Goal: Task Accomplishment & Management: Use online tool/utility

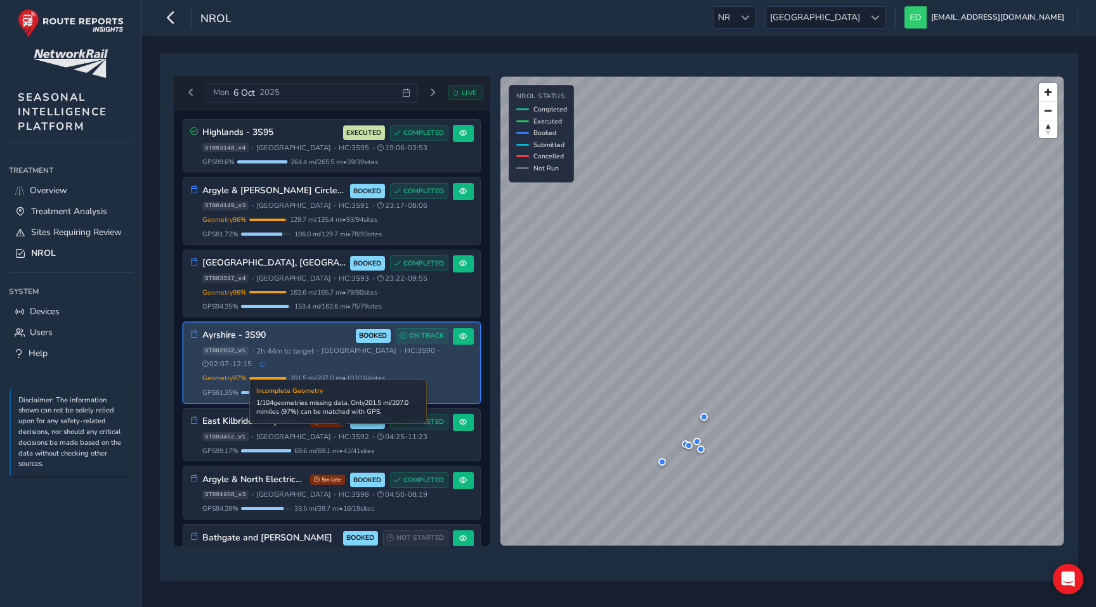
scroll to position [67, 0]
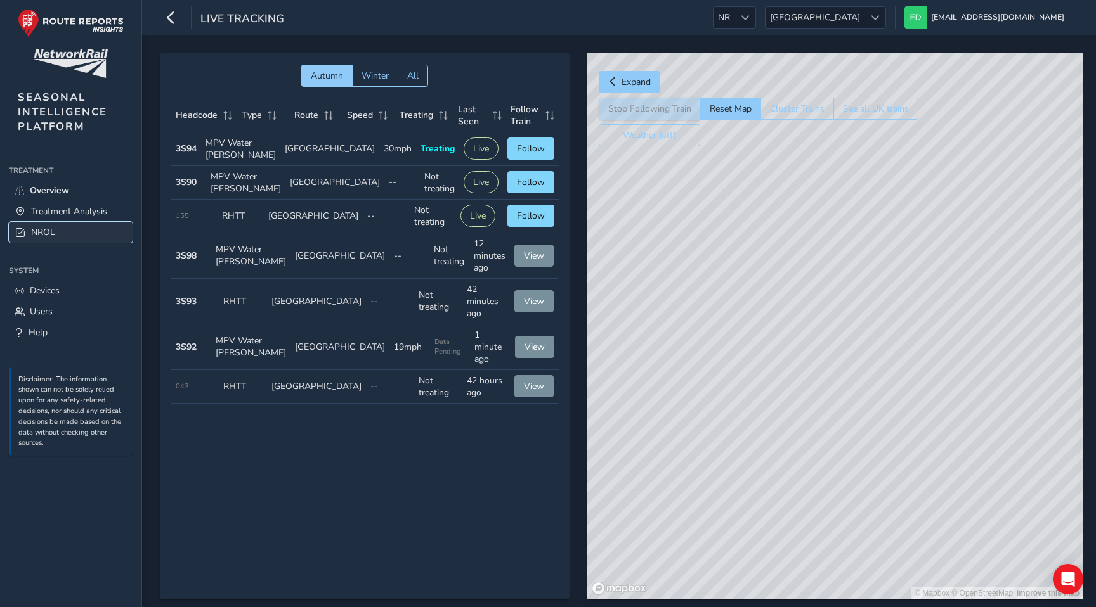
click at [66, 230] on link "NROL" at bounding box center [71, 232] width 124 height 21
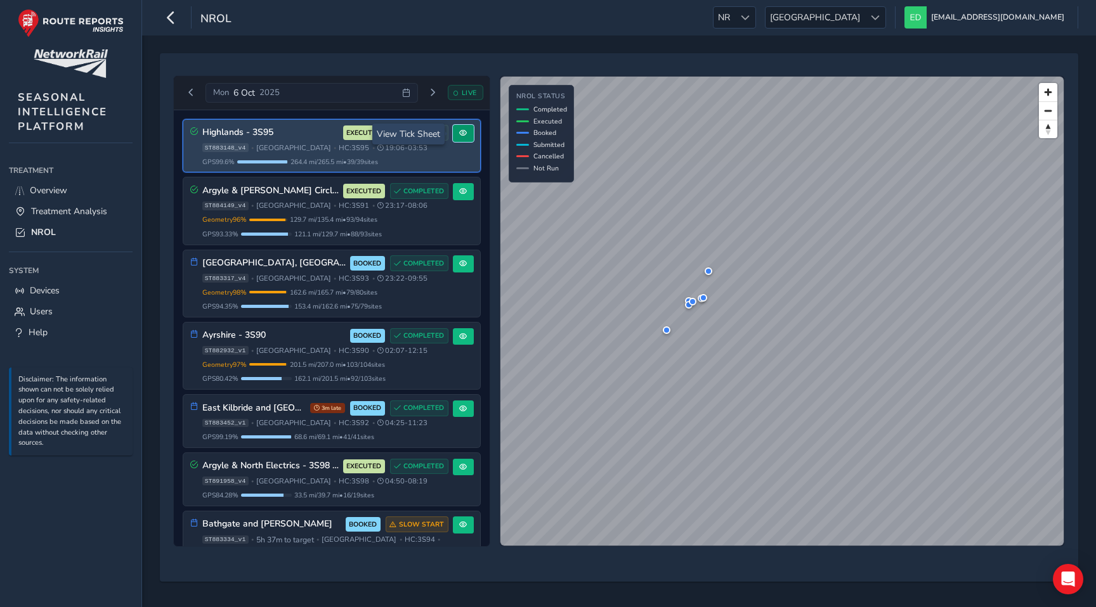
click at [461, 132] on span at bounding box center [463, 133] width 8 height 8
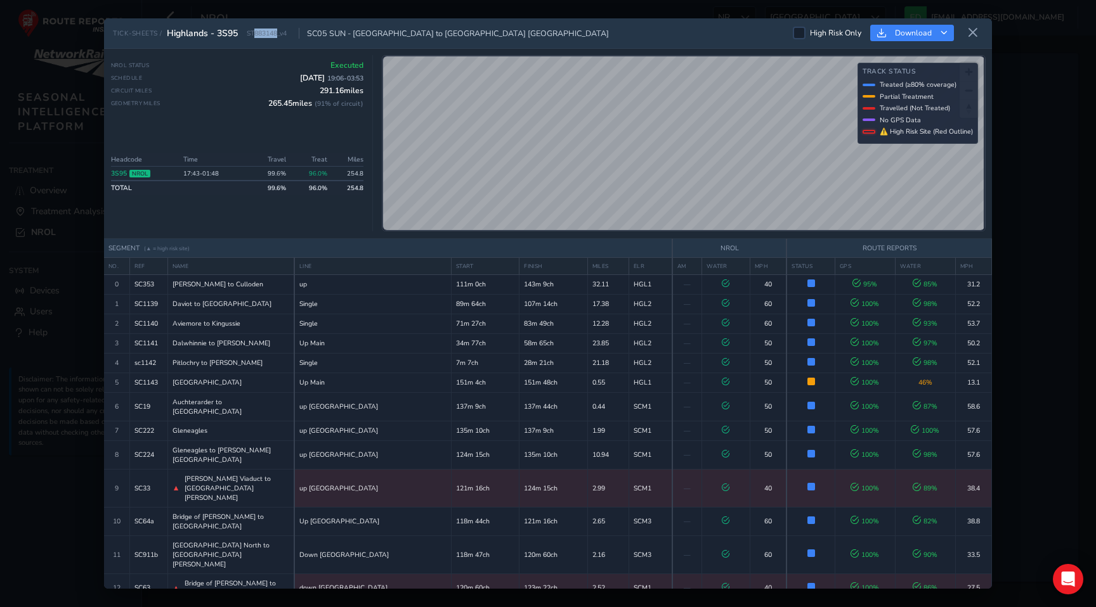
drag, startPoint x: 278, startPoint y: 34, endPoint x: 256, endPoint y: 35, distance: 22.2
click at [256, 35] on span "ST883148_v4" at bounding box center [267, 34] width 40 height 10
copy span "883148"
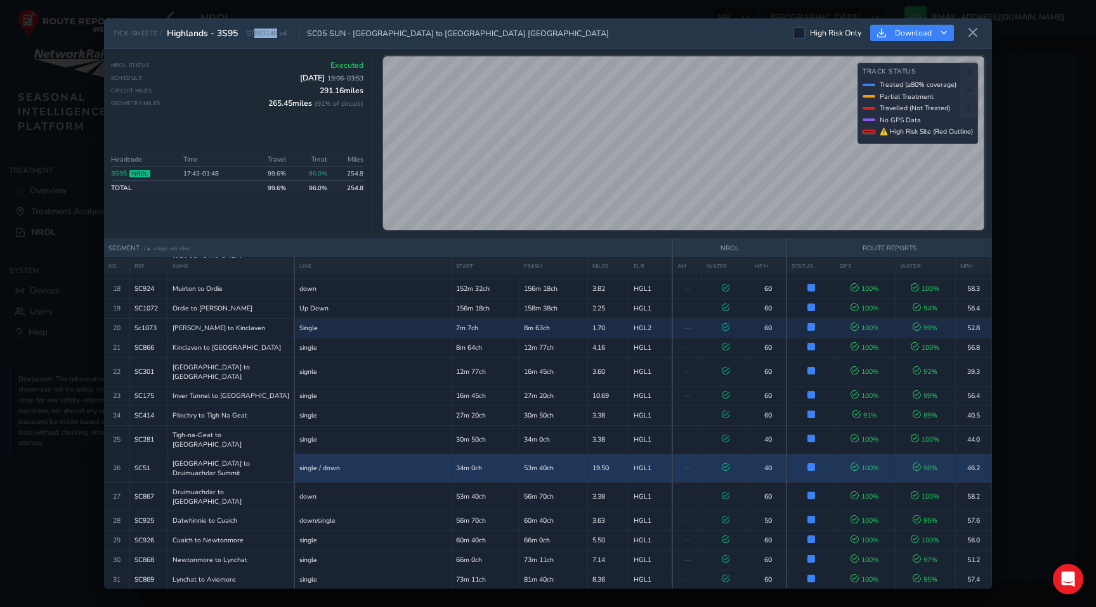
scroll to position [451, 0]
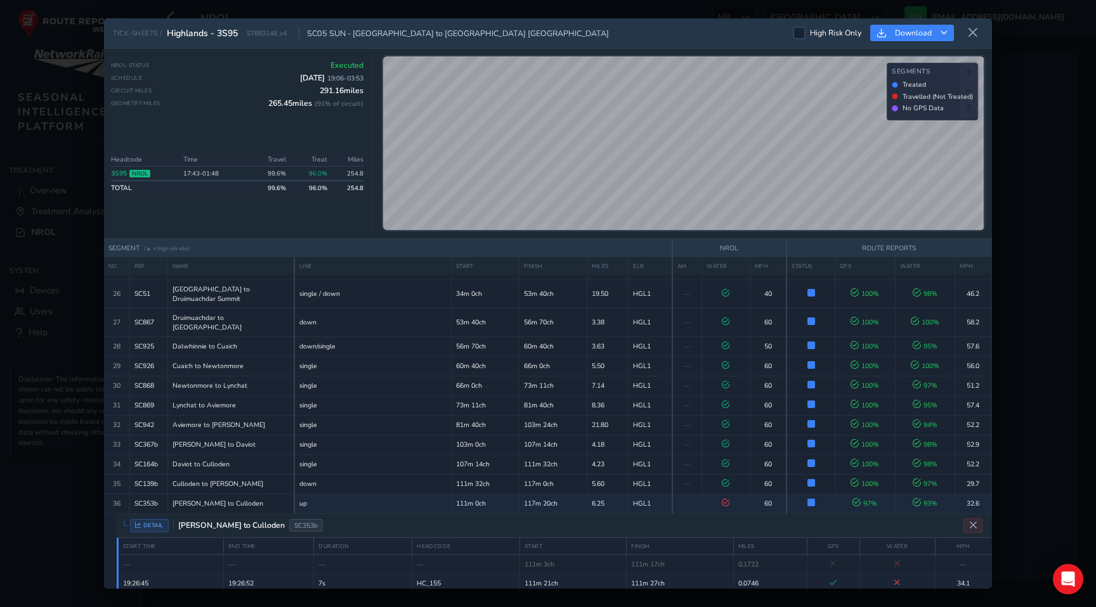
scroll to position [641, 0]
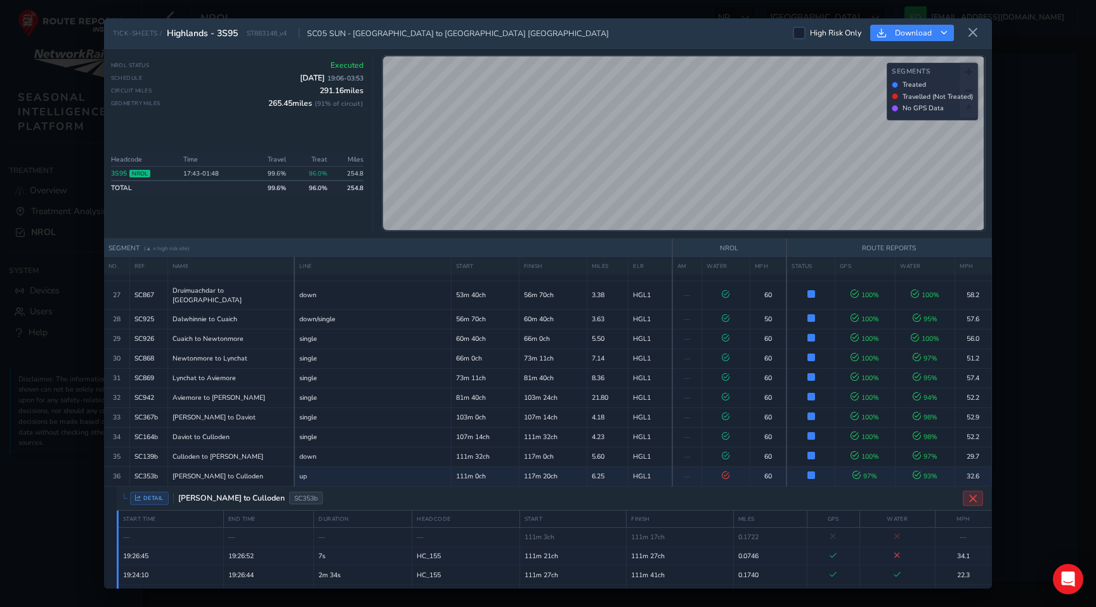
click at [968, 494] on icon "Close detail view" at bounding box center [973, 499] width 10 height 10
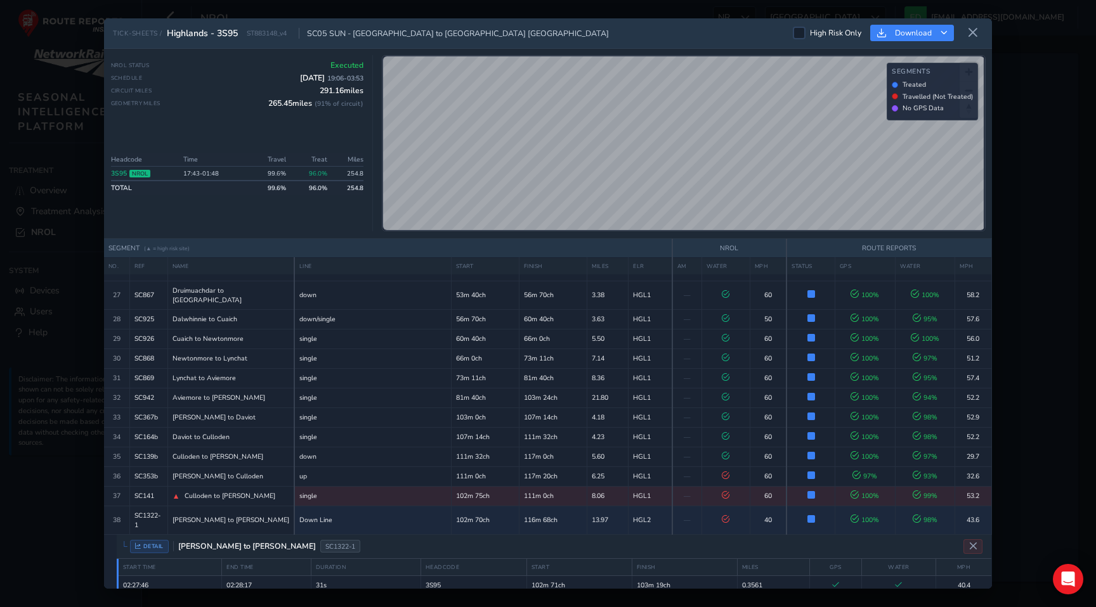
scroll to position [659, 0]
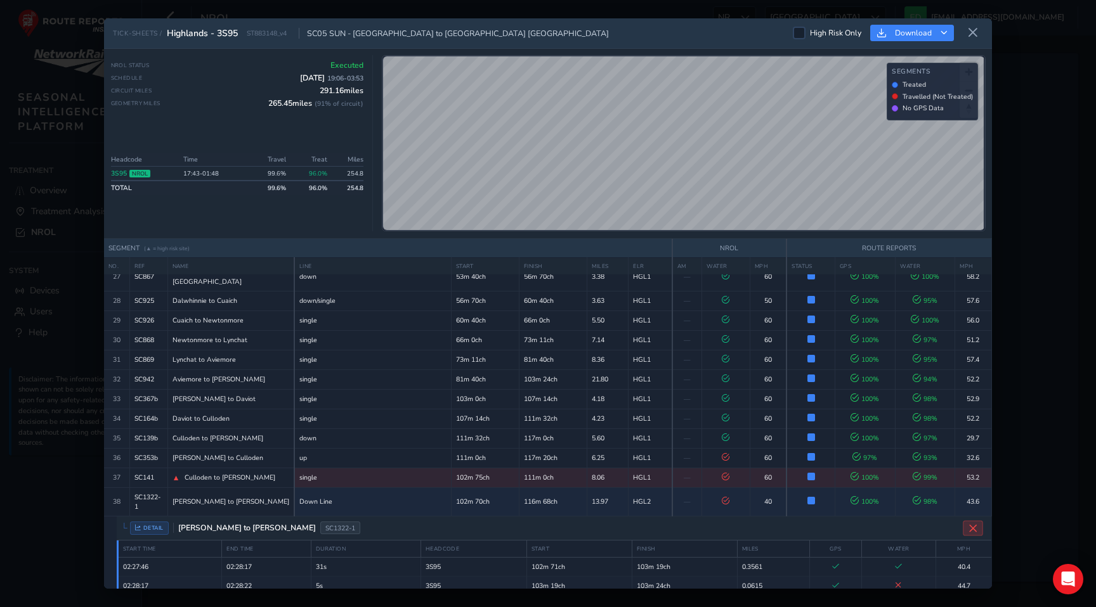
click at [963, 521] on button "Close detail view" at bounding box center [973, 528] width 20 height 15
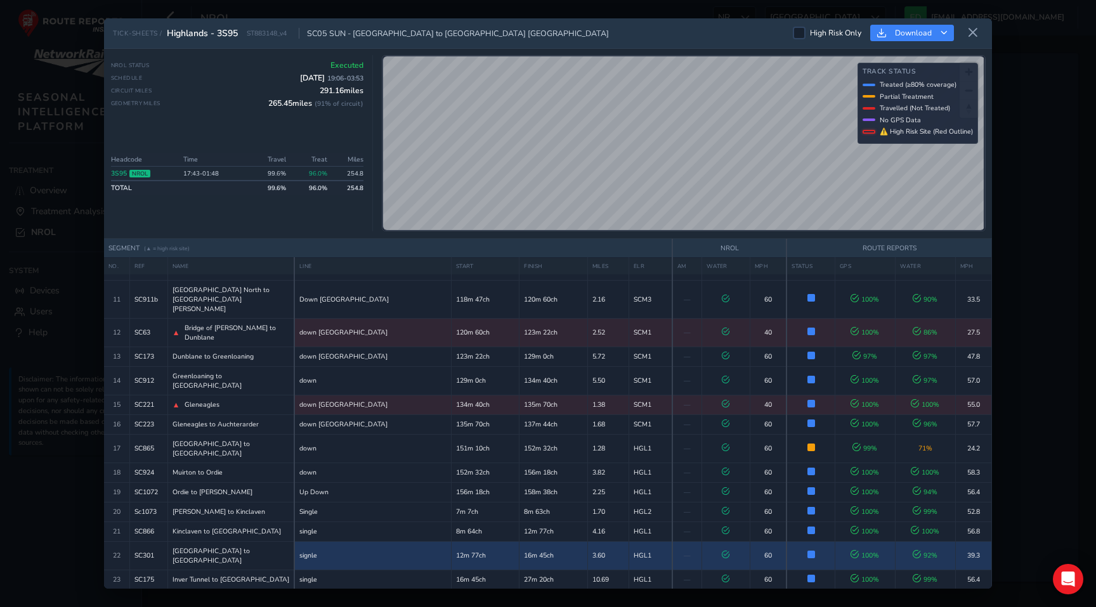
scroll to position [451, 0]
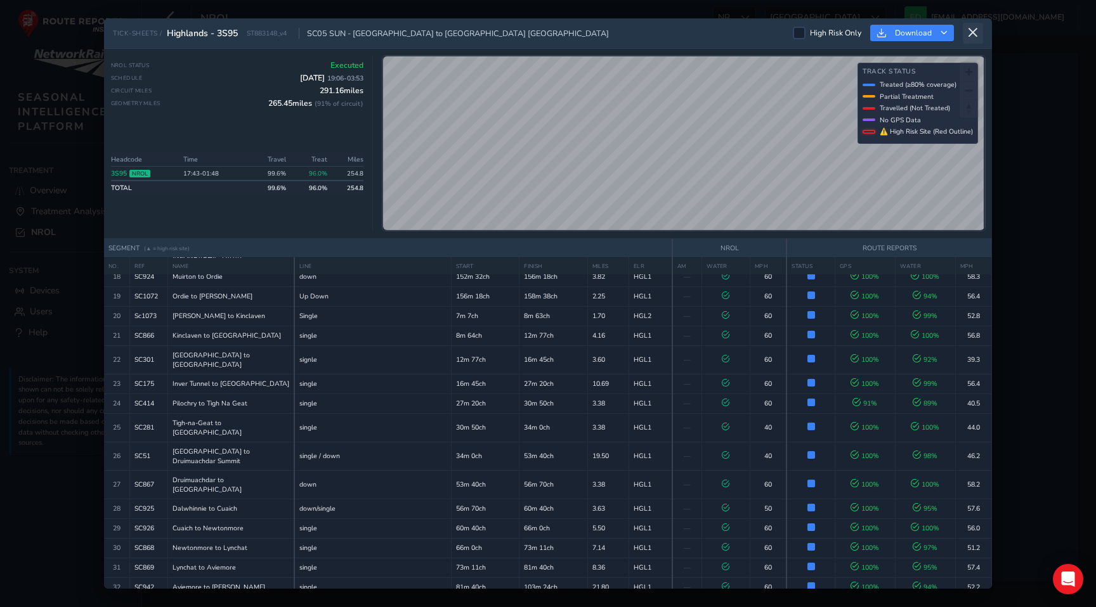
click at [976, 29] on icon at bounding box center [972, 32] width 11 height 11
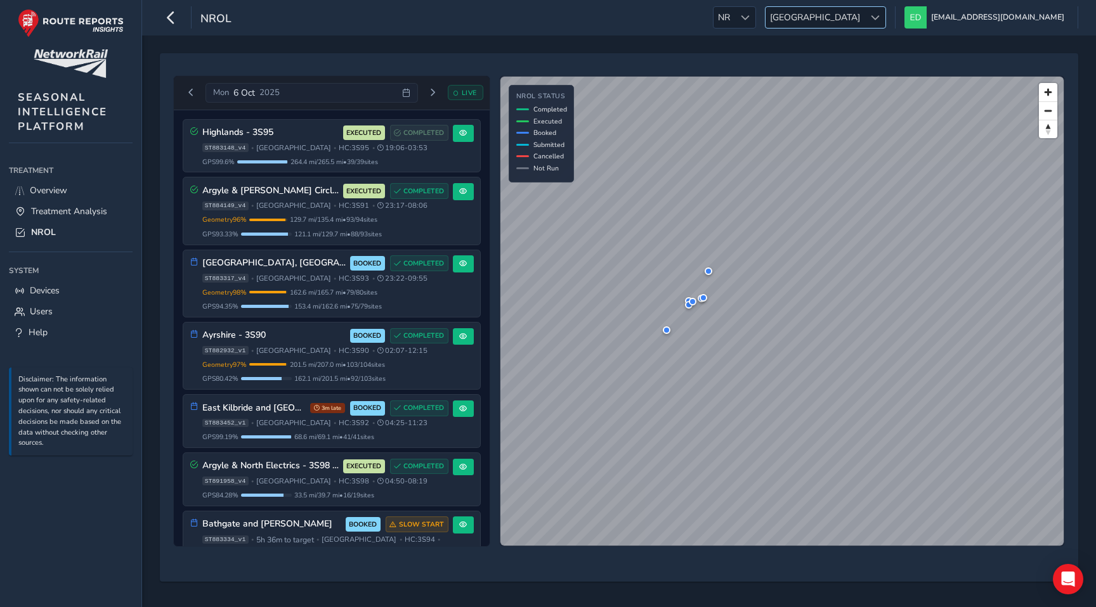
click at [864, 16] on span "Scotland" at bounding box center [814, 17] width 99 height 21
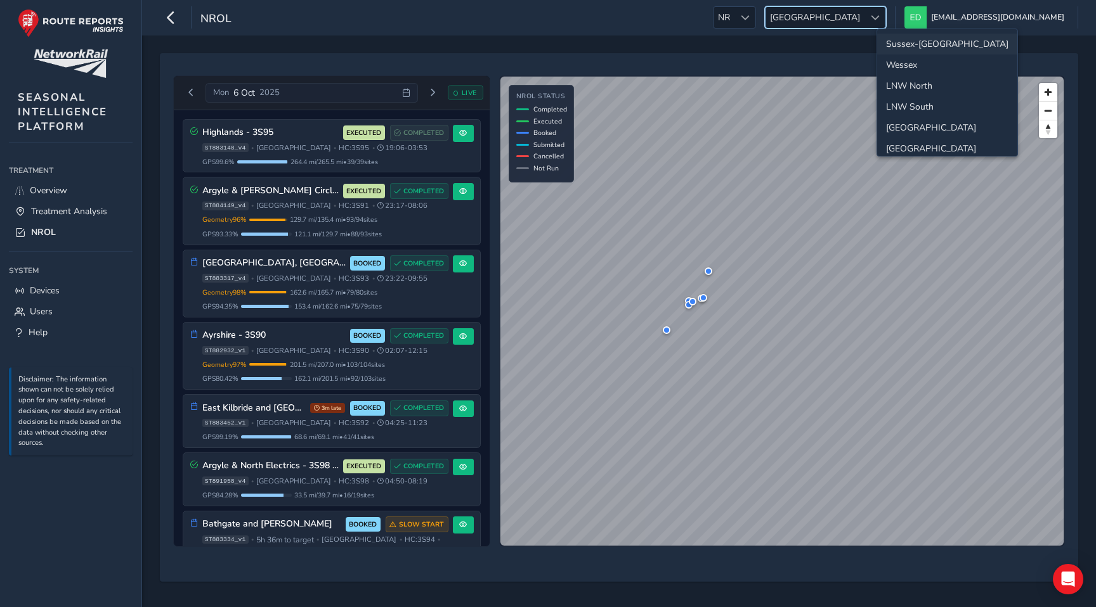
click at [904, 49] on li "Sussex-Kent" at bounding box center [947, 44] width 140 height 21
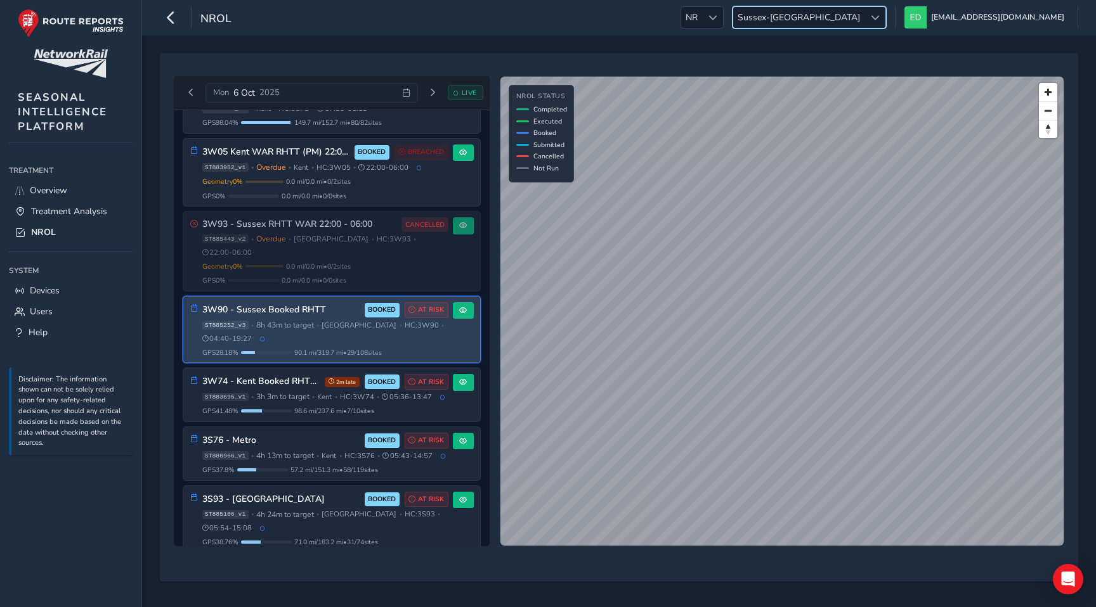
scroll to position [108, 0]
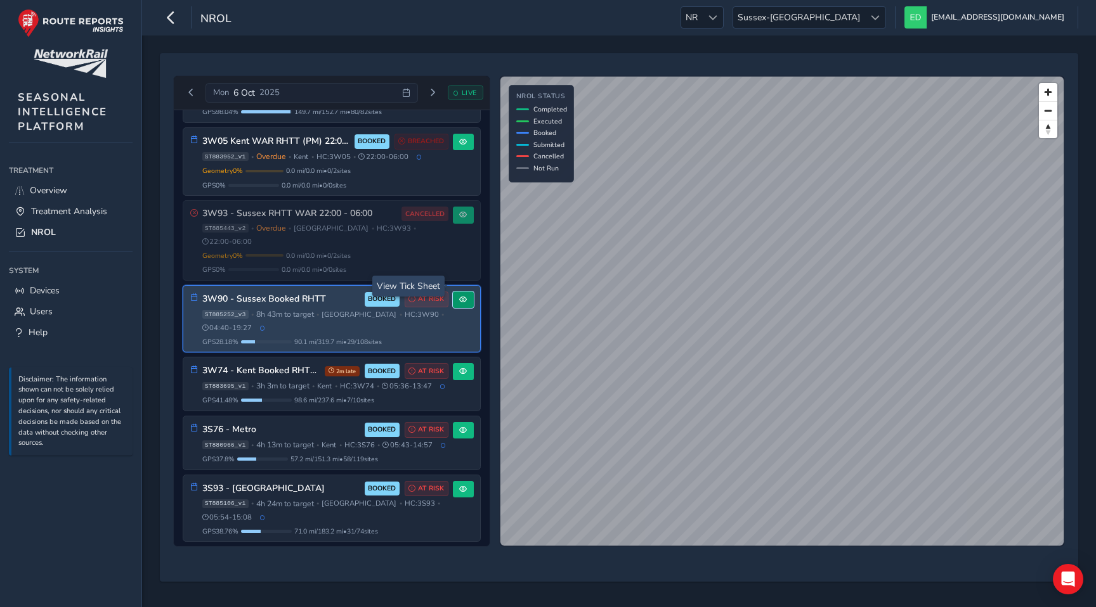
click at [462, 292] on button at bounding box center [463, 300] width 21 height 17
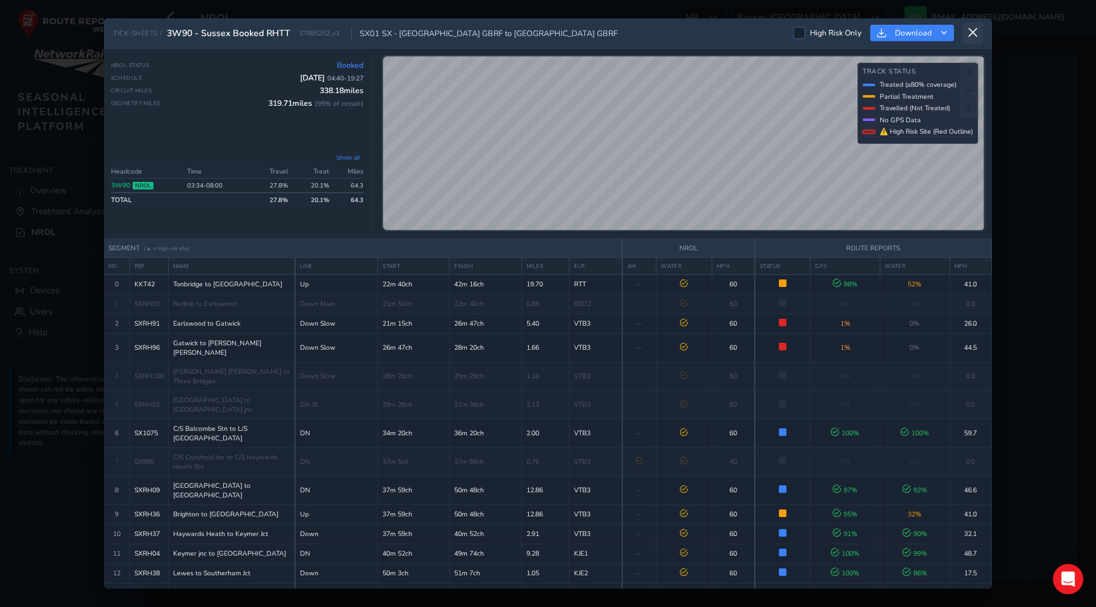
click at [977, 32] on icon at bounding box center [972, 32] width 11 height 11
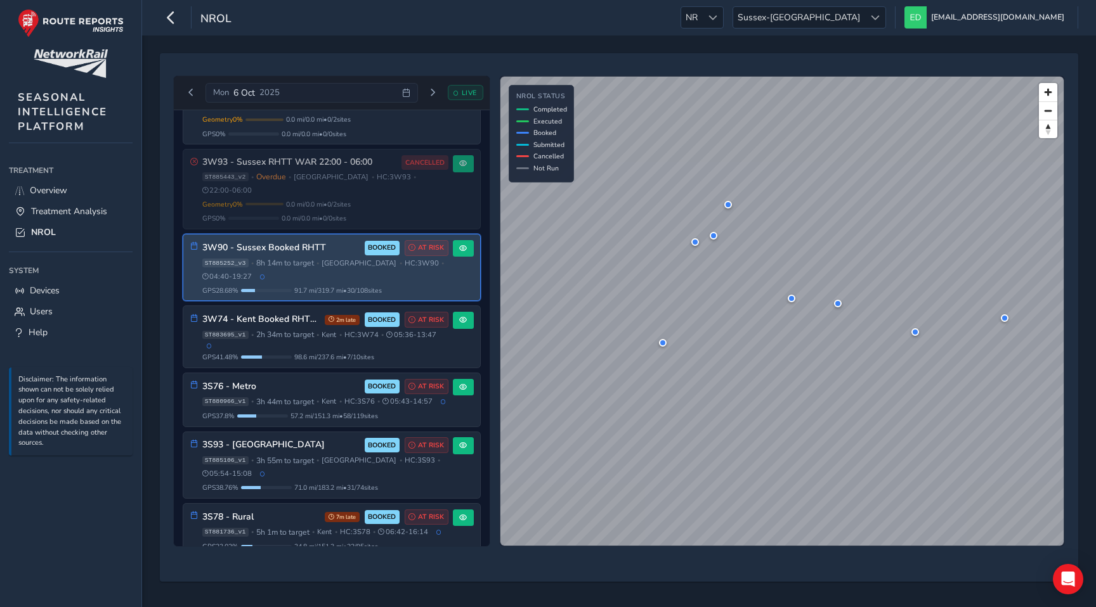
scroll to position [167, 0]
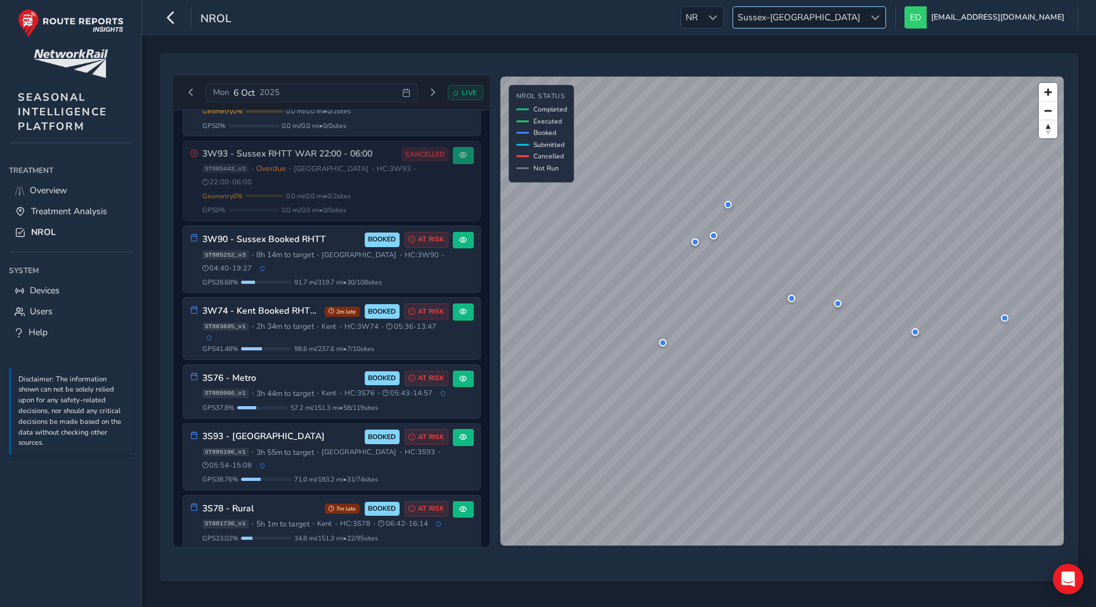
click at [864, 18] on span "Sussex-Kent" at bounding box center [798, 17] width 131 height 21
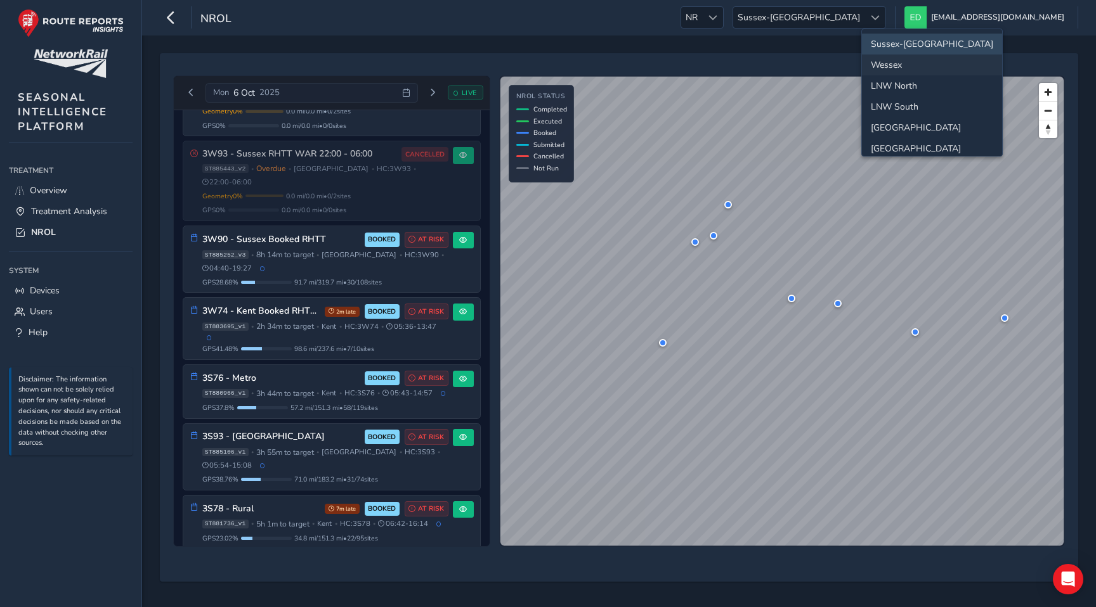
click at [900, 58] on li "Wessex" at bounding box center [932, 65] width 140 height 21
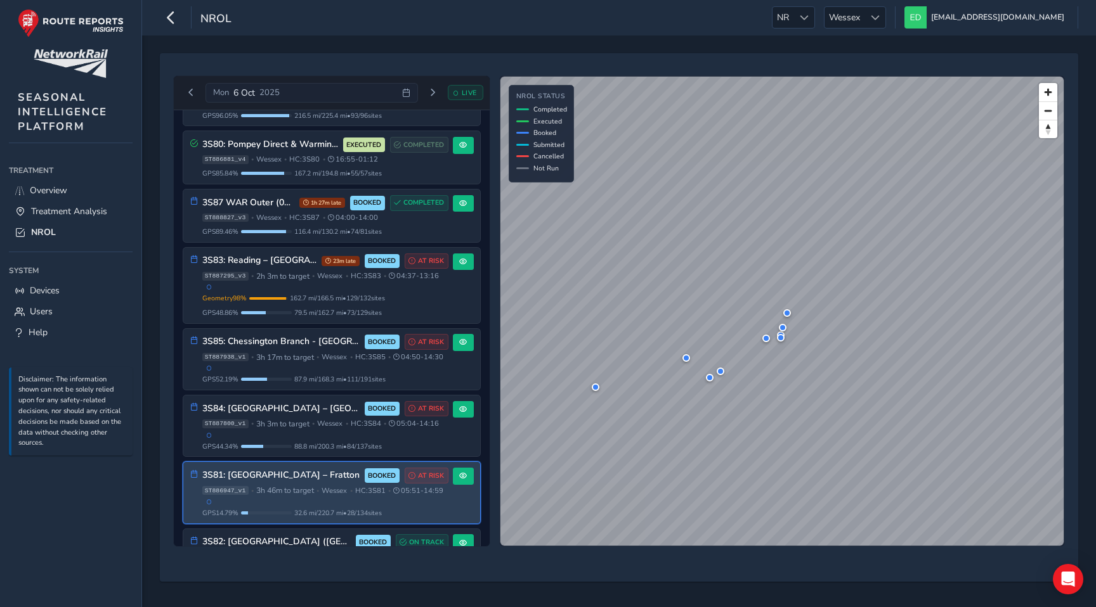
scroll to position [0, 0]
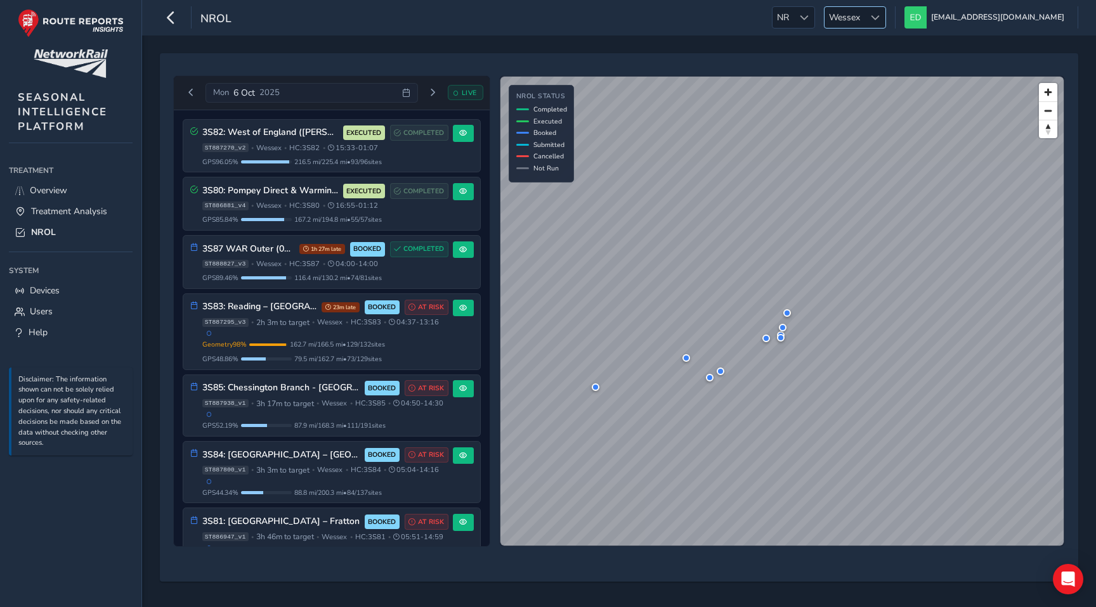
click at [885, 16] on div at bounding box center [874, 17] width 21 height 21
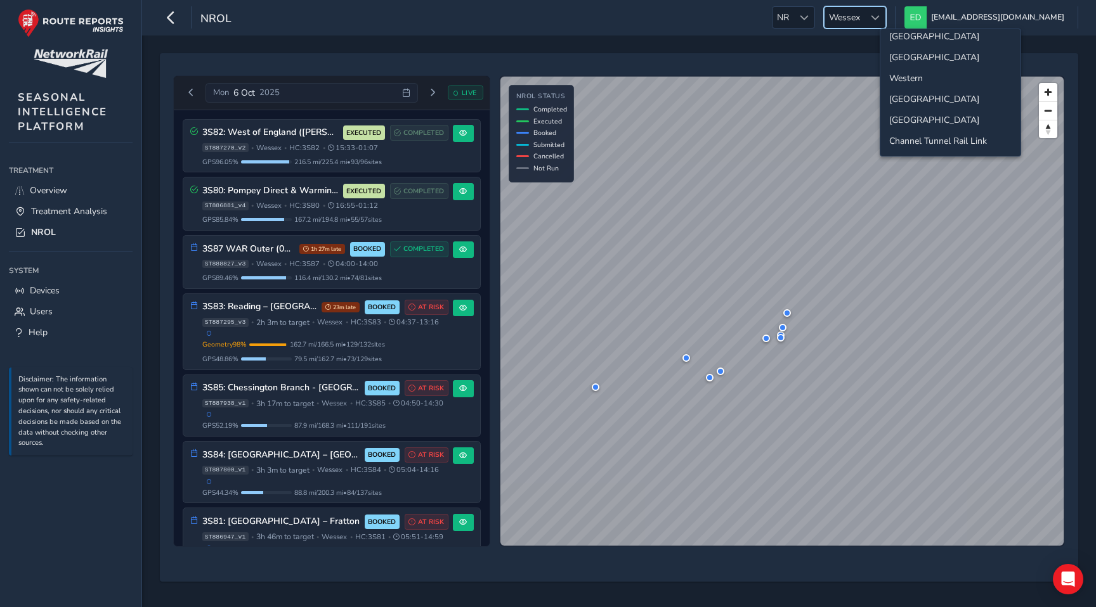
scroll to position [118, 0]
click at [921, 54] on li "Western" at bounding box center [950, 51] width 140 height 21
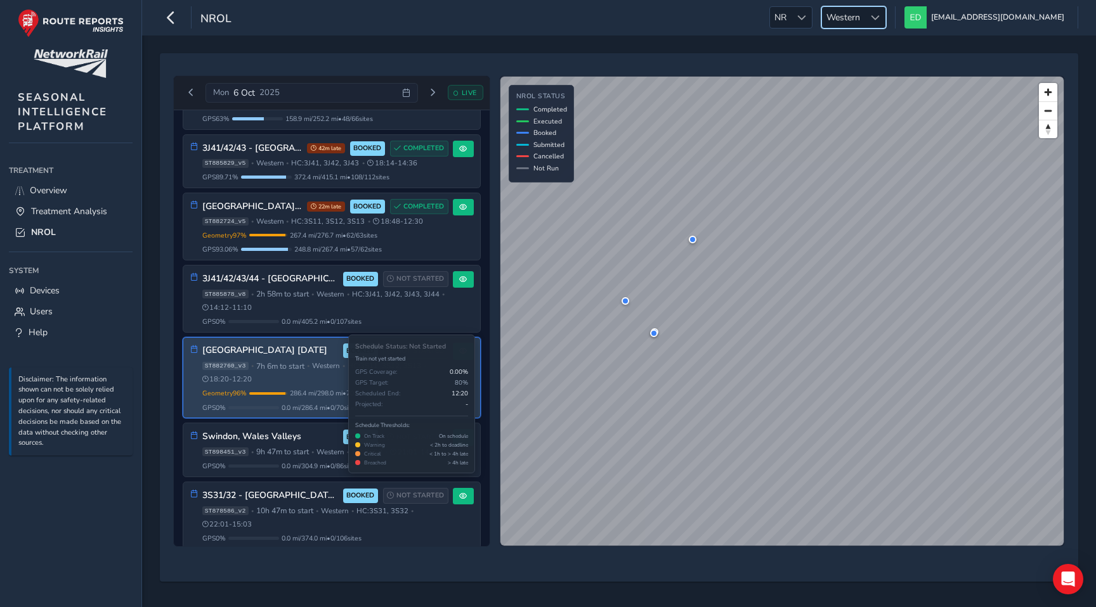
scroll to position [158, 0]
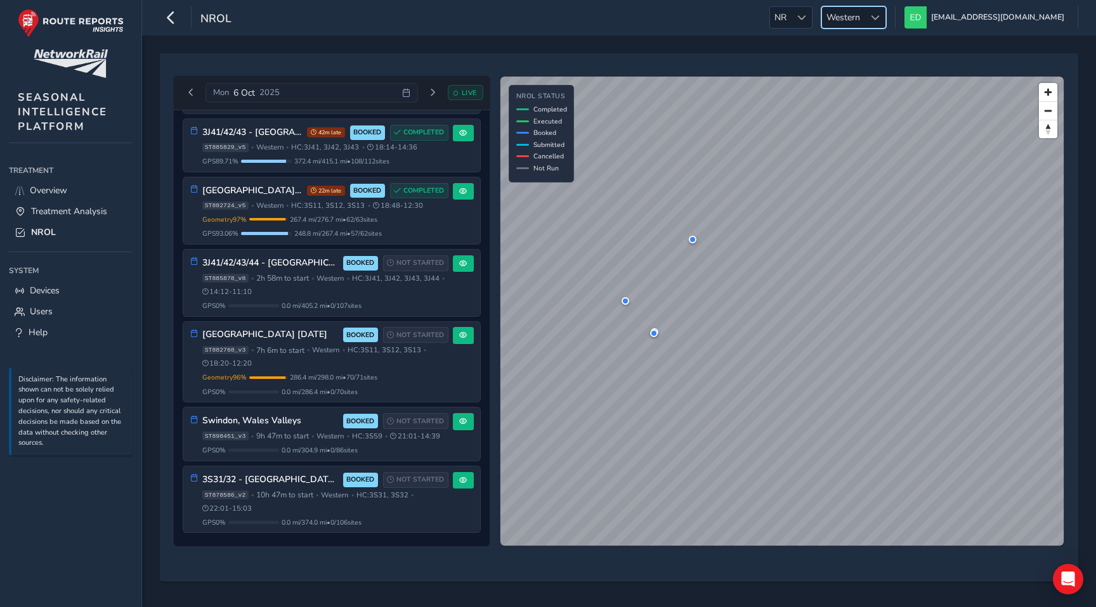
click at [864, 16] on span "Western" at bounding box center [843, 17] width 42 height 21
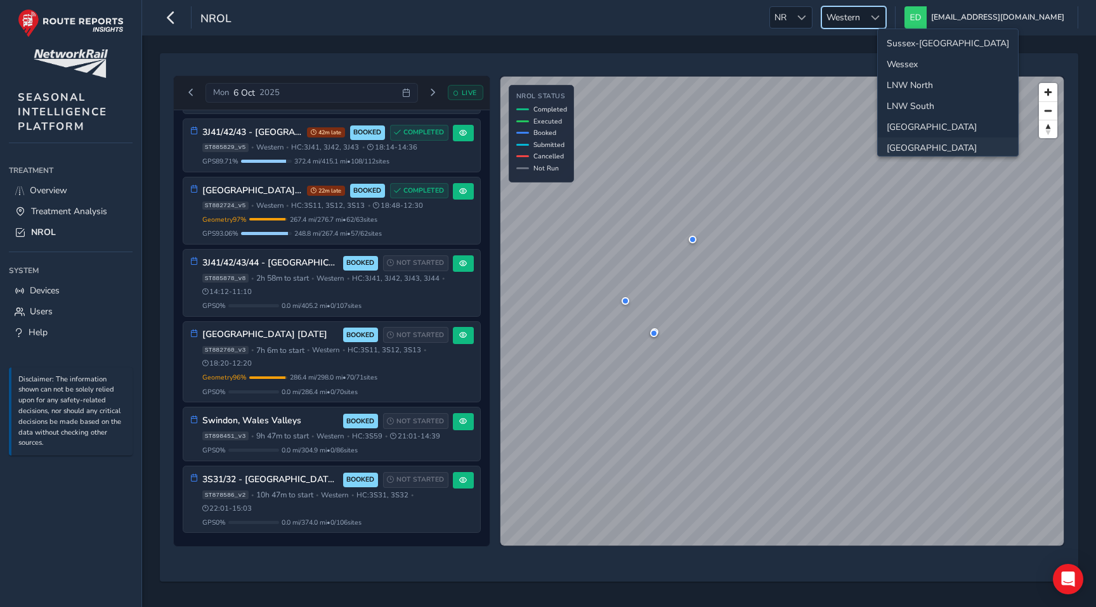
scroll to position [0, 0]
click at [923, 110] on li "LNW South" at bounding box center [948, 106] width 140 height 21
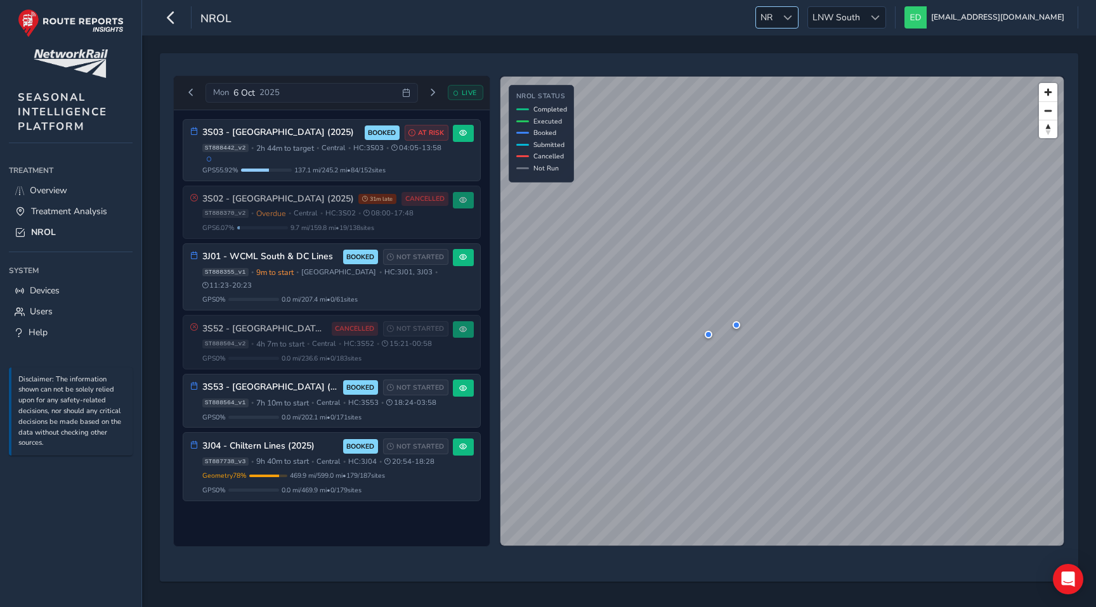
click at [798, 6] on div "NR NR" at bounding box center [776, 17] width 43 height 22
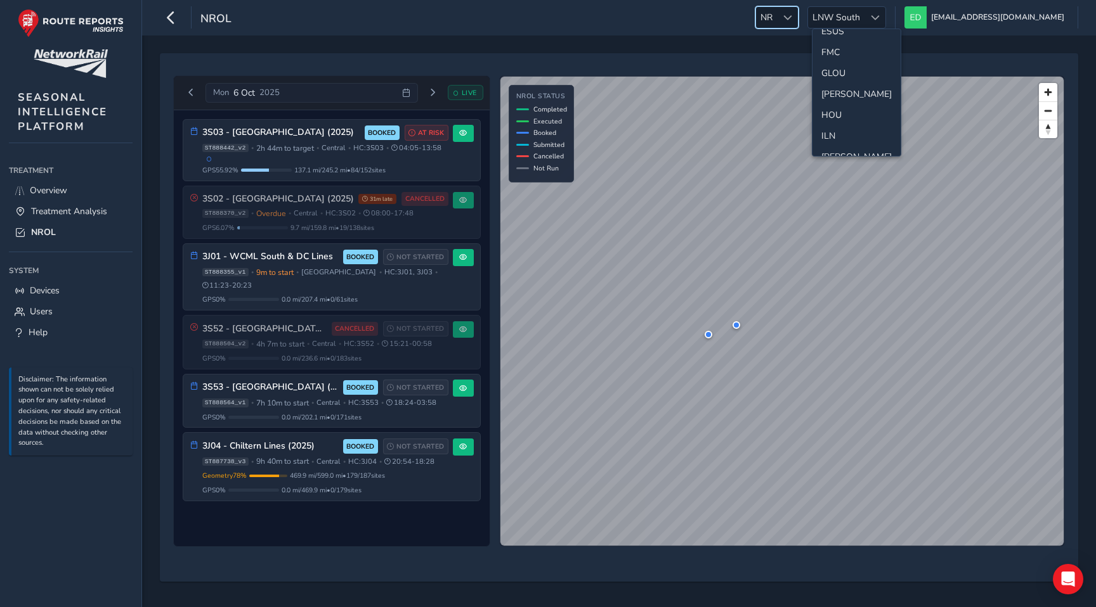
scroll to position [242, 0]
click at [841, 73] on li "GLOU" at bounding box center [856, 73] width 88 height 21
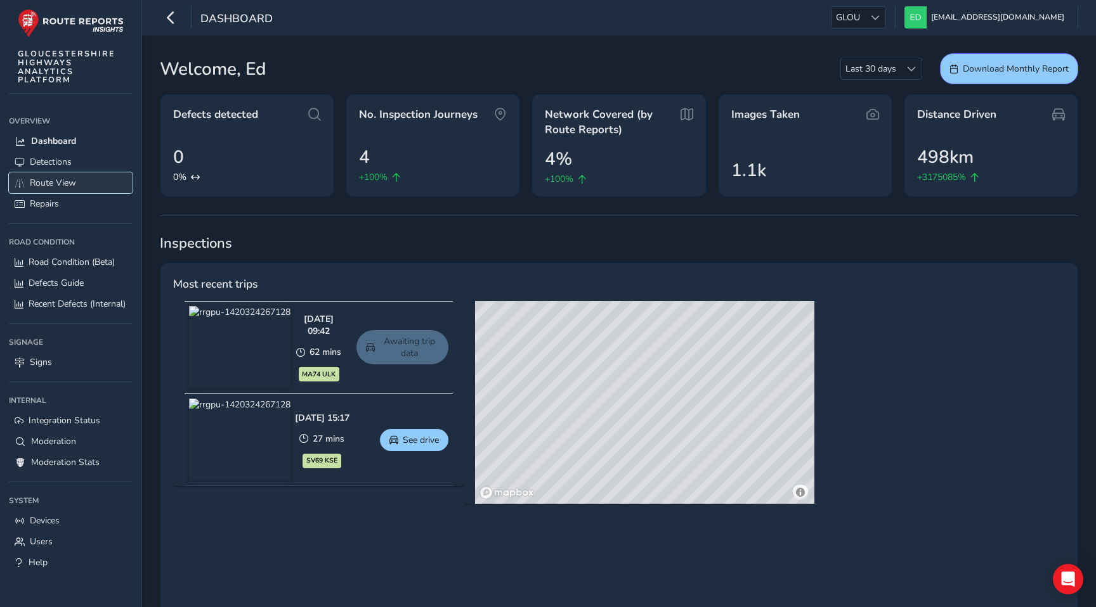
click at [46, 185] on span "Route View" at bounding box center [53, 183] width 46 height 12
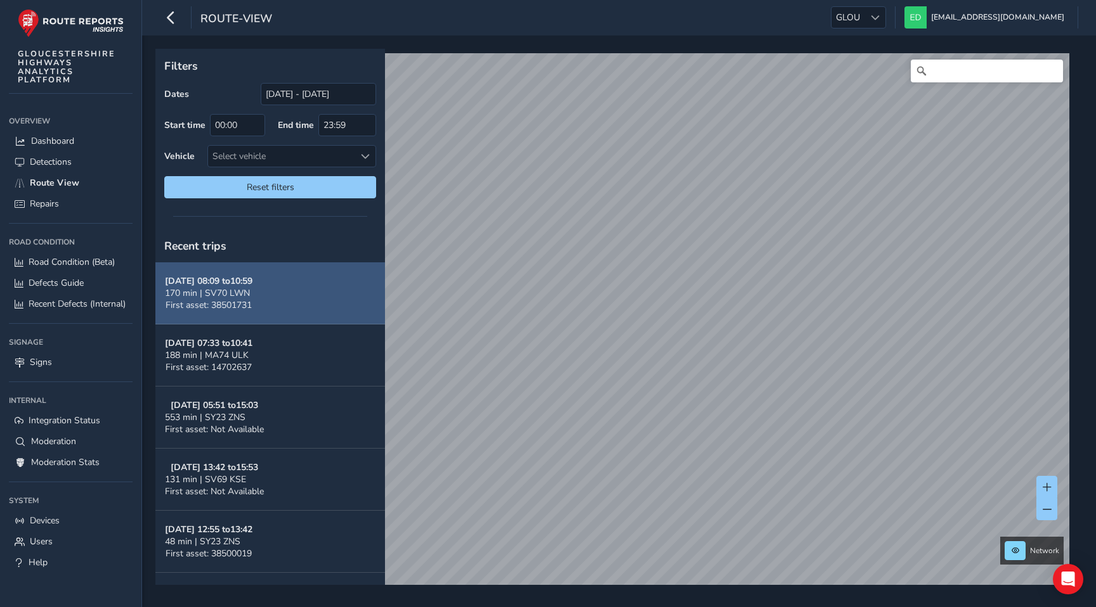
click at [287, 292] on button "Oct 06, 08:09 to 10:59 170 min | SV70 LWN First asset: 38501731" at bounding box center [270, 294] width 230 height 62
click at [281, 288] on button "Oct 06, 08:09 to 10:59 170 min | SV70 LWN First asset: 38501731" at bounding box center [270, 294] width 230 height 62
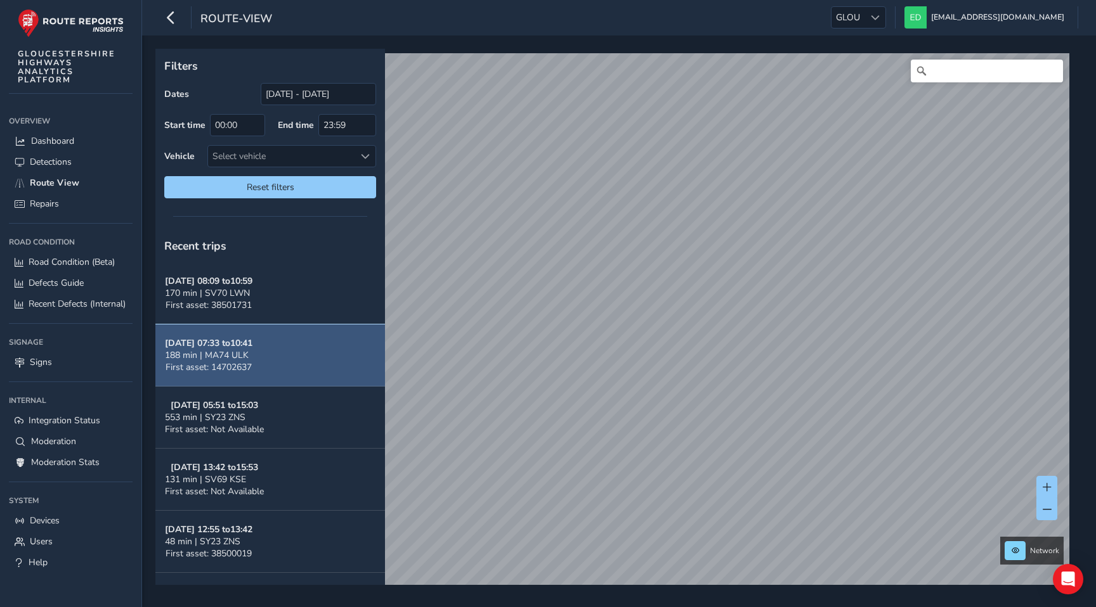
click at [296, 355] on button "Oct 06, 07:33 to 10:41 188 min | MA74 ULK First asset: 14702637" at bounding box center [270, 356] width 230 height 62
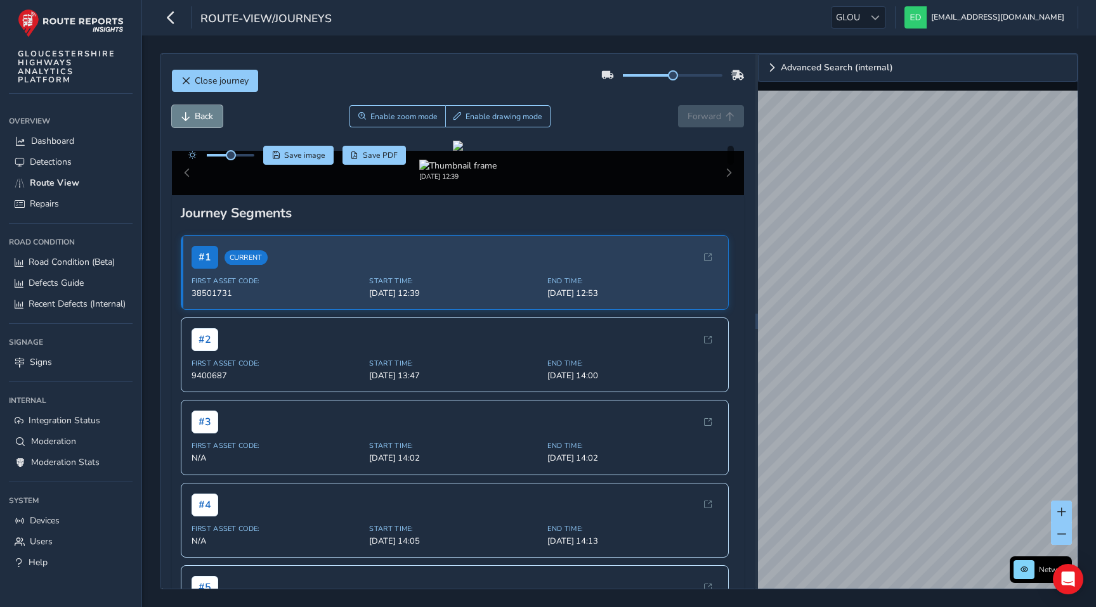
click at [219, 114] on button "Back" at bounding box center [197, 116] width 51 height 22
click at [199, 118] on span "Back" at bounding box center [204, 116] width 18 height 12
click at [725, 120] on div "Back Enable zoom mode Enable drawing mode Forward" at bounding box center [458, 116] width 573 height 22
click at [644, 116] on div "Back Enable zoom mode Enable drawing mode Forward" at bounding box center [458, 116] width 573 height 22
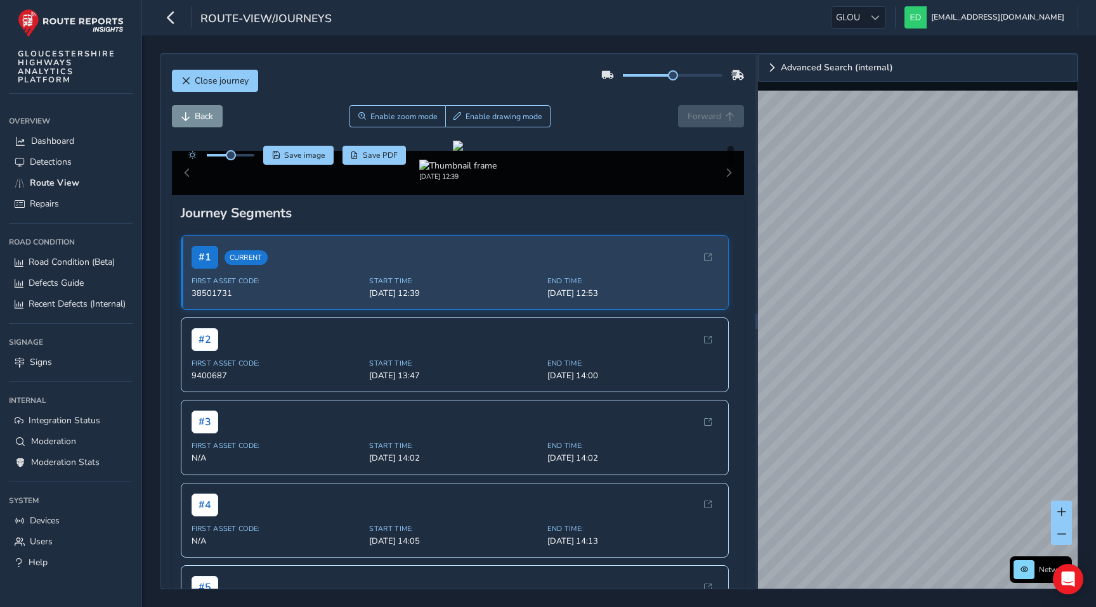
click at [710, 112] on div "Back Enable zoom mode Enable drawing mode Forward" at bounding box center [458, 116] width 573 height 22
click at [529, 83] on div "Close journey" at bounding box center [458, 85] width 573 height 41
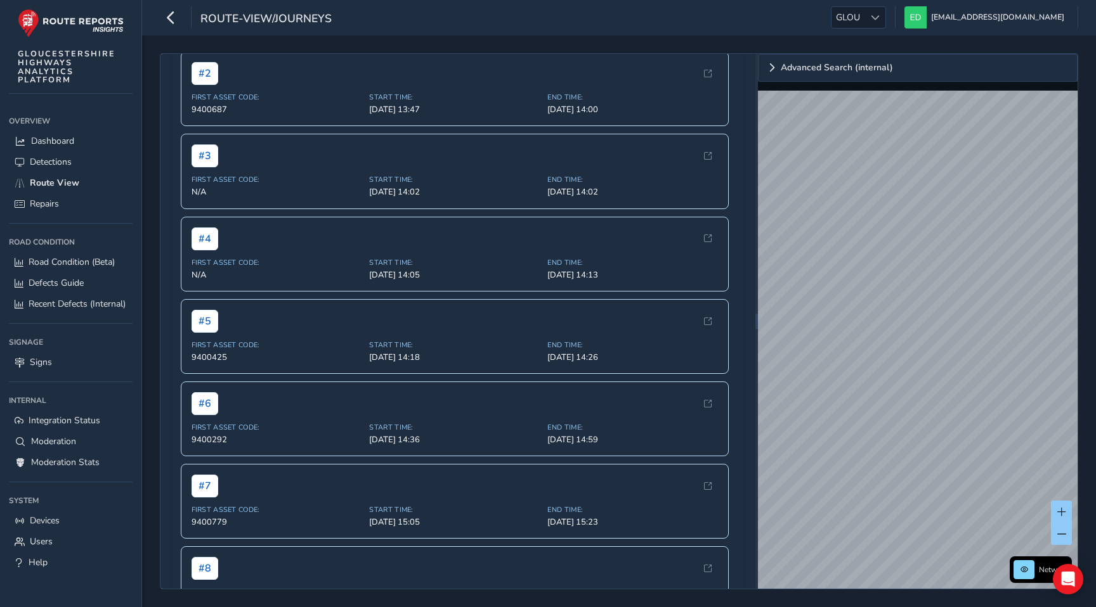
scroll to position [276, 0]
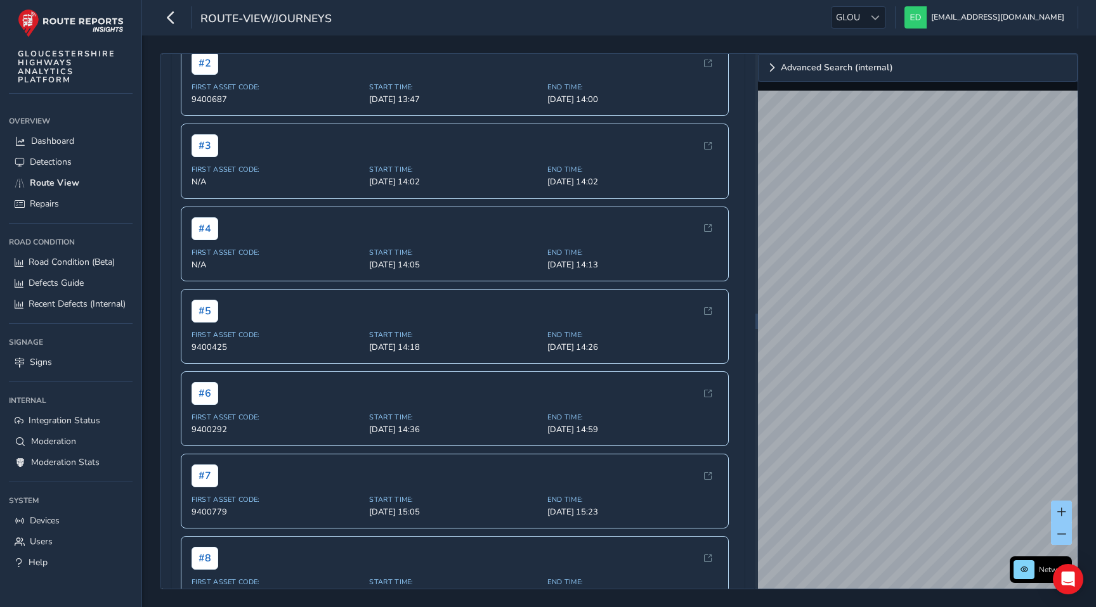
click at [1089, 266] on div "Close journey Back Enable zoom mode Enable drawing mode Forward Click and Drag …" at bounding box center [619, 322] width 954 height 572
click at [344, 91] on span "First Asset Code:" at bounding box center [277, 87] width 171 height 10
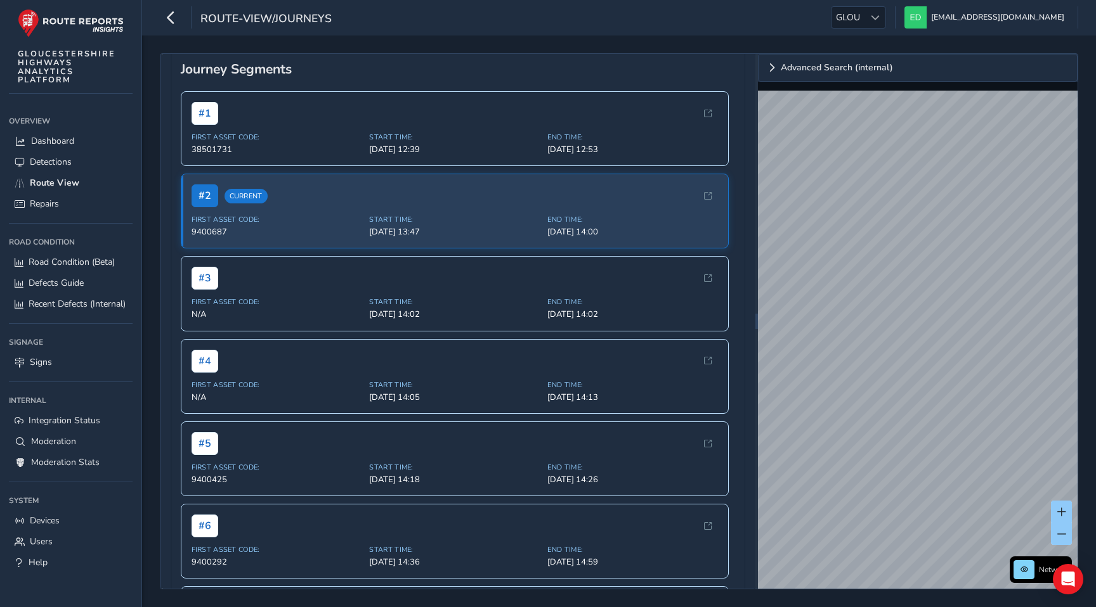
scroll to position [167, 0]
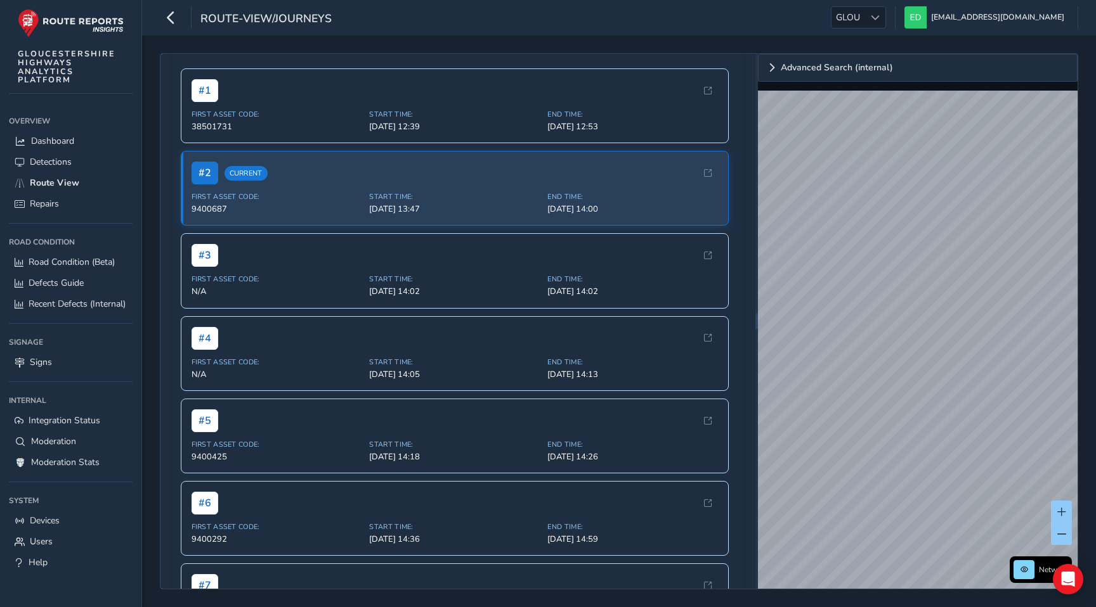
click at [751, 486] on div "Close journey Back Enable zoom mode Enable drawing mode Forward Click and Drag …" at bounding box center [619, 321] width 918 height 536
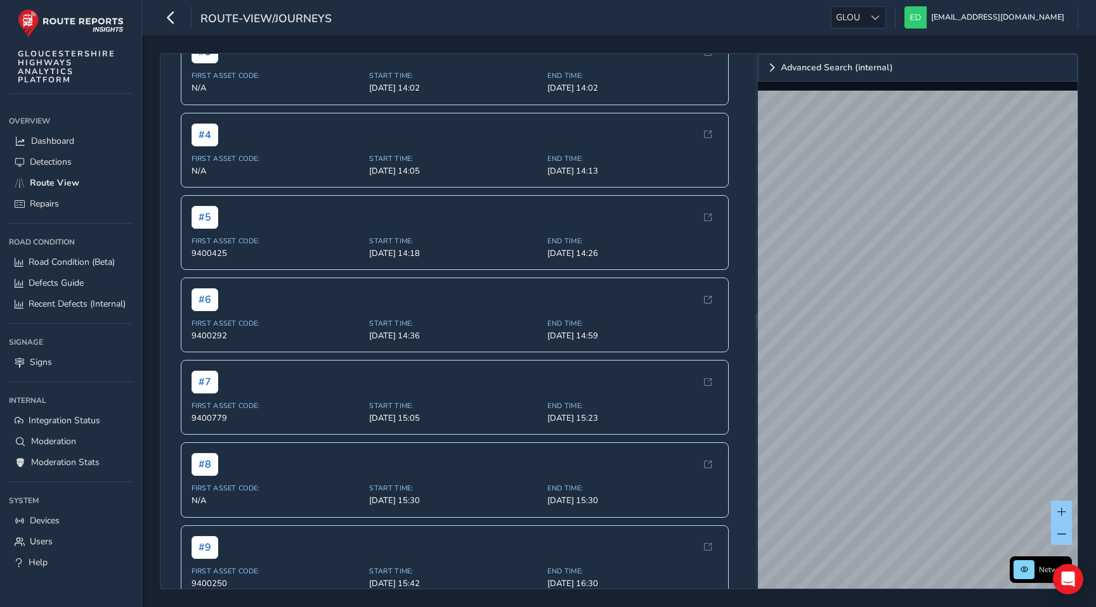
scroll to position [391, 0]
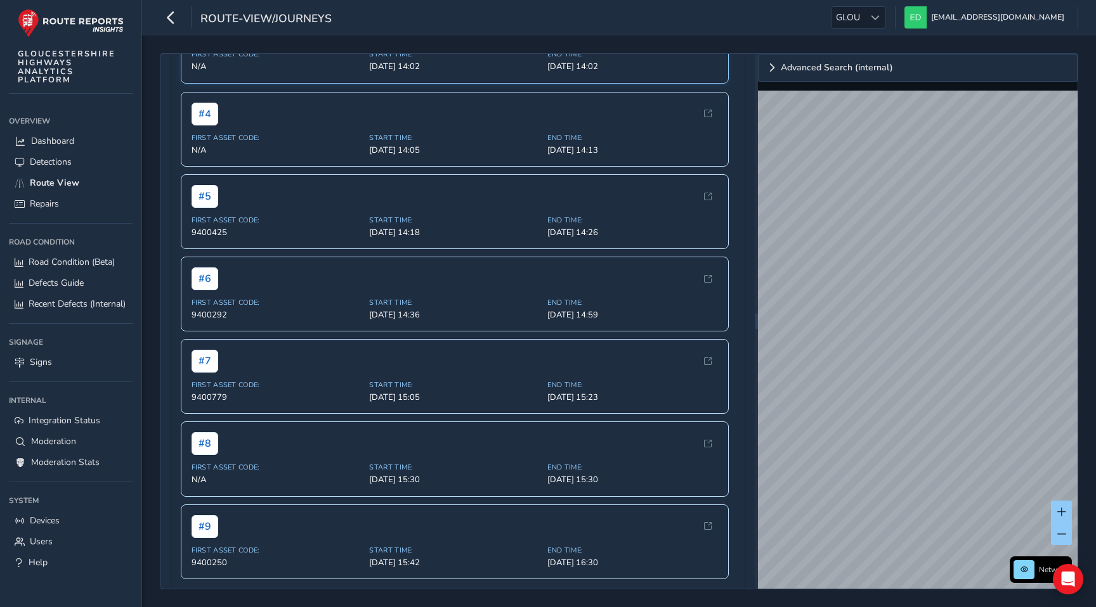
click at [450, 42] on div "# 3" at bounding box center [455, 30] width 527 height 23
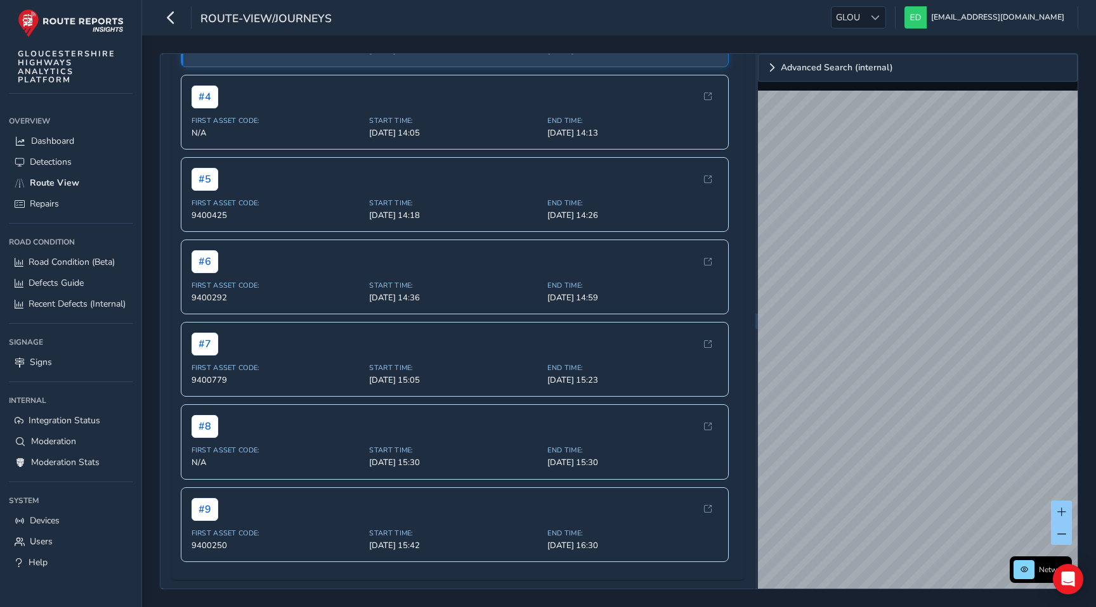
scroll to position [631, 0]
click at [330, 207] on span "First Asset Code:" at bounding box center [277, 203] width 171 height 10
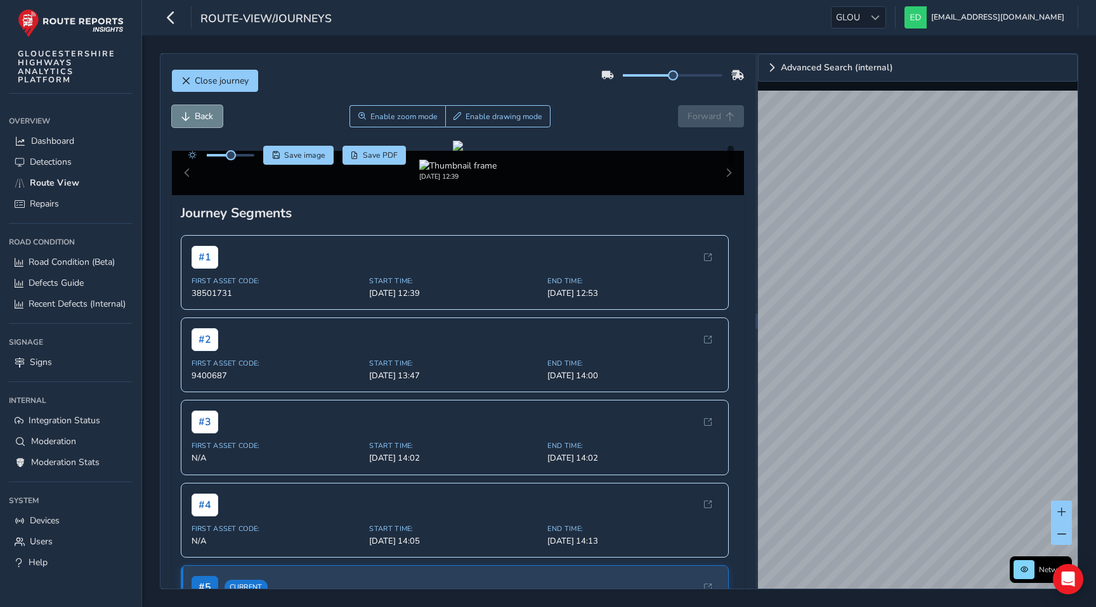
click at [208, 117] on span "Back" at bounding box center [204, 116] width 18 height 12
click at [224, 75] on span "Close journey" at bounding box center [222, 81] width 54 height 12
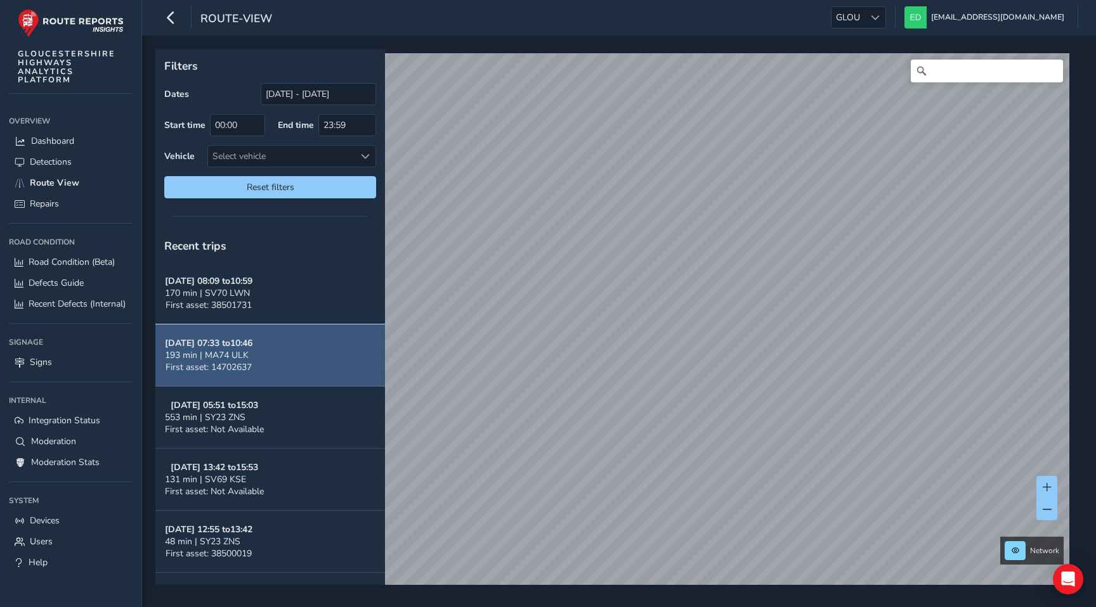
click at [283, 361] on button "Oct 06, 07:33 to 10:46 193 min | MA74 ULK First asset: 14702637" at bounding box center [270, 356] width 230 height 62
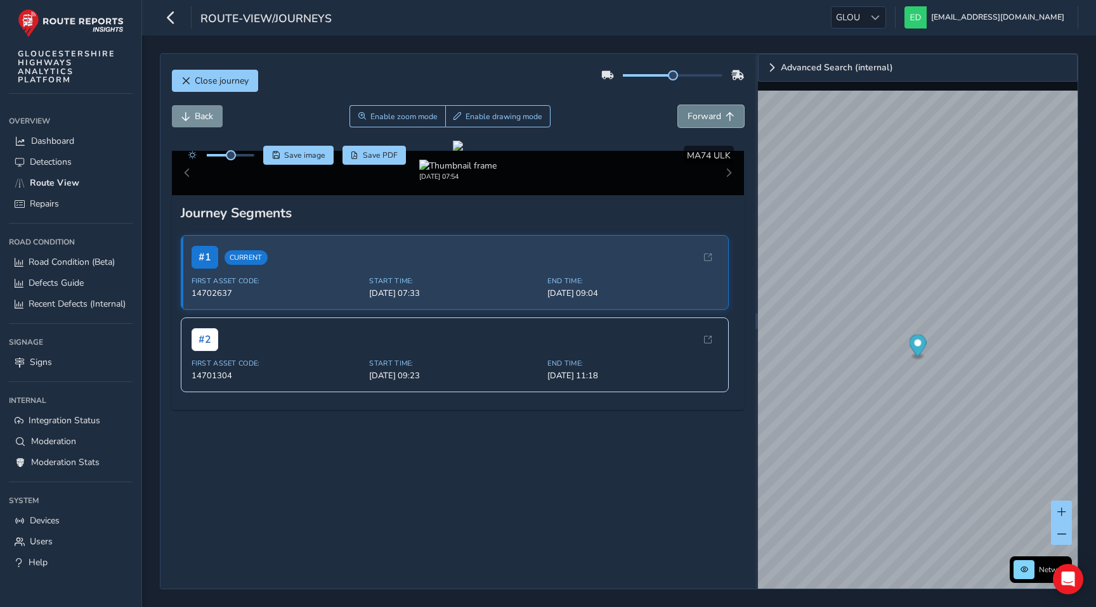
click at [695, 118] on span "Forward" at bounding box center [704, 116] width 34 height 12
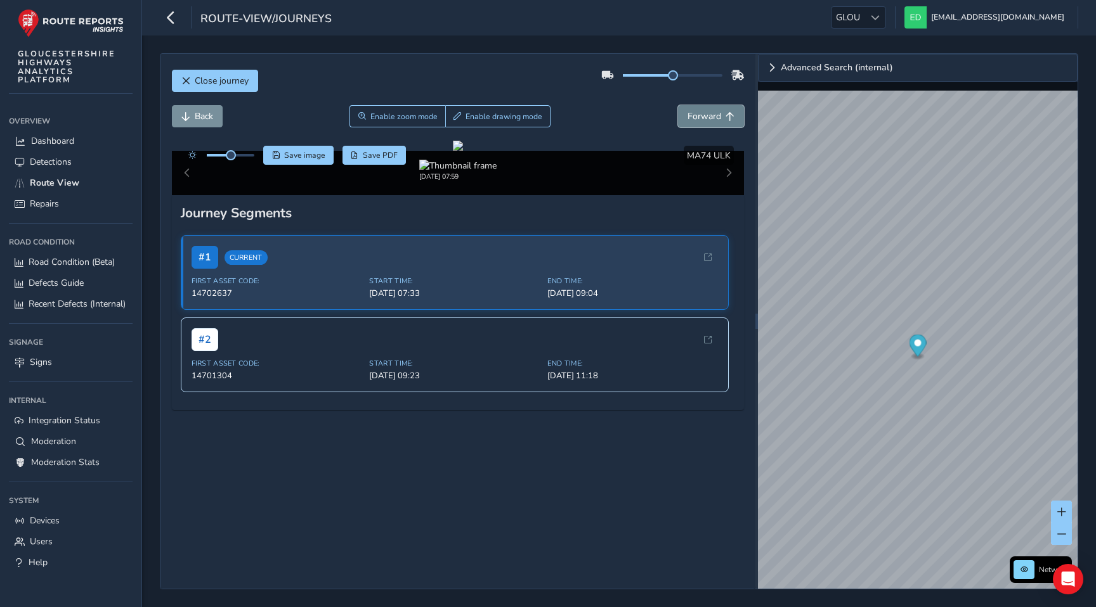
click at [695, 118] on span "Forward" at bounding box center [704, 116] width 34 height 12
click at [700, 122] on button "Forward" at bounding box center [711, 116] width 66 height 22
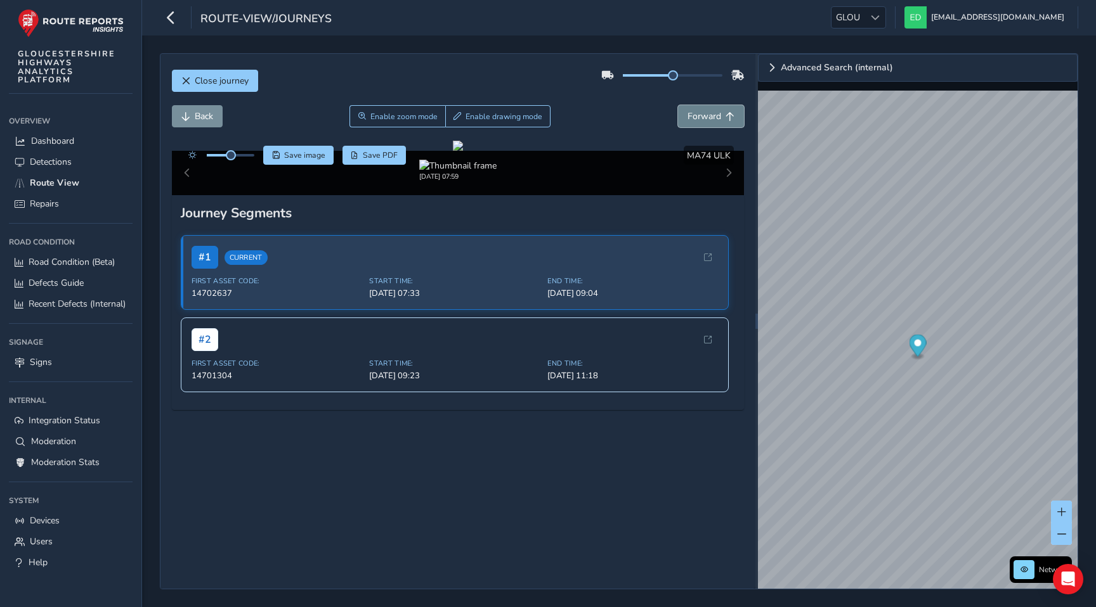
click at [700, 122] on button "Forward" at bounding box center [711, 116] width 66 height 22
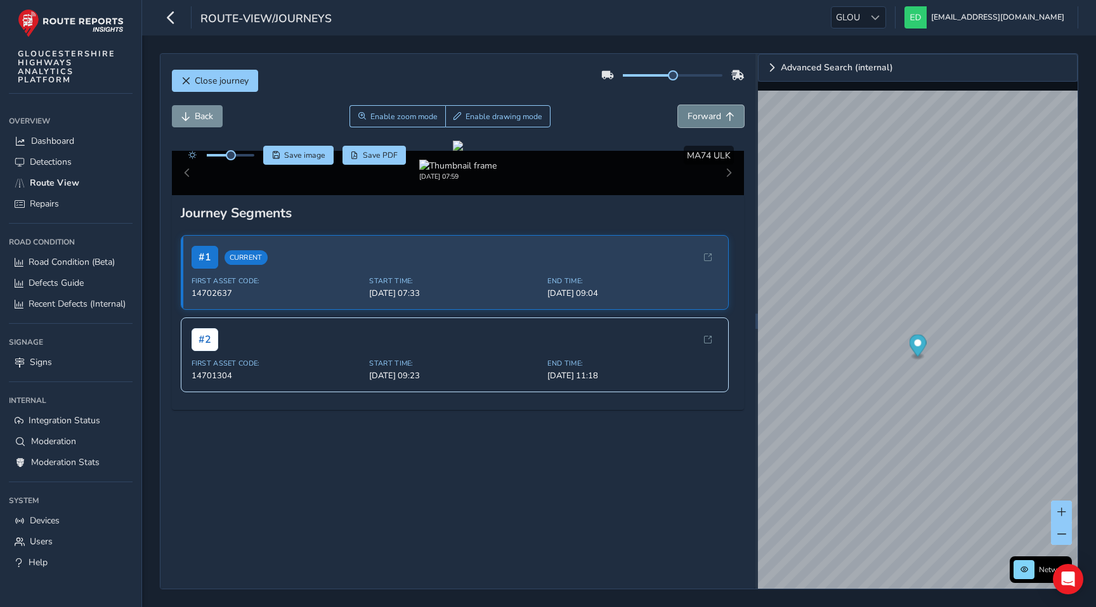
click at [700, 122] on button "Forward" at bounding box center [711, 116] width 66 height 22
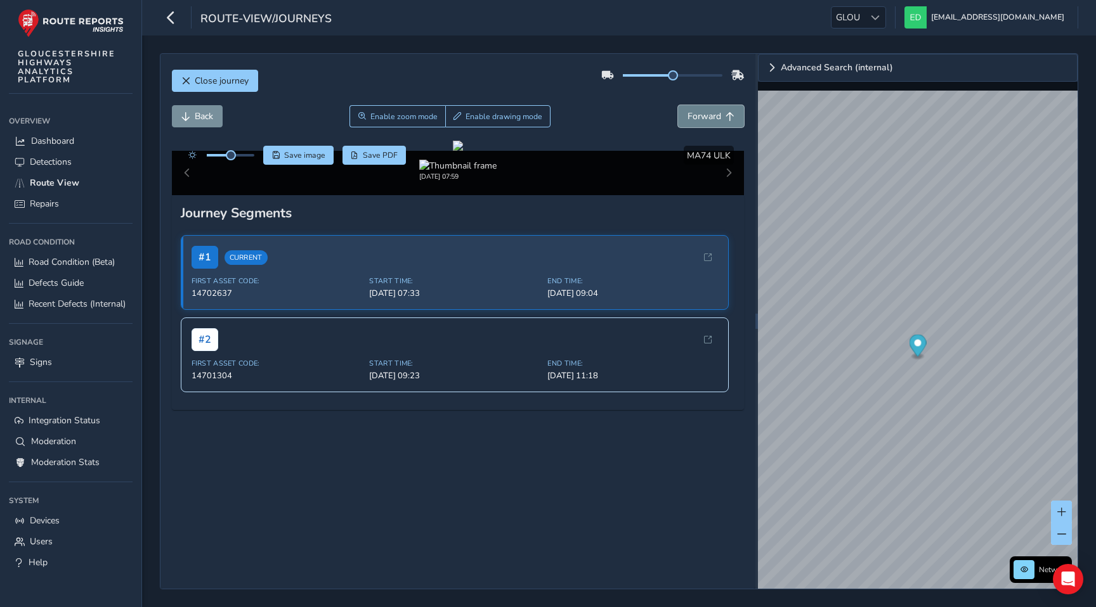
click at [700, 122] on button "Forward" at bounding box center [711, 116] width 66 height 22
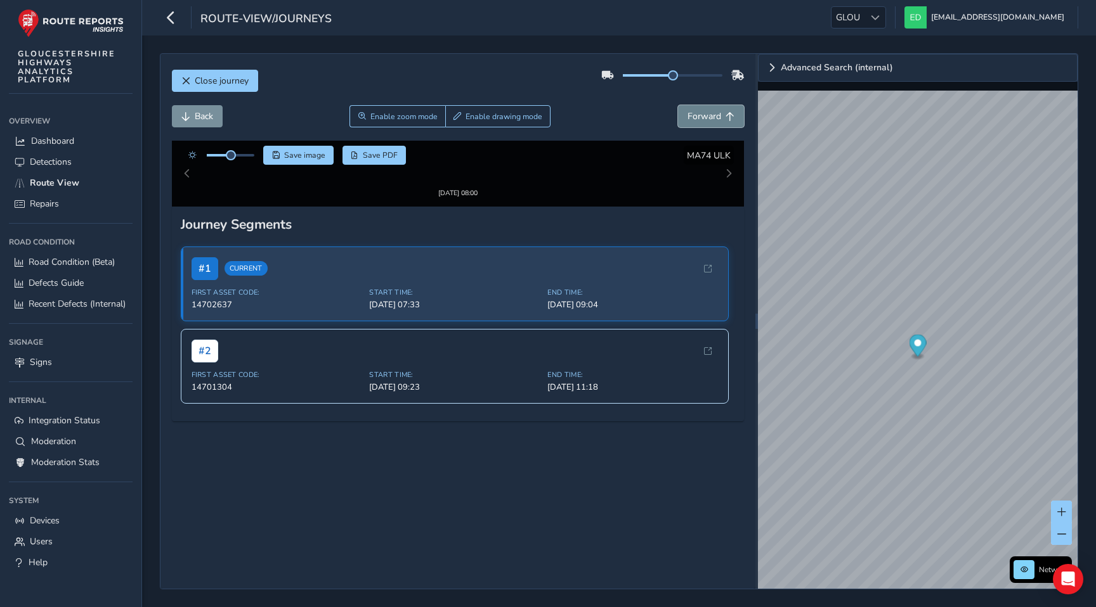
click at [700, 122] on button "Forward" at bounding box center [711, 116] width 66 height 22
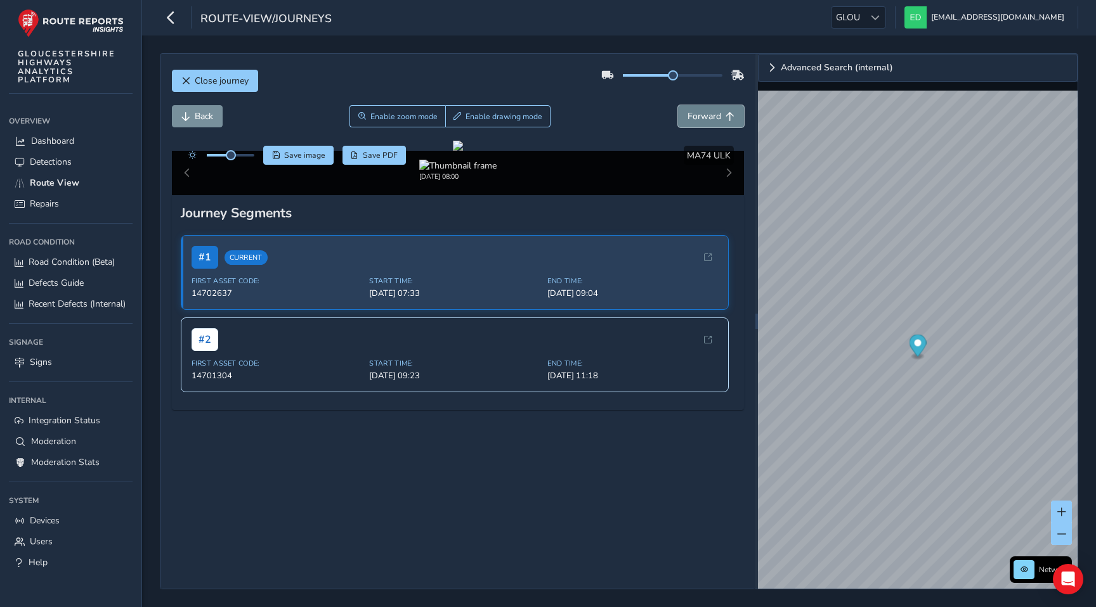
click at [700, 122] on button "Forward" at bounding box center [711, 116] width 66 height 22
click at [717, 110] on span "Forward" at bounding box center [704, 116] width 34 height 12
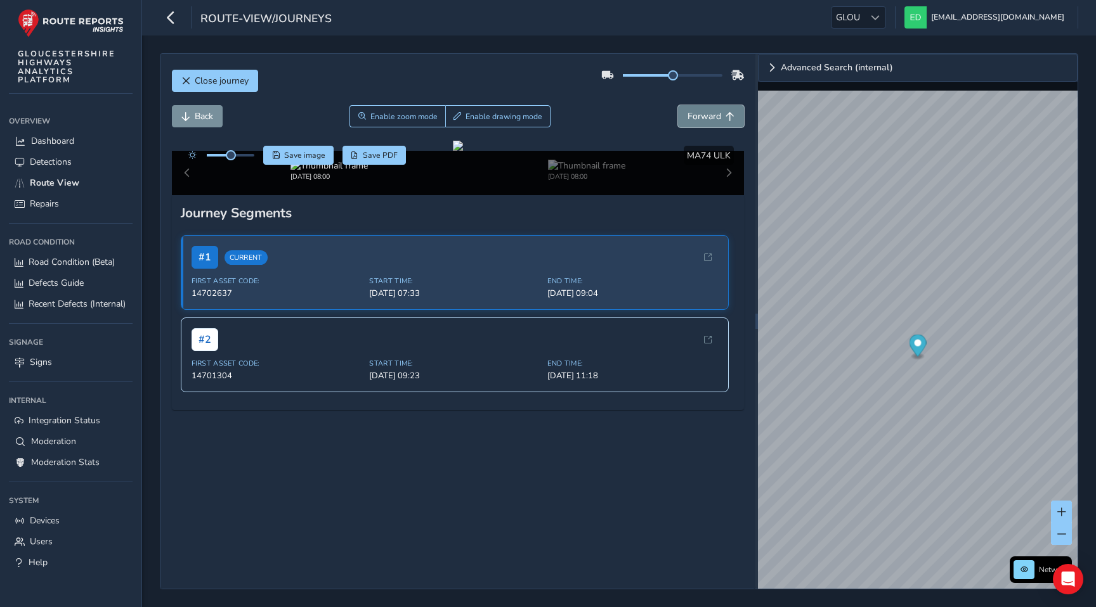
click at [717, 110] on span "Forward" at bounding box center [704, 116] width 34 height 12
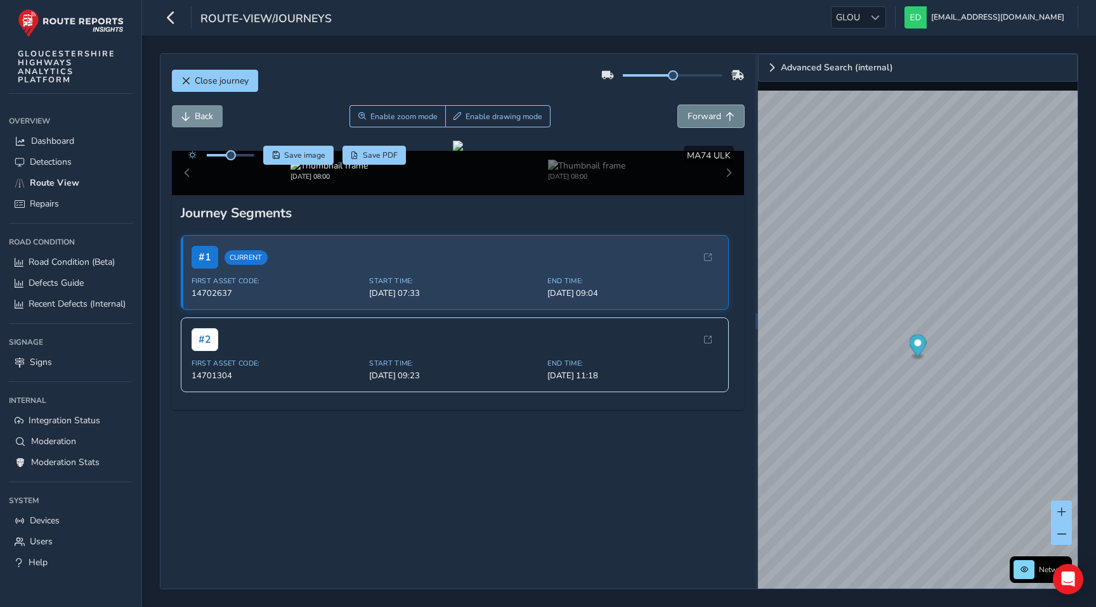
click at [717, 110] on span "Forward" at bounding box center [704, 116] width 34 height 12
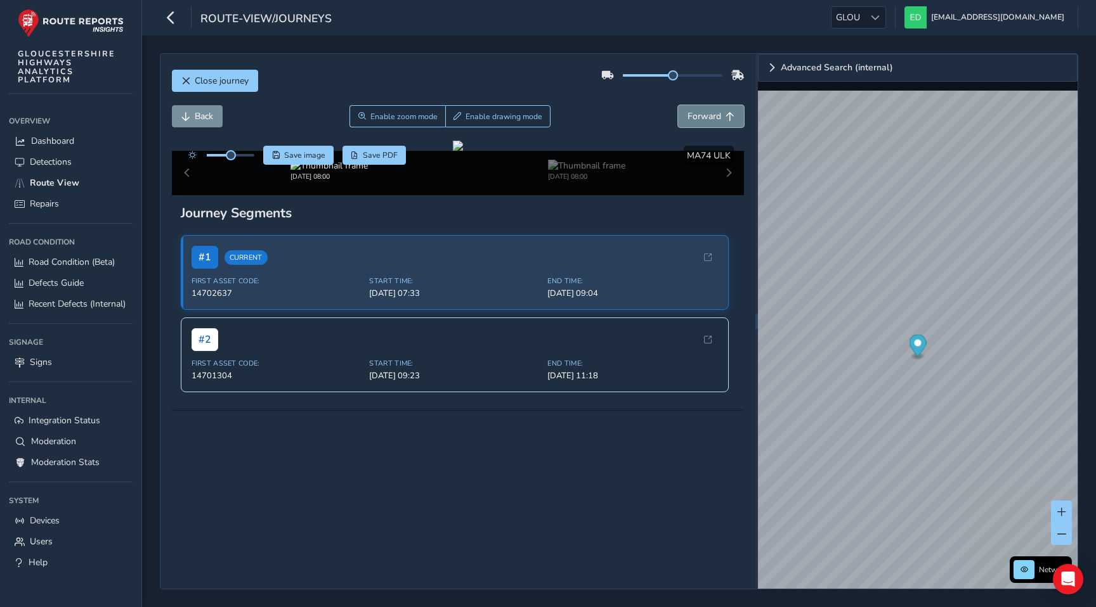
click at [717, 110] on span "Forward" at bounding box center [704, 116] width 34 height 12
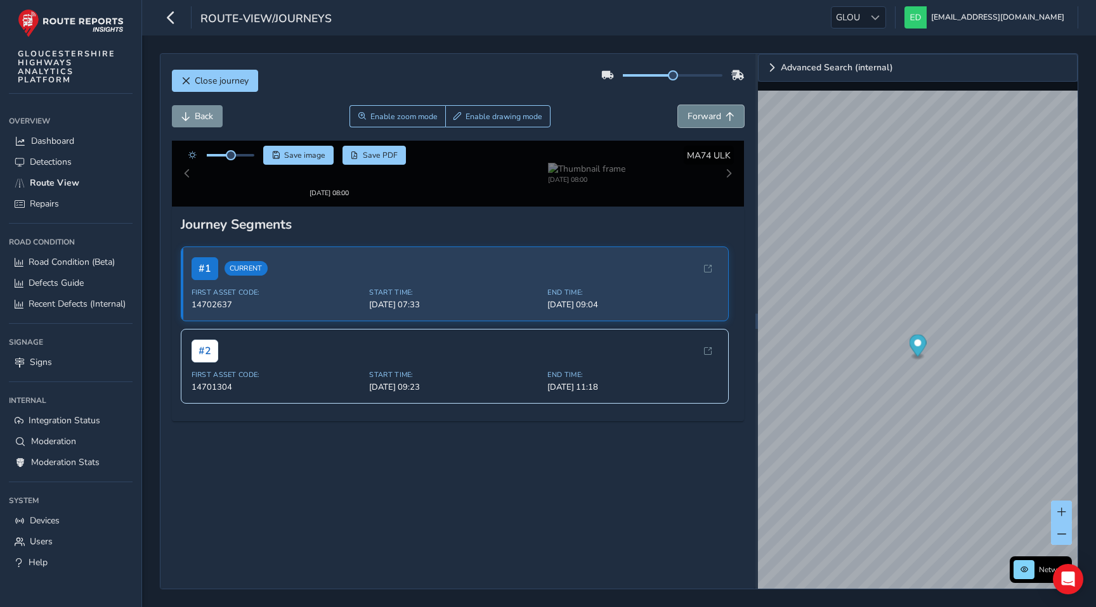
click at [717, 110] on span "Forward" at bounding box center [704, 116] width 34 height 12
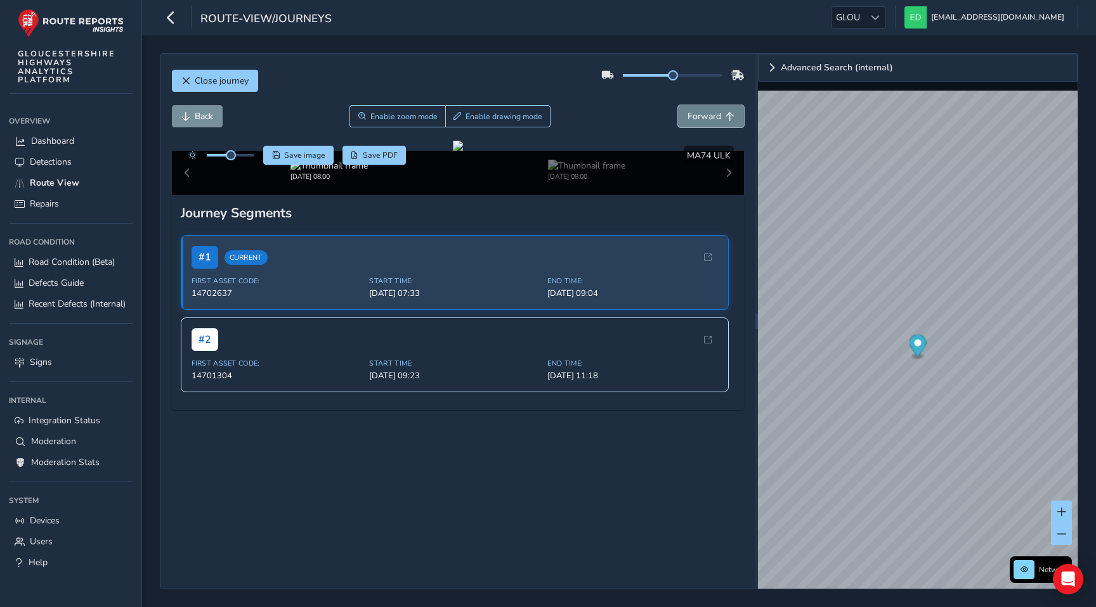
click at [717, 110] on span "Forward" at bounding box center [704, 116] width 34 height 12
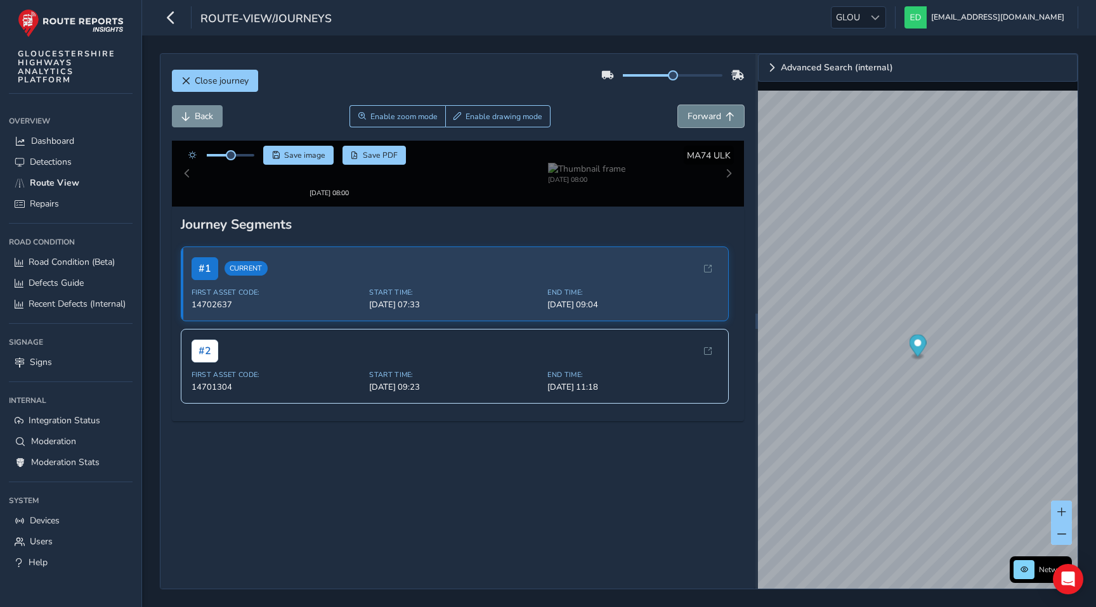
click at [717, 110] on span "Forward" at bounding box center [704, 116] width 34 height 12
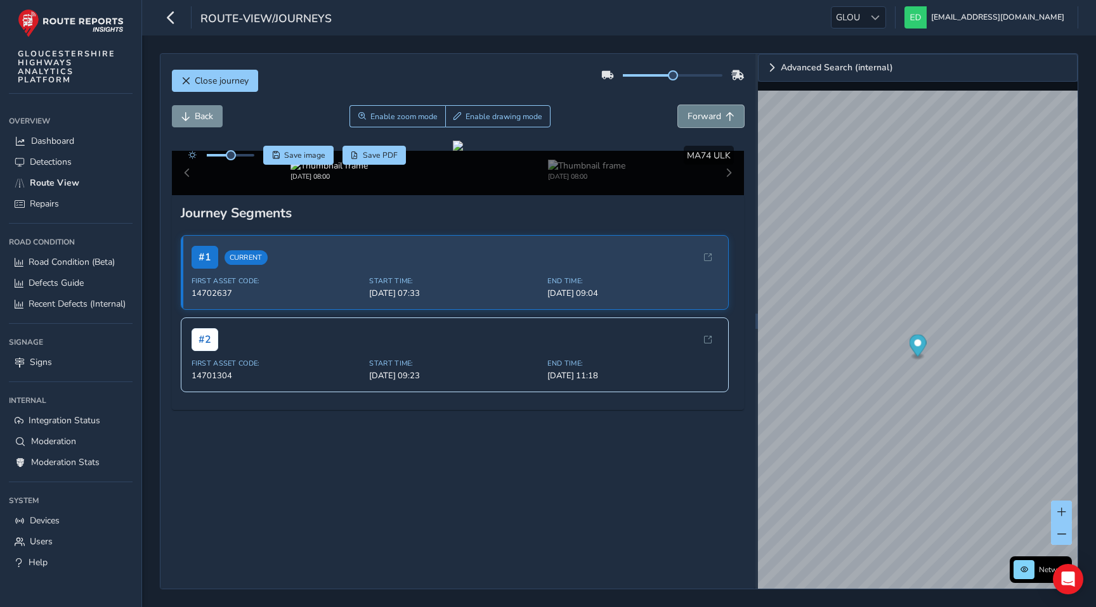
click at [717, 110] on span "Forward" at bounding box center [704, 116] width 34 height 12
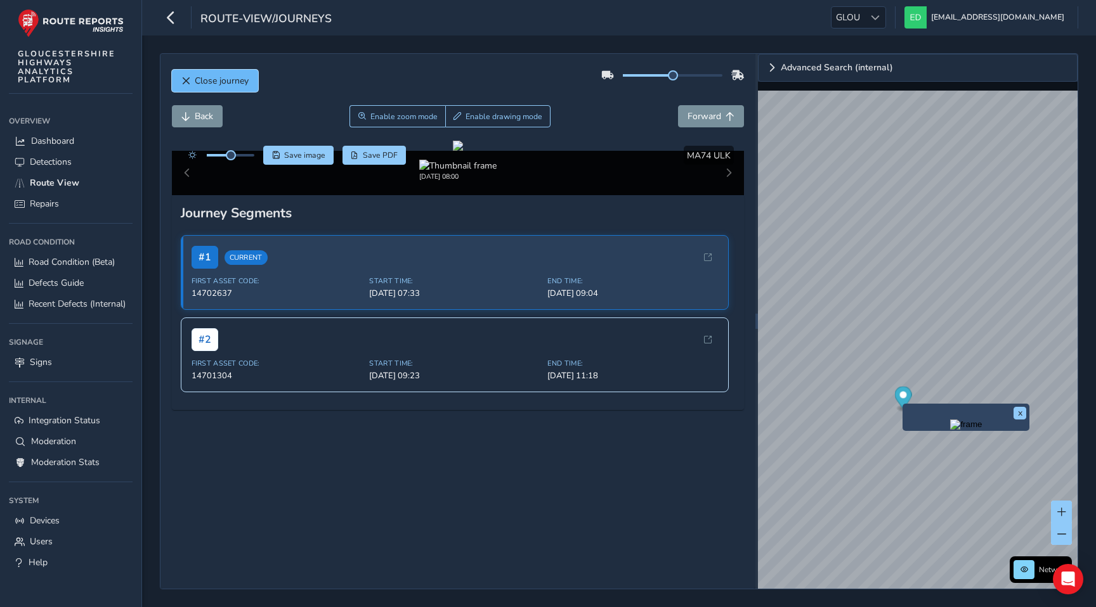
click at [225, 71] on button "Close journey" at bounding box center [215, 81] width 86 height 22
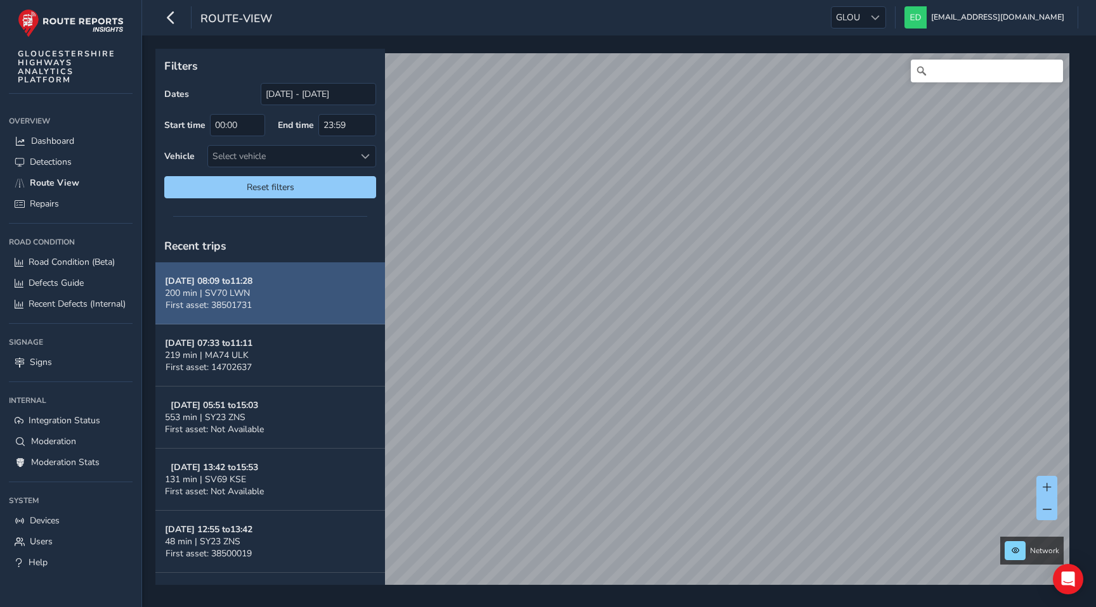
click at [244, 311] on button "[DATE] 08:09 to 11:28 200 min | SV70 LWN First asset: 38501731" at bounding box center [270, 294] width 230 height 62
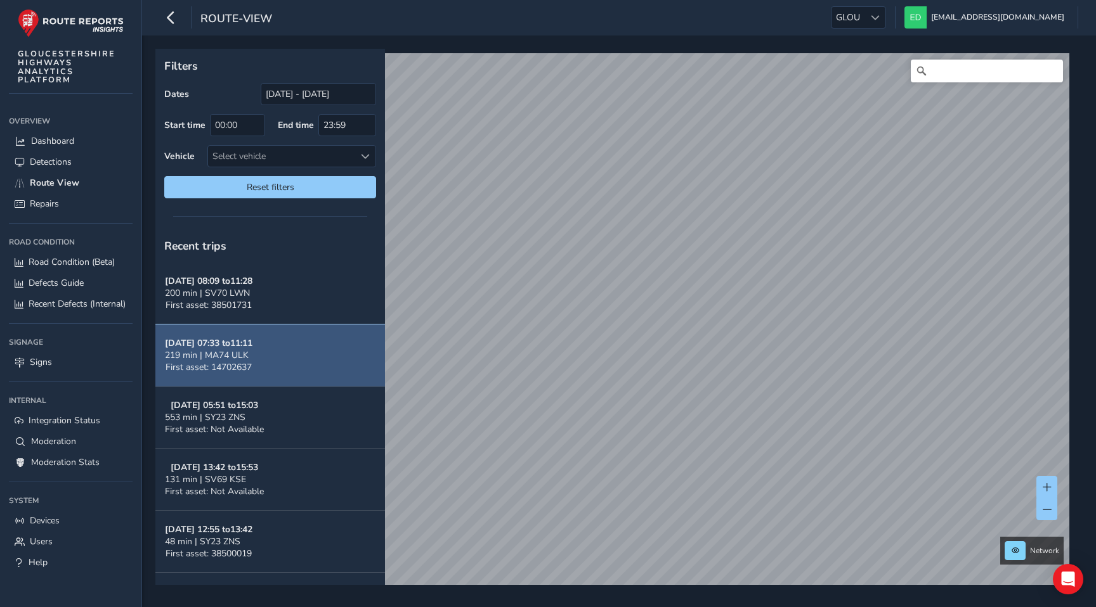
click at [304, 354] on button "Oct 06, 07:33 to 11:11 219 min | MA74 ULK First asset: 14702637" at bounding box center [270, 356] width 230 height 62
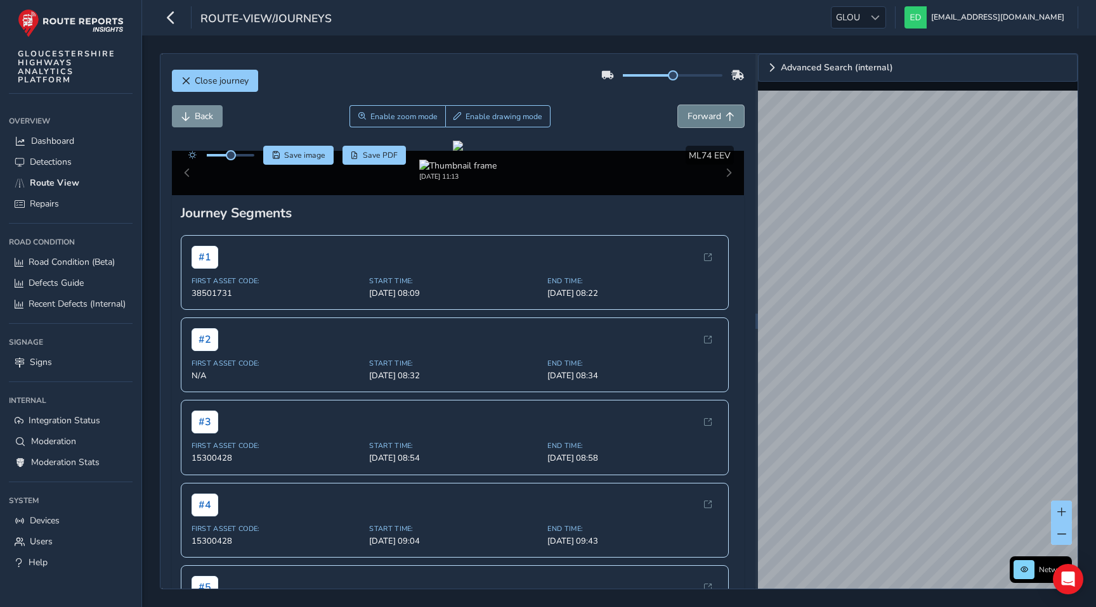
click at [704, 121] on span "Forward" at bounding box center [704, 116] width 34 height 12
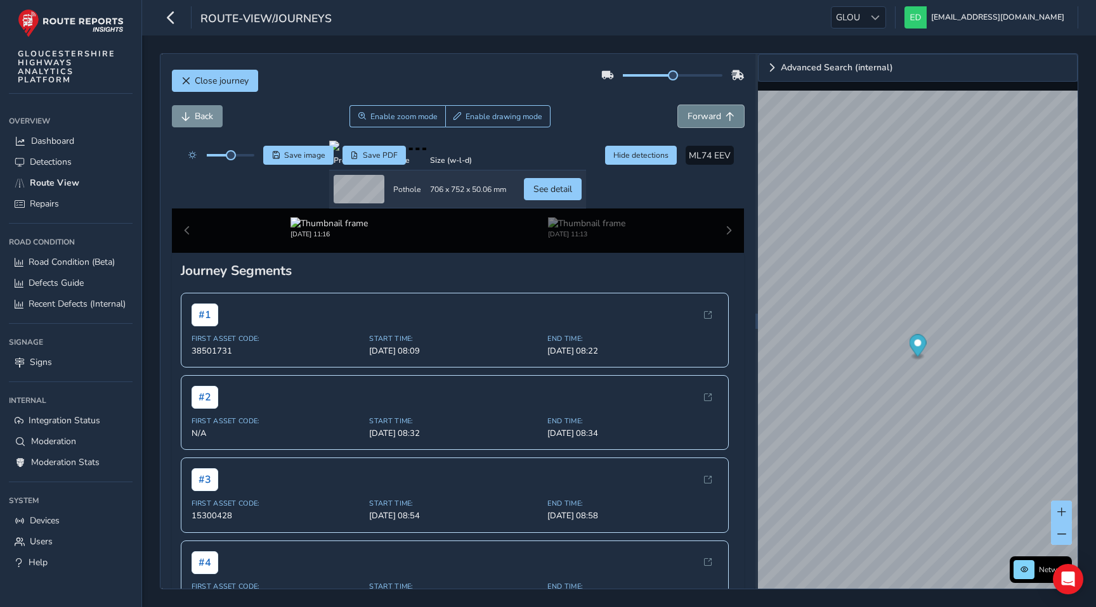
click at [704, 121] on span "Forward" at bounding box center [704, 116] width 34 height 12
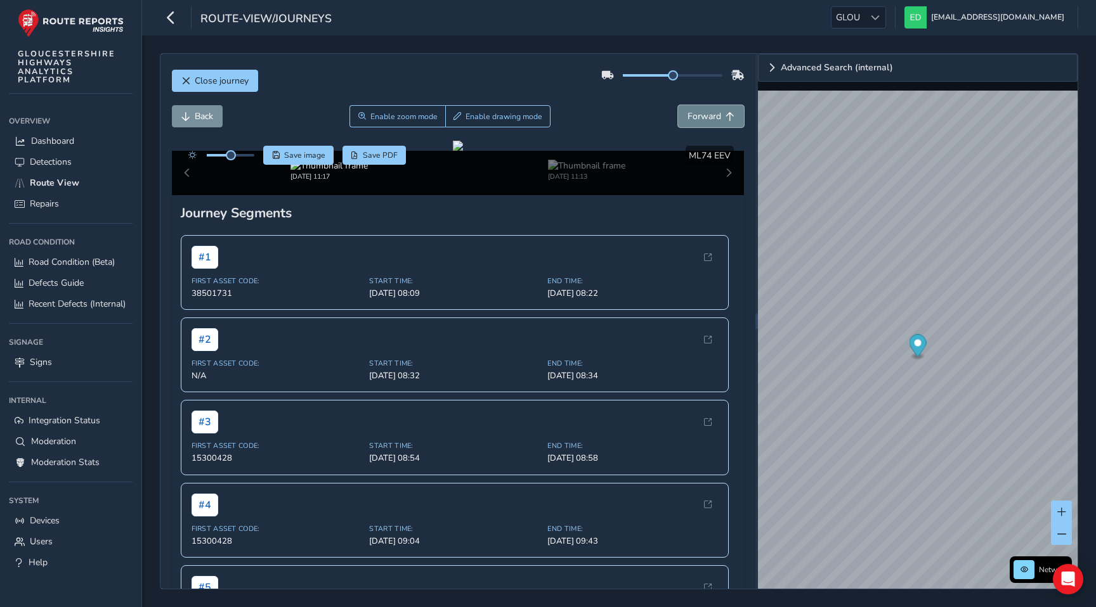
click at [704, 121] on span "Forward" at bounding box center [704, 116] width 34 height 12
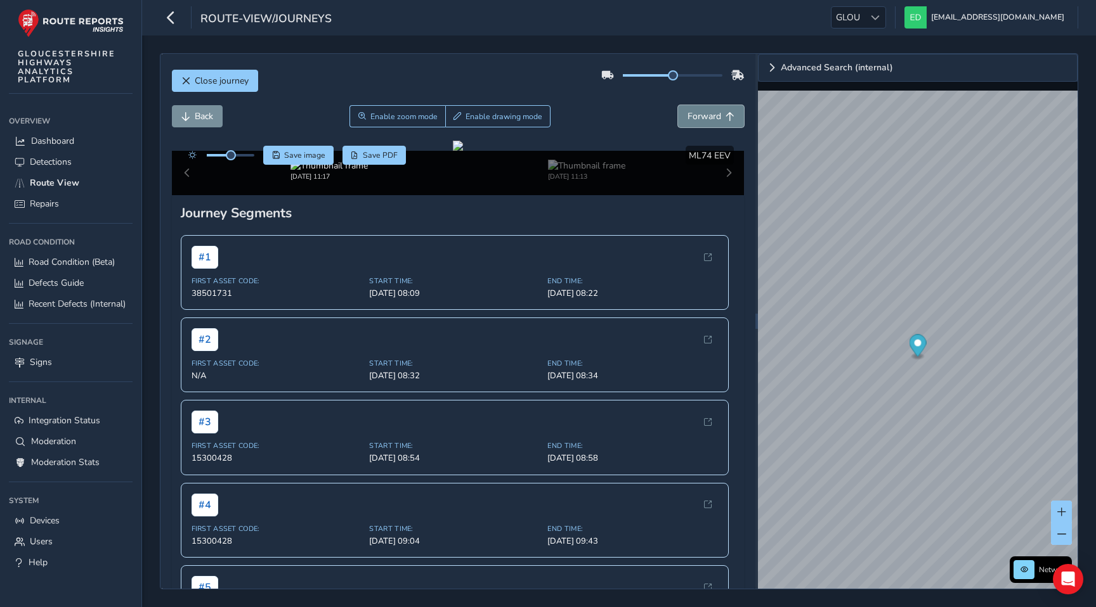
click at [704, 121] on span "Forward" at bounding box center [704, 116] width 34 height 12
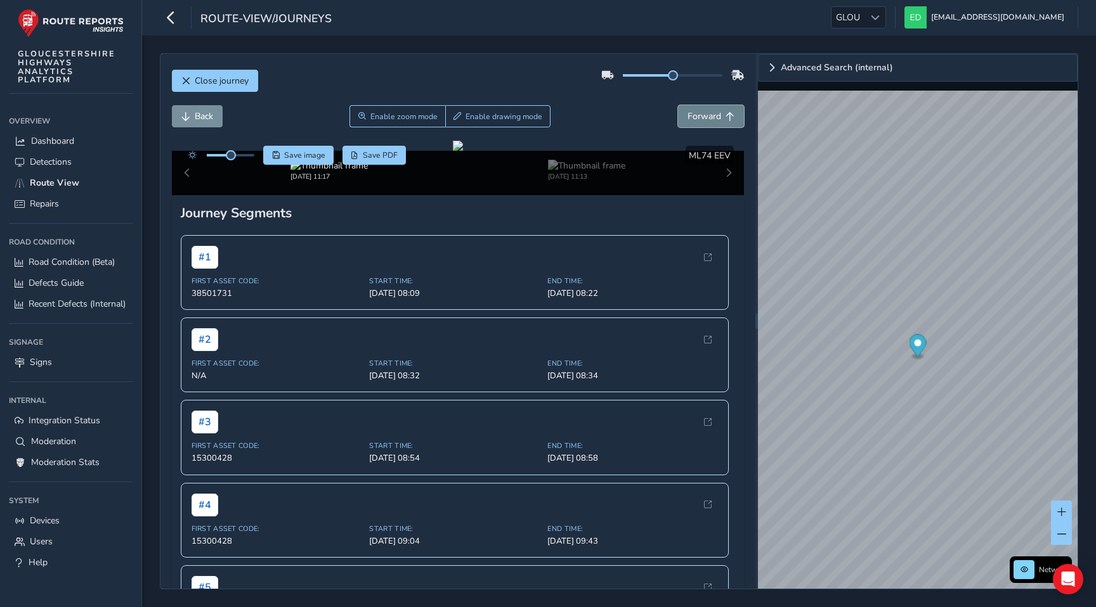
click at [704, 121] on span "Forward" at bounding box center [704, 116] width 34 height 12
click at [709, 115] on span "Forward" at bounding box center [704, 116] width 34 height 12
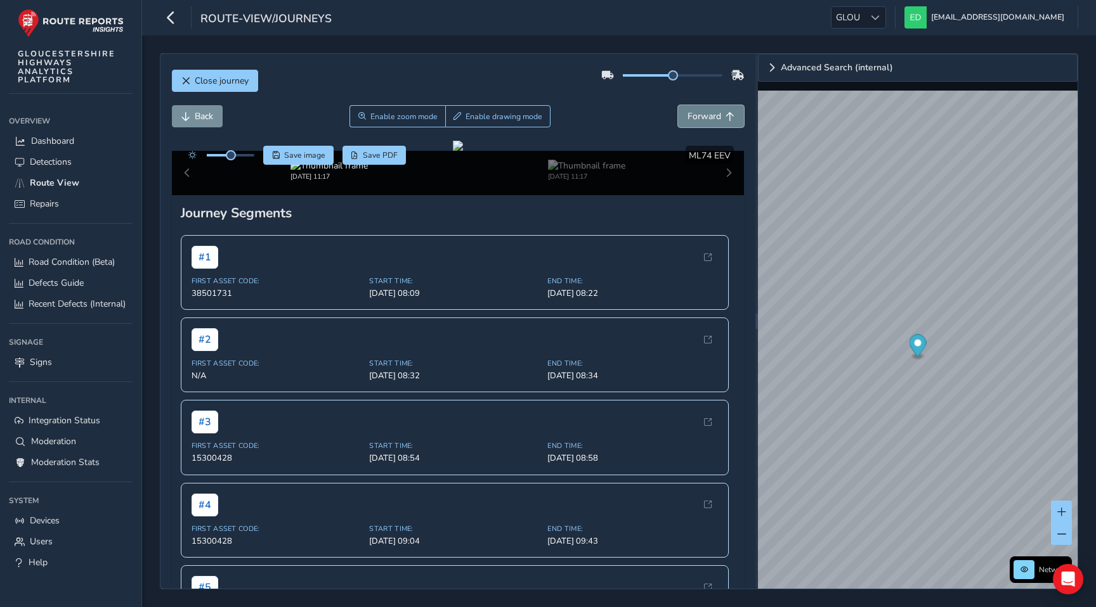
click at [709, 115] on span "Forward" at bounding box center [704, 116] width 34 height 12
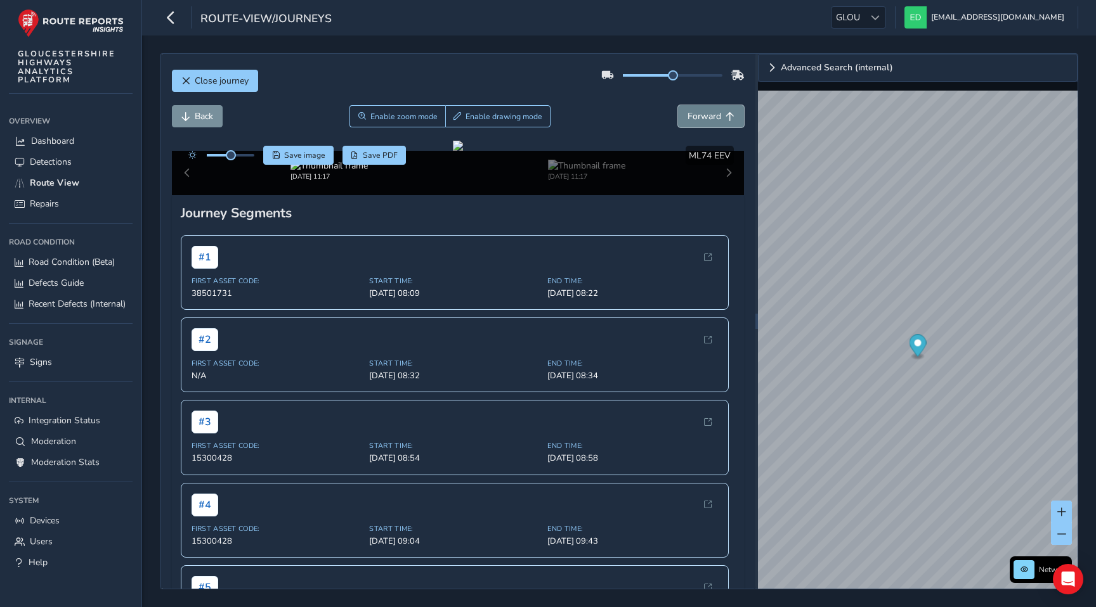
click at [709, 115] on span "Forward" at bounding box center [704, 116] width 34 height 12
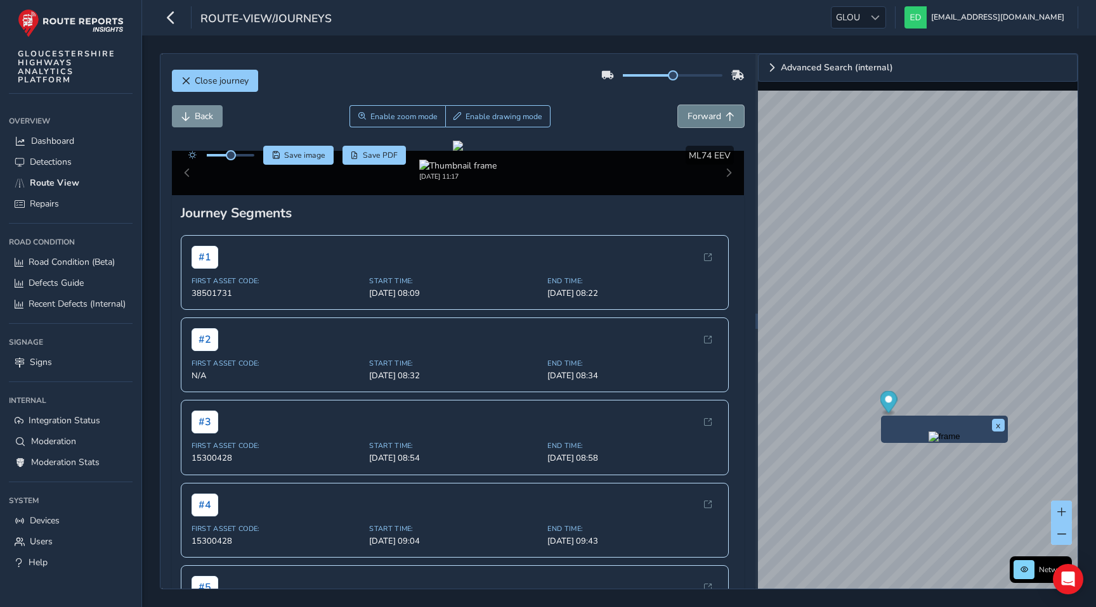
click at [701, 111] on span "Forward" at bounding box center [704, 116] width 34 height 12
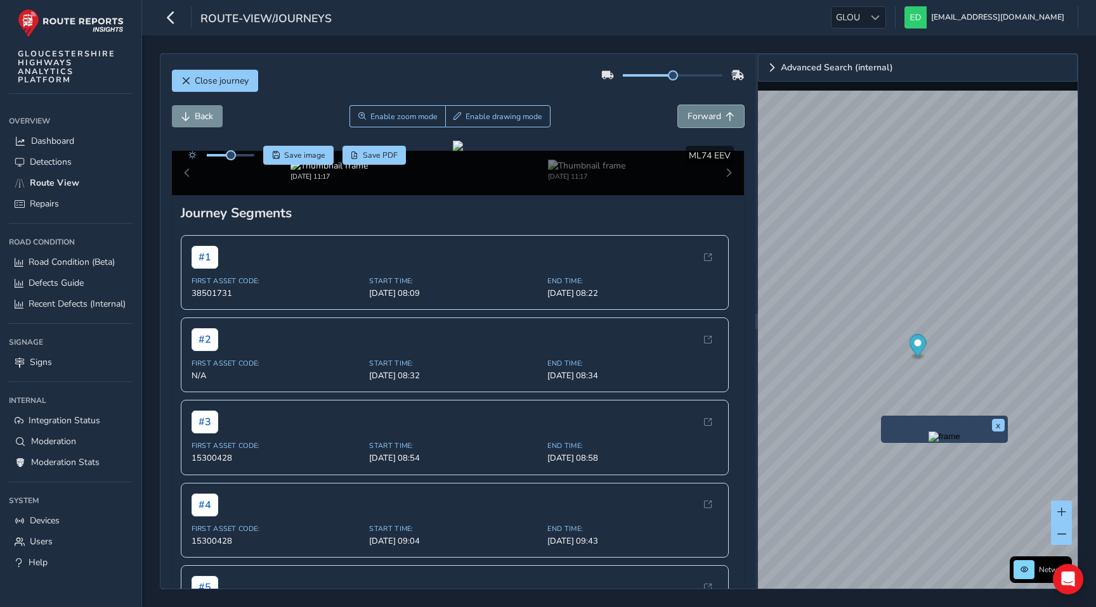
click at [701, 111] on span "Forward" at bounding box center [704, 116] width 34 height 12
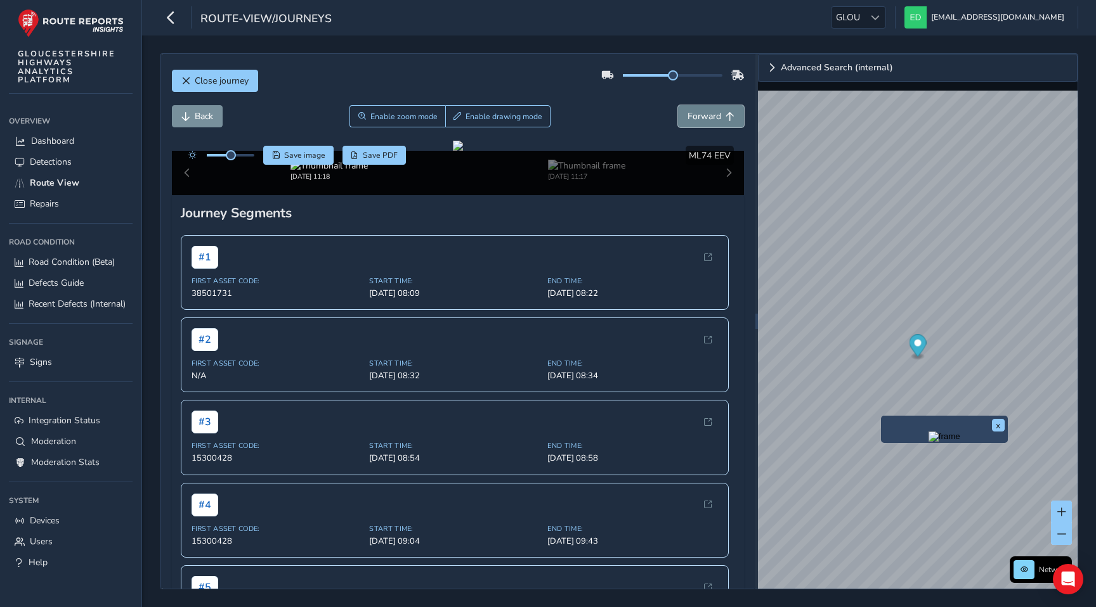
click at [701, 111] on span "Forward" at bounding box center [704, 116] width 34 height 12
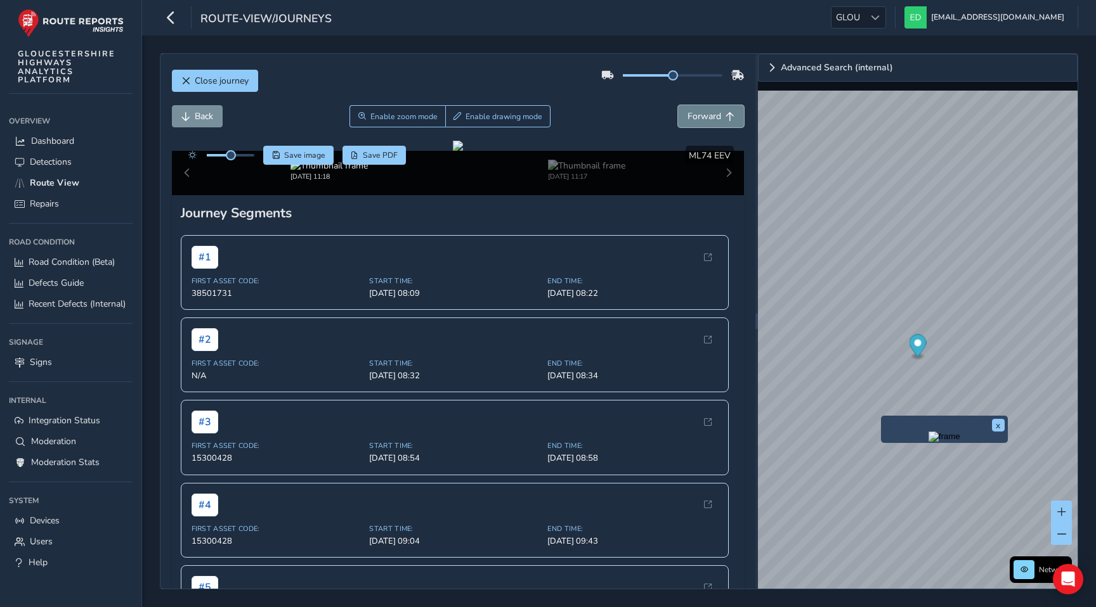
click at [701, 111] on span "Forward" at bounding box center [704, 116] width 34 height 12
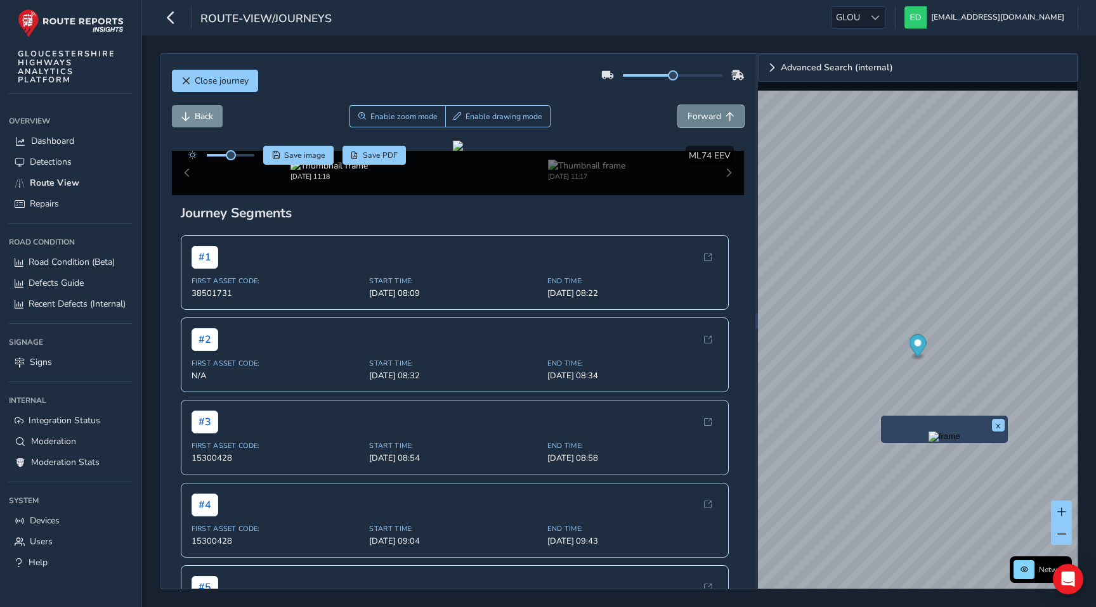
click at [701, 111] on span "Forward" at bounding box center [704, 116] width 34 height 12
click at [242, 83] on span "Close journey" at bounding box center [222, 81] width 54 height 12
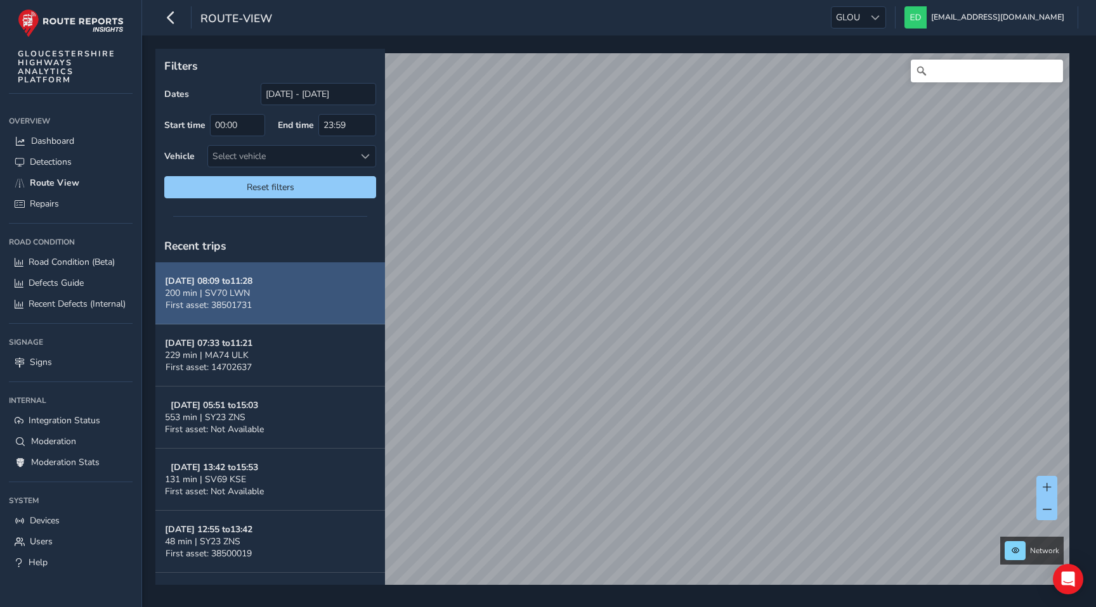
click at [283, 300] on button "Oct 06, 08:09 to 11:28 200 min | SV70 LWN First asset: 38501731" at bounding box center [270, 294] width 230 height 62
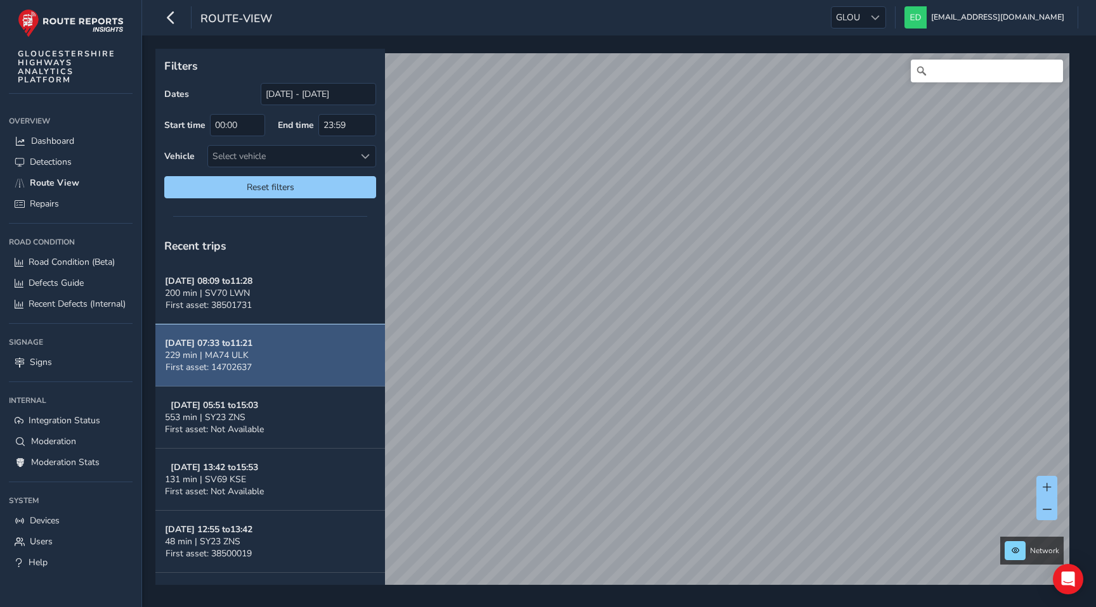
click at [282, 372] on button "Oct 06, 07:33 to 11:21 229 min | MA74 ULK First asset: 14702637" at bounding box center [270, 356] width 230 height 62
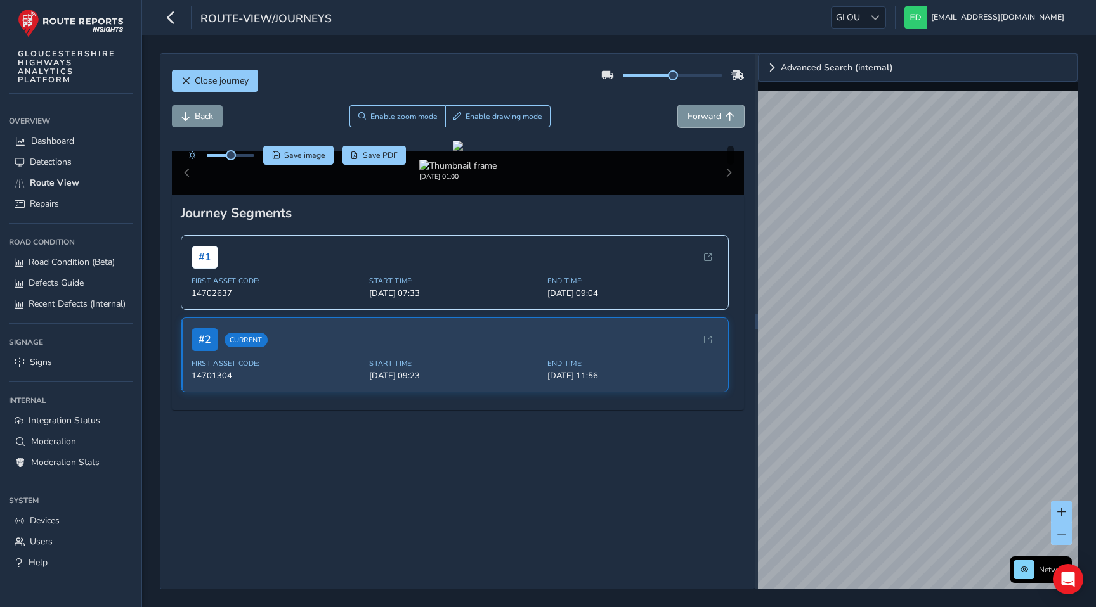
click at [711, 115] on span "Forward" at bounding box center [704, 116] width 34 height 12
click at [691, 114] on span "Forward" at bounding box center [704, 116] width 34 height 12
click at [937, 259] on img "Preview frame" at bounding box center [953, 254] width 32 height 10
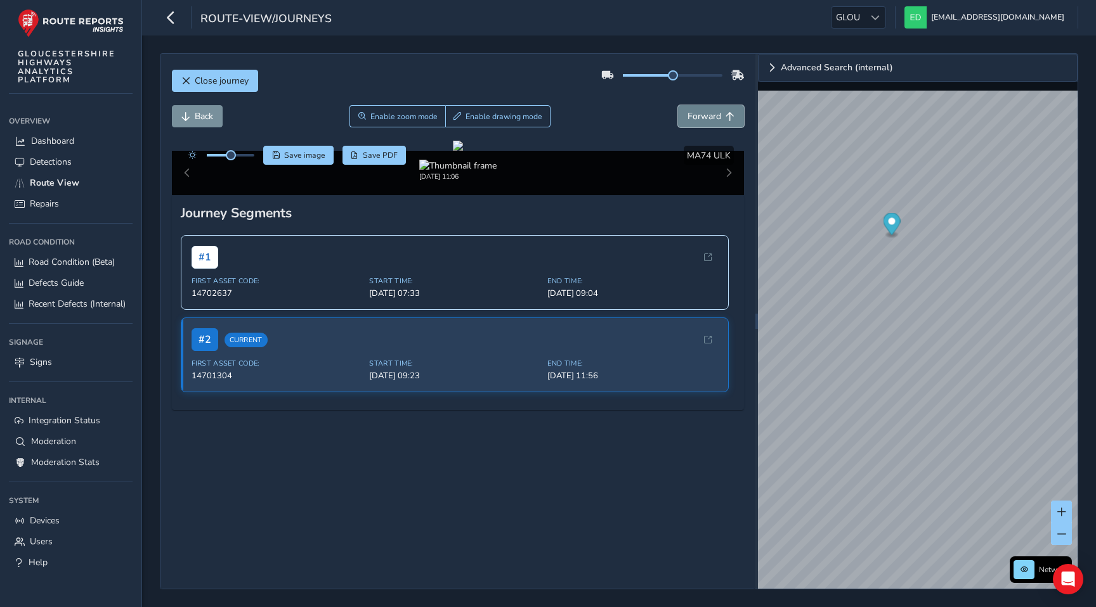
click at [699, 117] on span "Forward" at bounding box center [704, 116] width 34 height 12
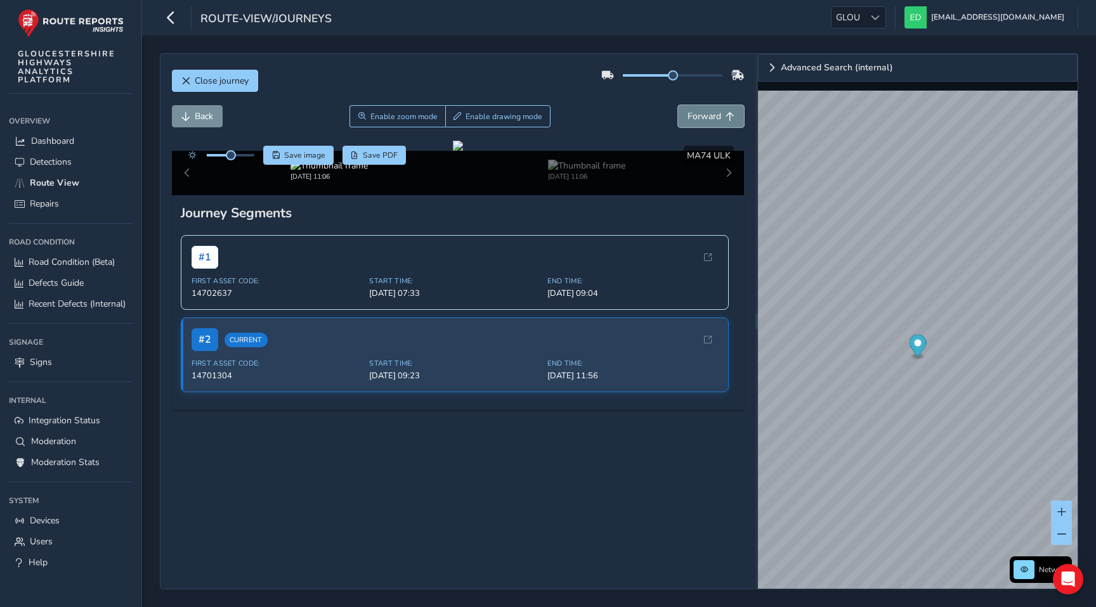
click at [699, 117] on span "Forward" at bounding box center [704, 116] width 34 height 12
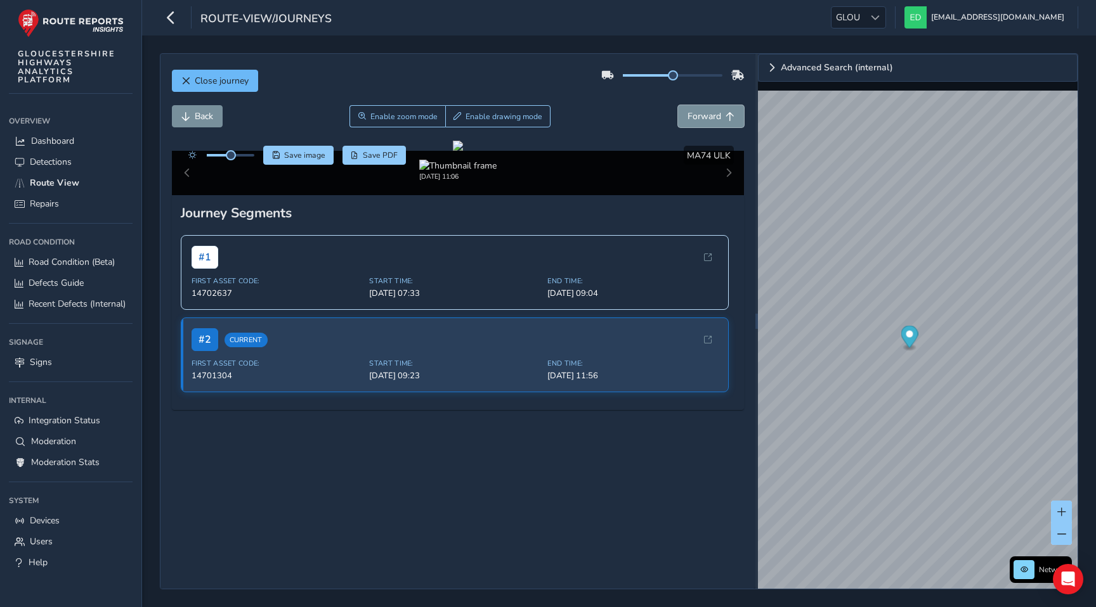
click at [240, 86] on span "Close journey" at bounding box center [222, 81] width 54 height 12
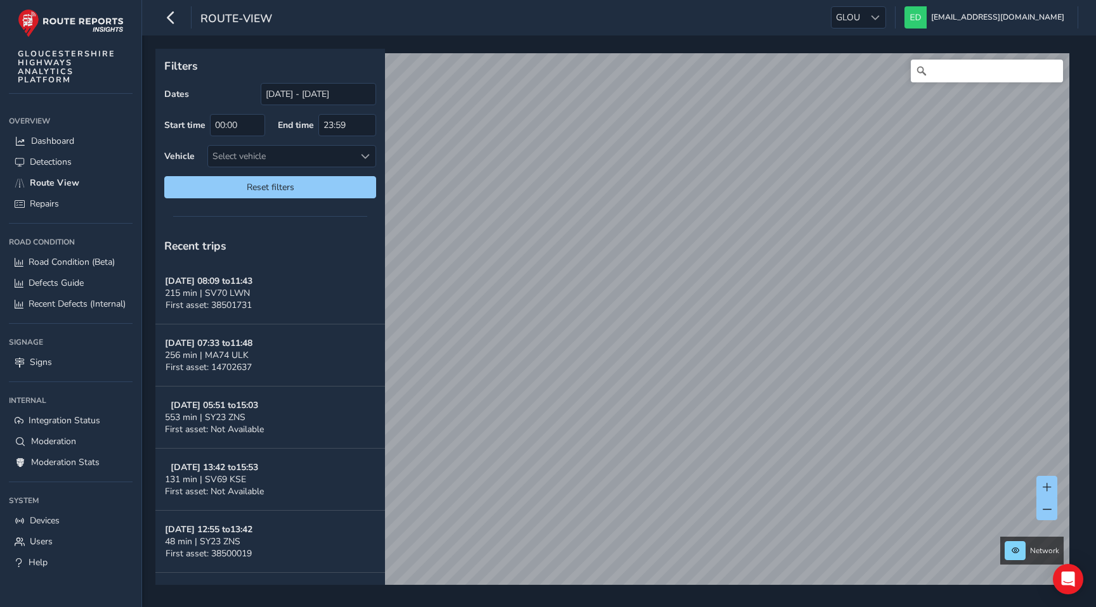
click at [934, 29] on div "route-view GLOU GLOU [EMAIL_ADDRESS][DOMAIN_NAME] Colour Scheme: Dark Dim Light…" at bounding box center [619, 18] width 954 height 36
click at [880, 20] on span at bounding box center [875, 17] width 9 height 9
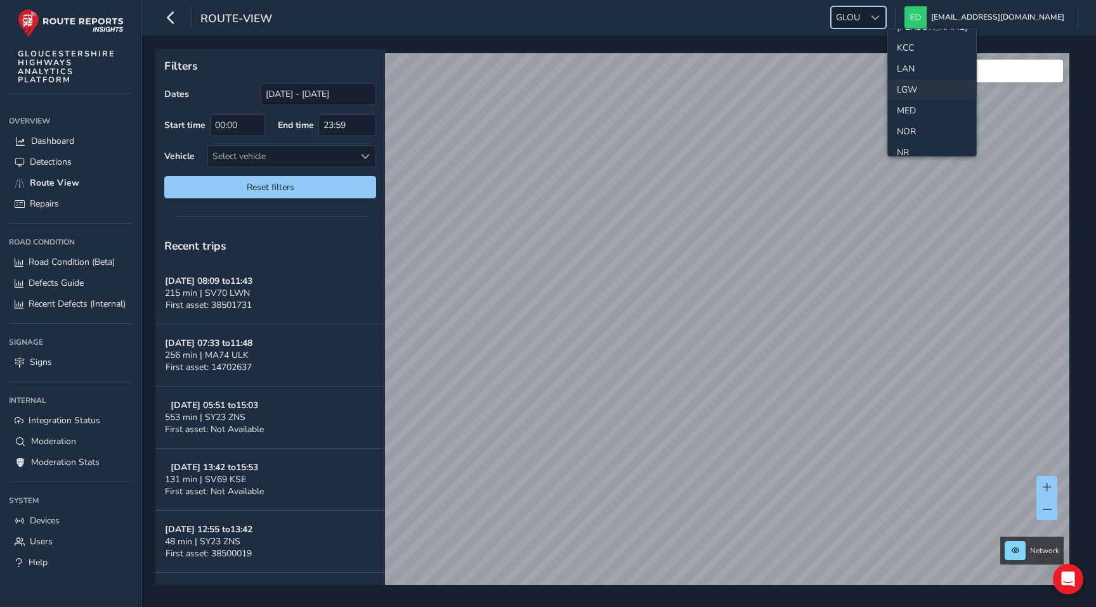
scroll to position [374, 0]
click at [907, 66] on li "LAN" at bounding box center [932, 67] width 88 height 21
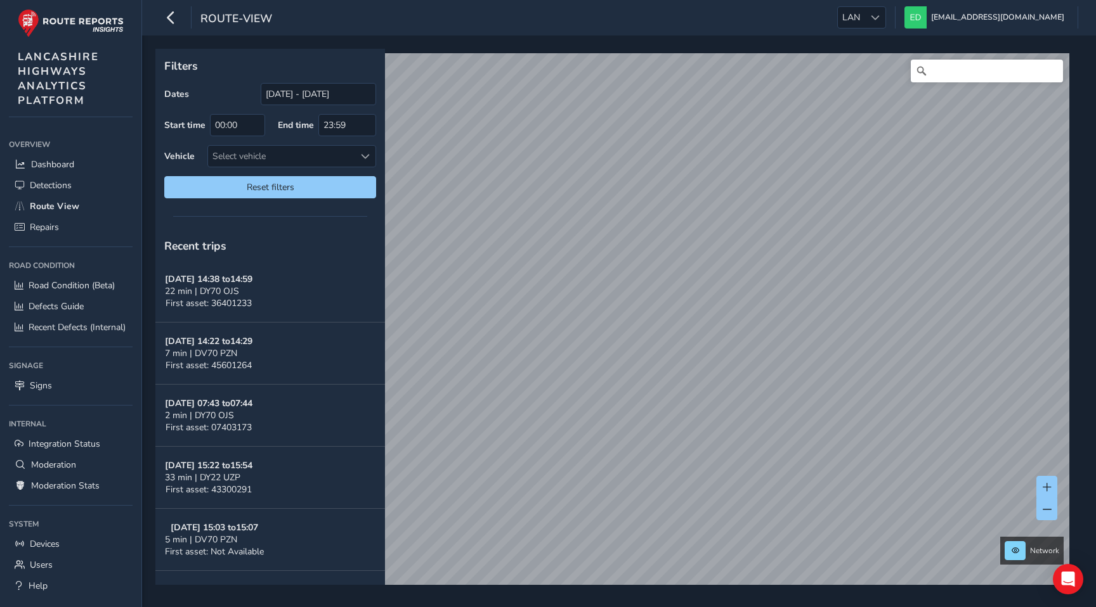
scroll to position [255, 0]
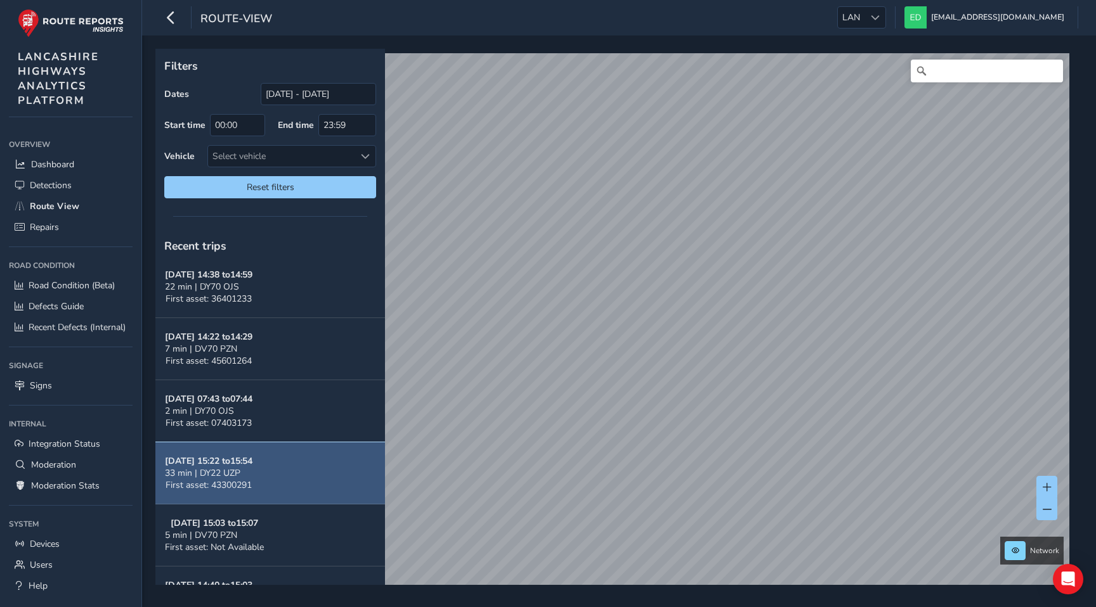
click at [315, 460] on button "Oct 01, 15:22 to 15:54 33 min | DY22 UZP First asset: 43300291" at bounding box center [270, 474] width 230 height 62
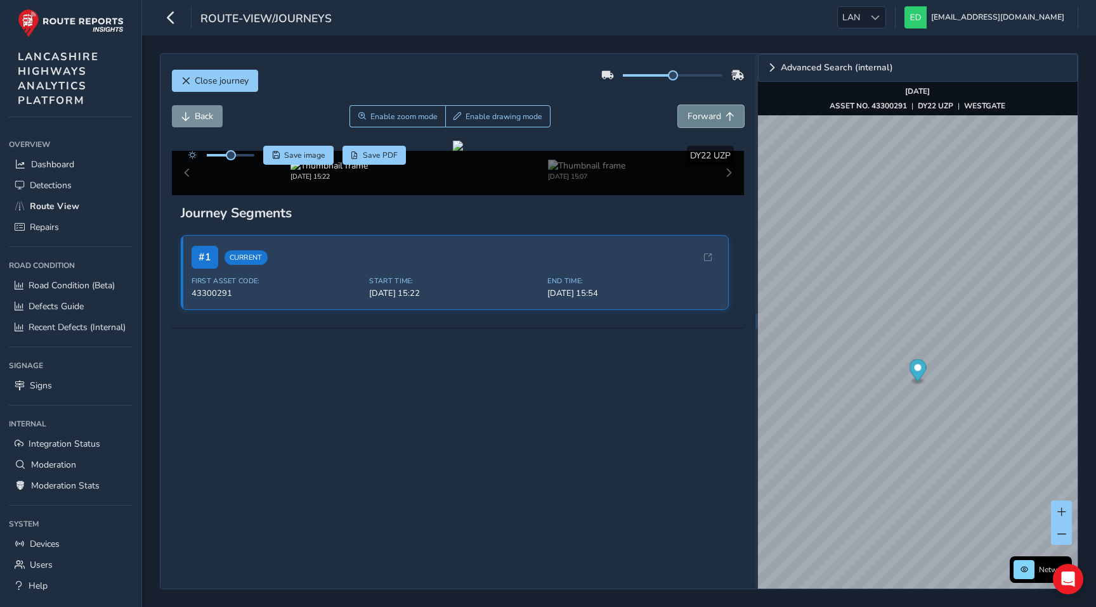
click at [692, 108] on button "Forward" at bounding box center [711, 116] width 66 height 22
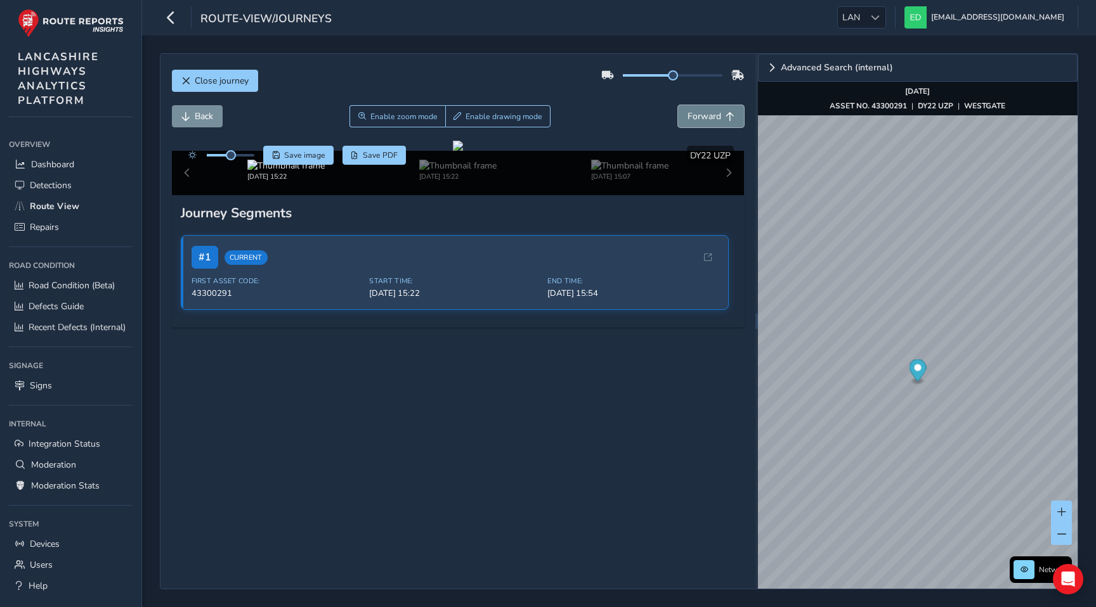
click at [692, 108] on button "Forward" at bounding box center [711, 116] width 66 height 22
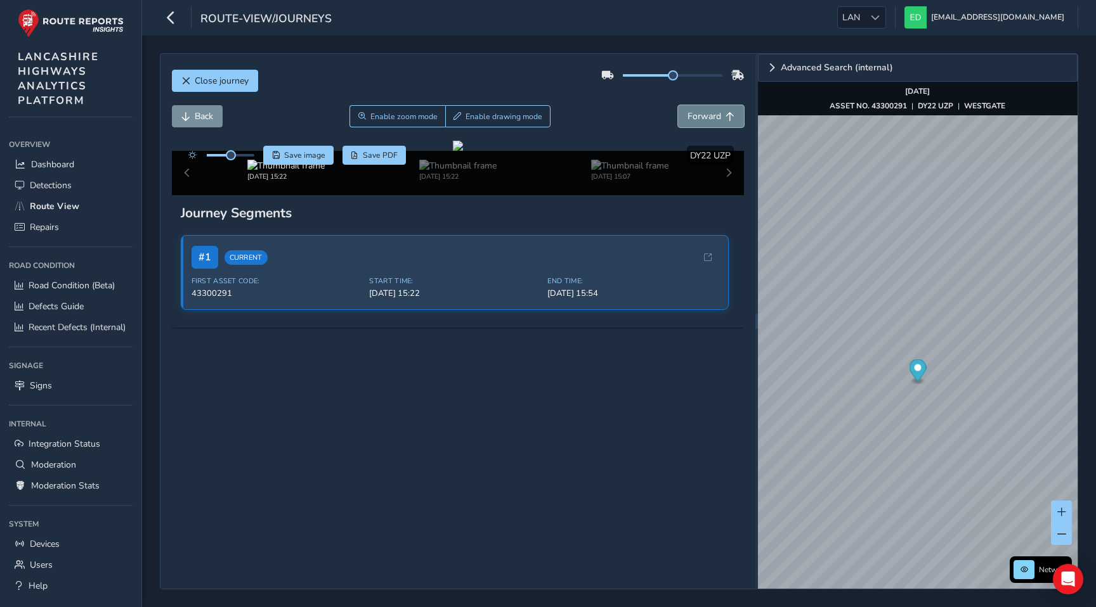
click at [692, 108] on button "Forward" at bounding box center [711, 116] width 66 height 22
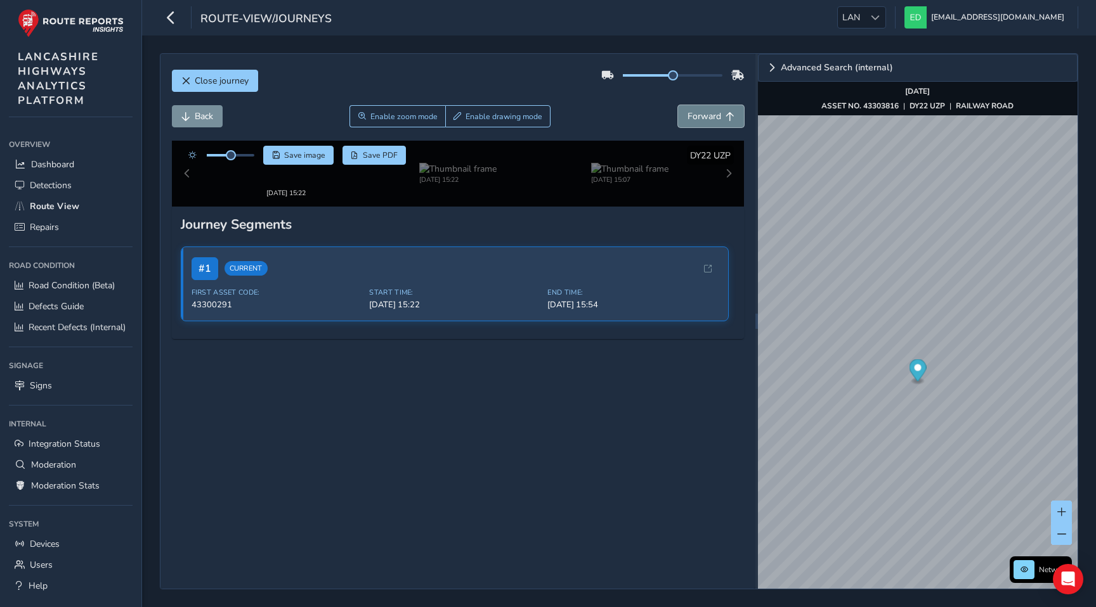
click at [692, 108] on button "Forward" at bounding box center [711, 116] width 66 height 22
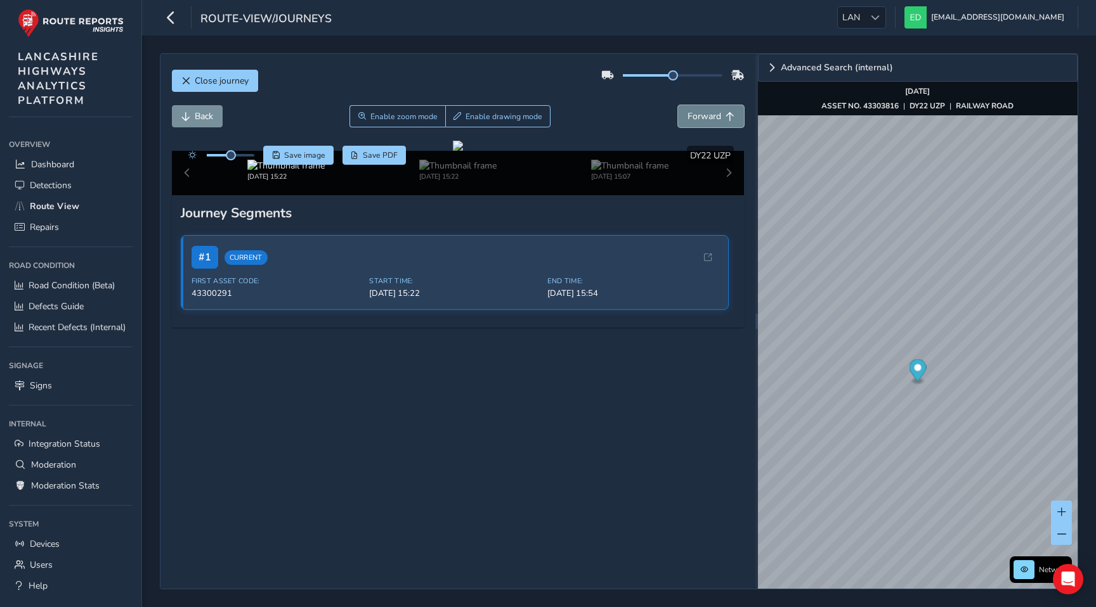
click at [692, 108] on button "Forward" at bounding box center [711, 116] width 66 height 22
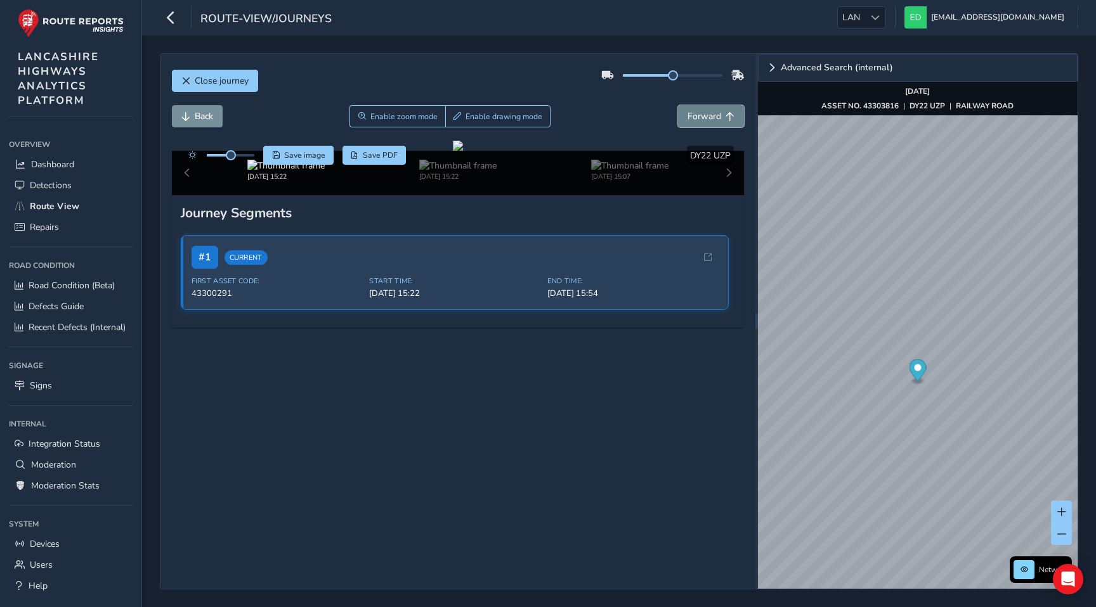
click at [692, 108] on button "Forward" at bounding box center [711, 116] width 66 height 22
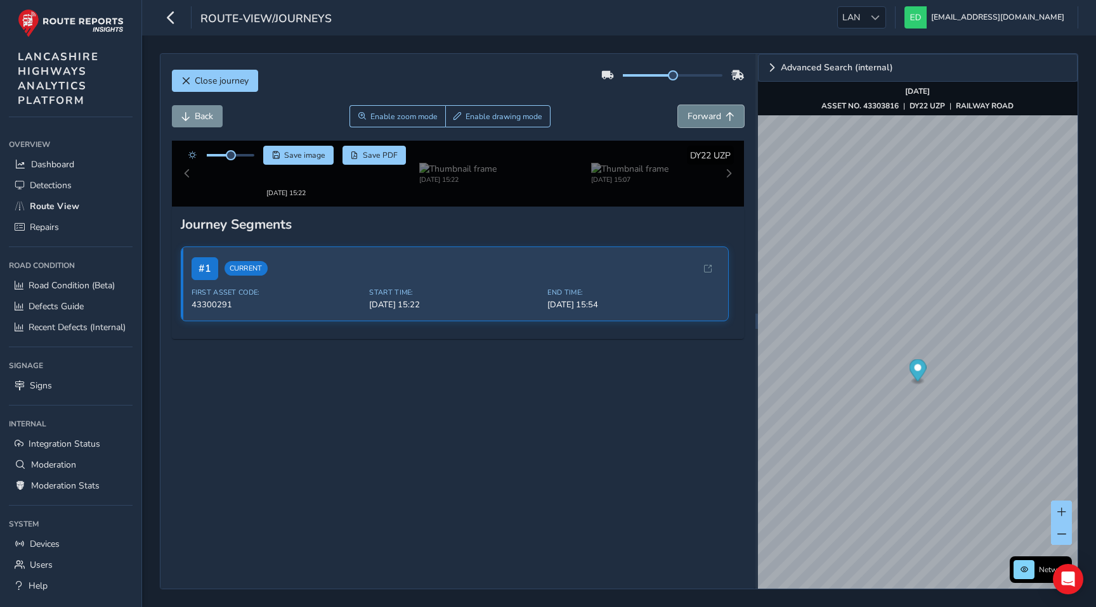
click at [692, 108] on button "Forward" at bounding box center [711, 116] width 66 height 22
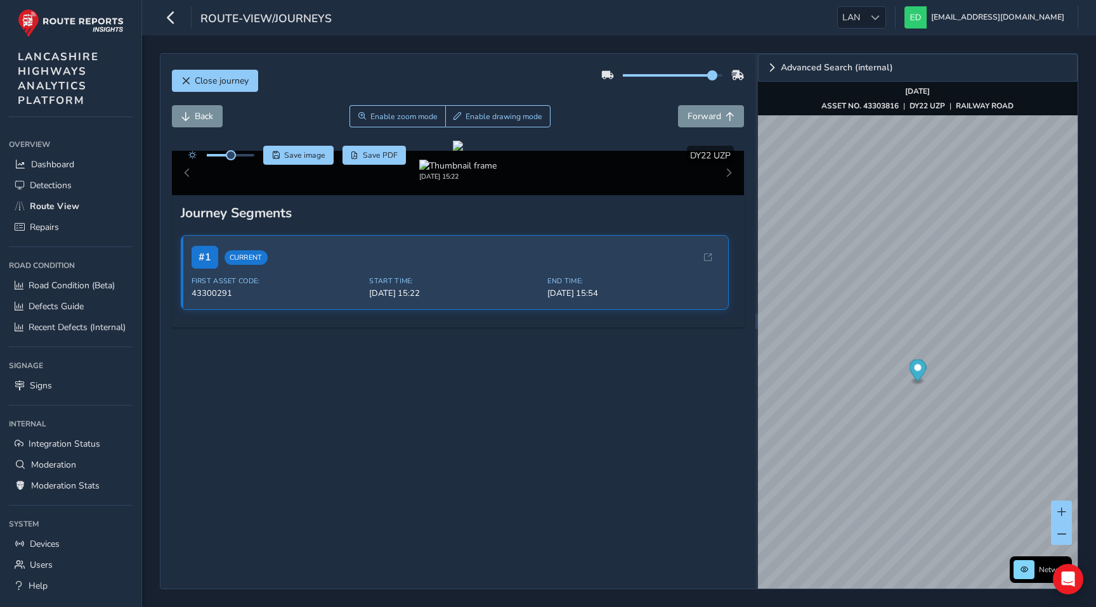
drag, startPoint x: 671, startPoint y: 73, endPoint x: 725, endPoint y: 72, distance: 54.5
click at [717, 72] on span at bounding box center [712, 75] width 10 height 10
click at [701, 110] on span "Forward" at bounding box center [704, 116] width 34 height 12
click at [222, 83] on span "Close journey" at bounding box center [222, 81] width 54 height 12
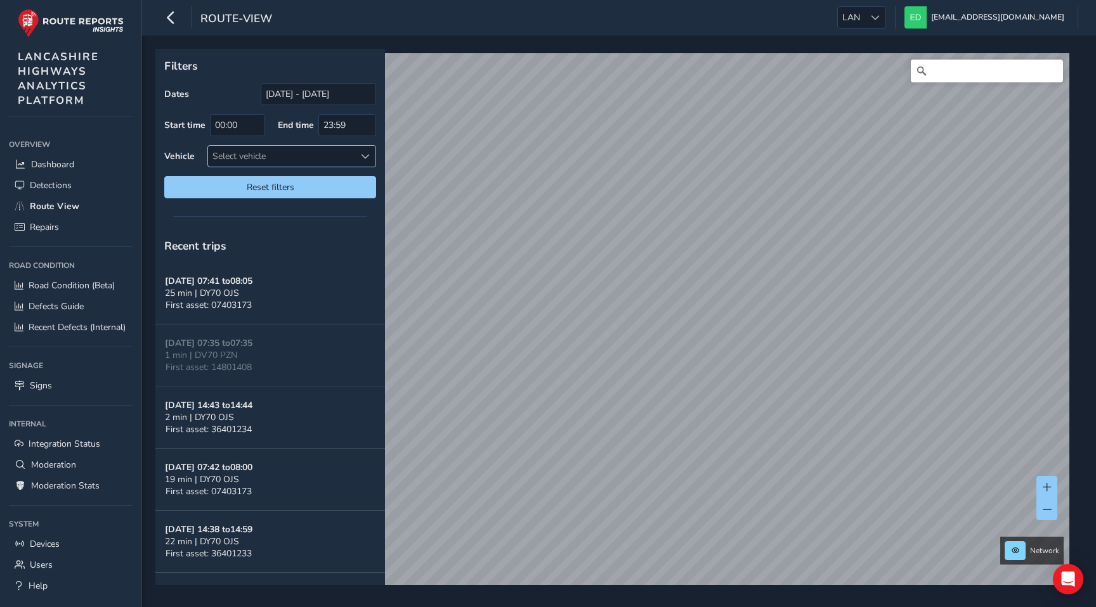
click at [315, 150] on div "Select vehicle" at bounding box center [281, 156] width 146 height 21
click at [318, 155] on div "Select vehicle" at bounding box center [281, 156] width 146 height 21
click at [289, 162] on div "Select vehicle" at bounding box center [281, 156] width 146 height 21
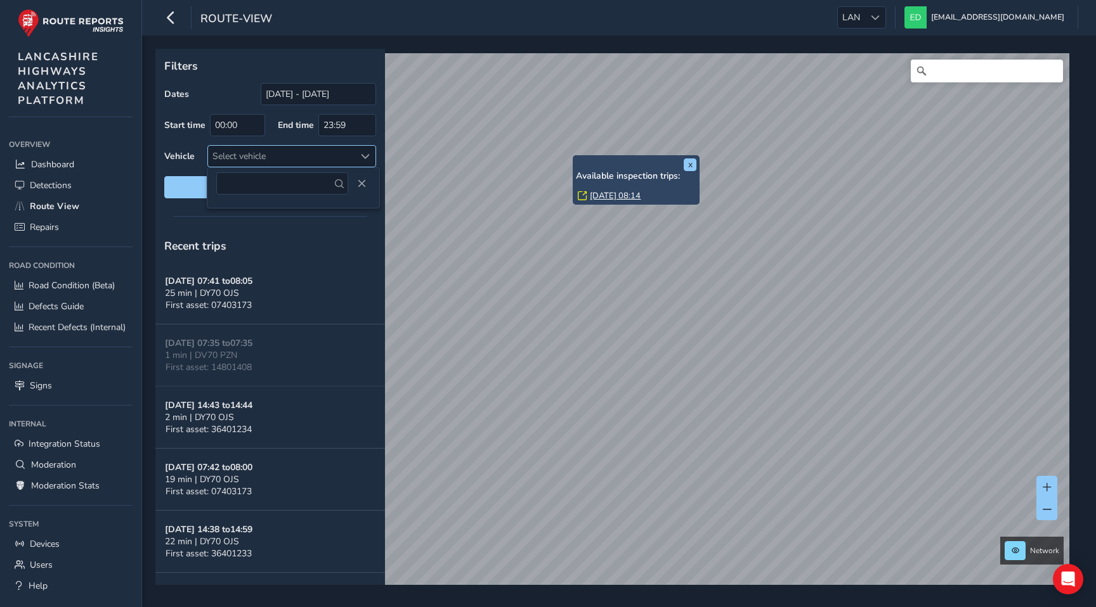
click at [333, 160] on div "Select vehicle" at bounding box center [281, 156] width 146 height 21
click at [347, 159] on div "Select vehicle" at bounding box center [281, 156] width 146 height 21
click at [293, 183] on input "text" at bounding box center [282, 183] width 132 height 22
click at [363, 186] on button "Close" at bounding box center [362, 184] width 18 height 18
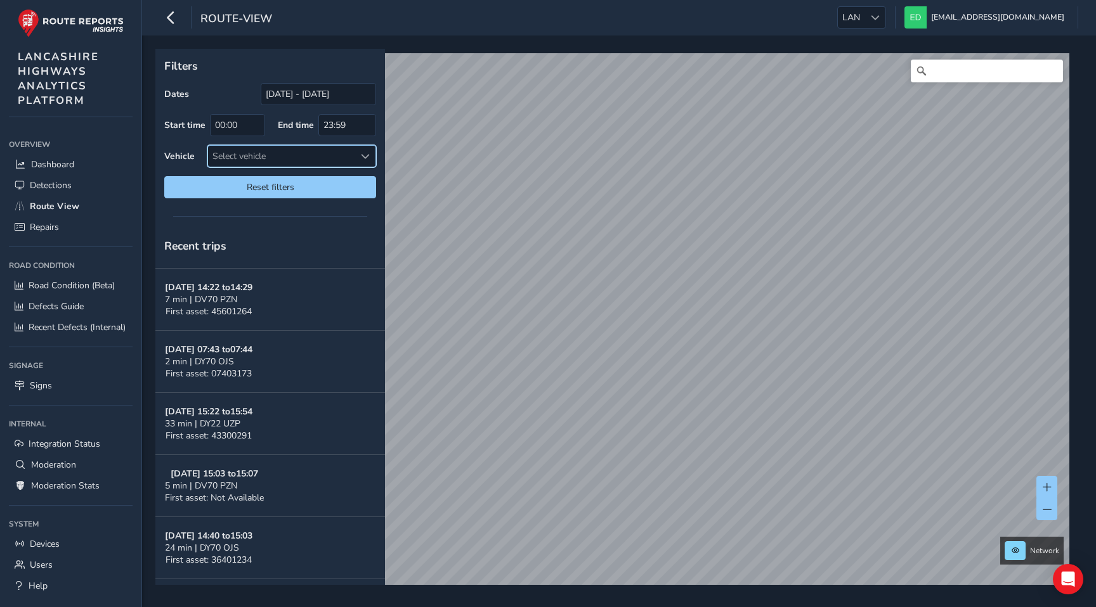
scroll to position [311, 0]
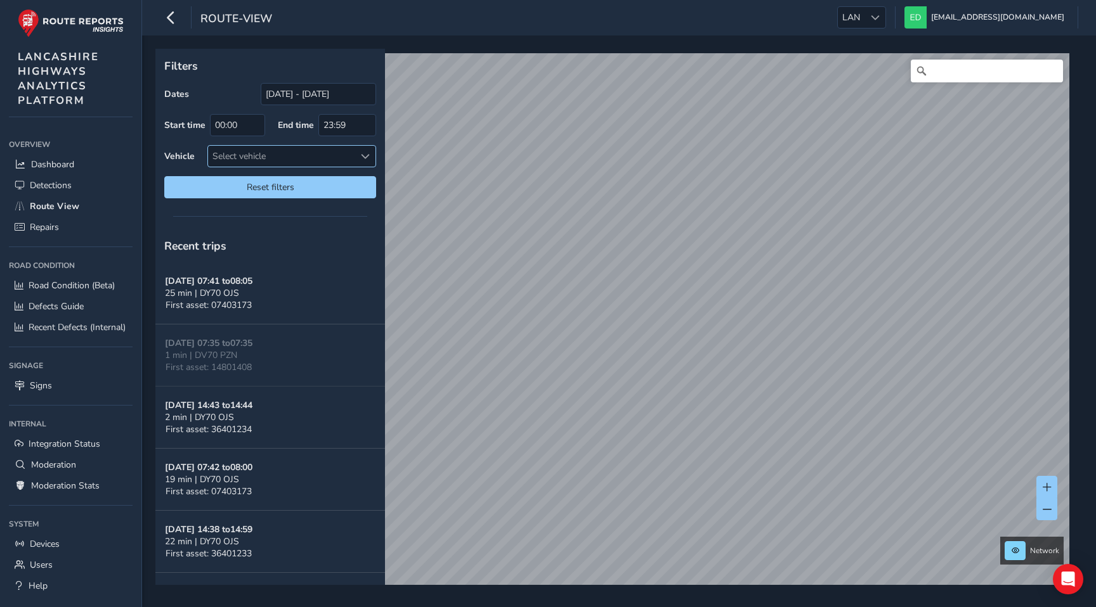
click at [322, 159] on div "Select vehicle" at bounding box center [281, 156] width 146 height 21
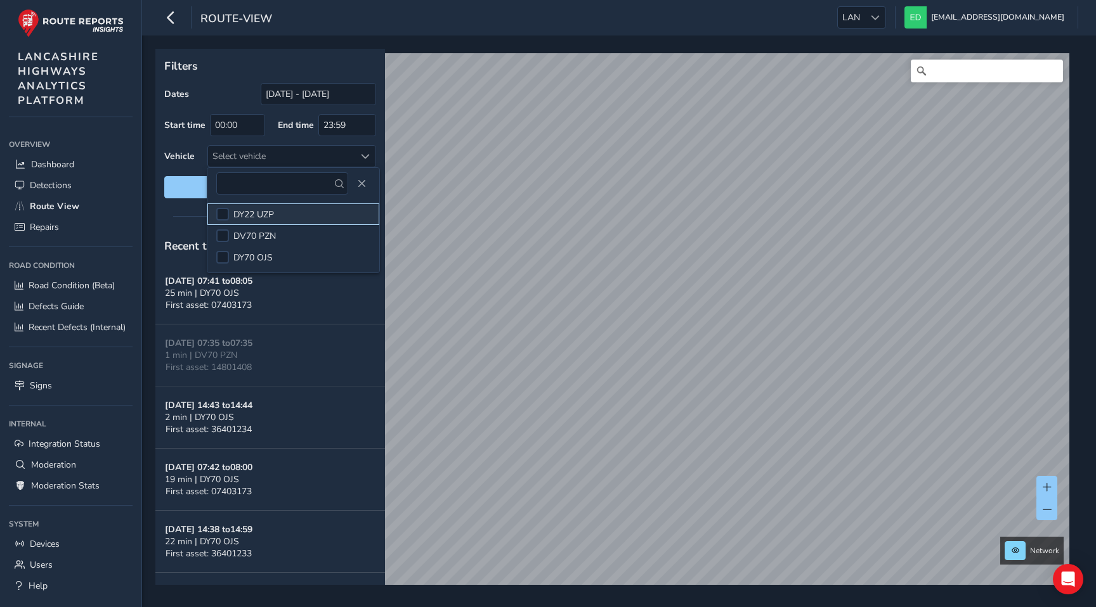
click at [277, 210] on li "DY22 UZP" at bounding box center [293, 215] width 172 height 22
click at [221, 96] on div "Dates [DATE] - [DATE]" at bounding box center [270, 94] width 212 height 22
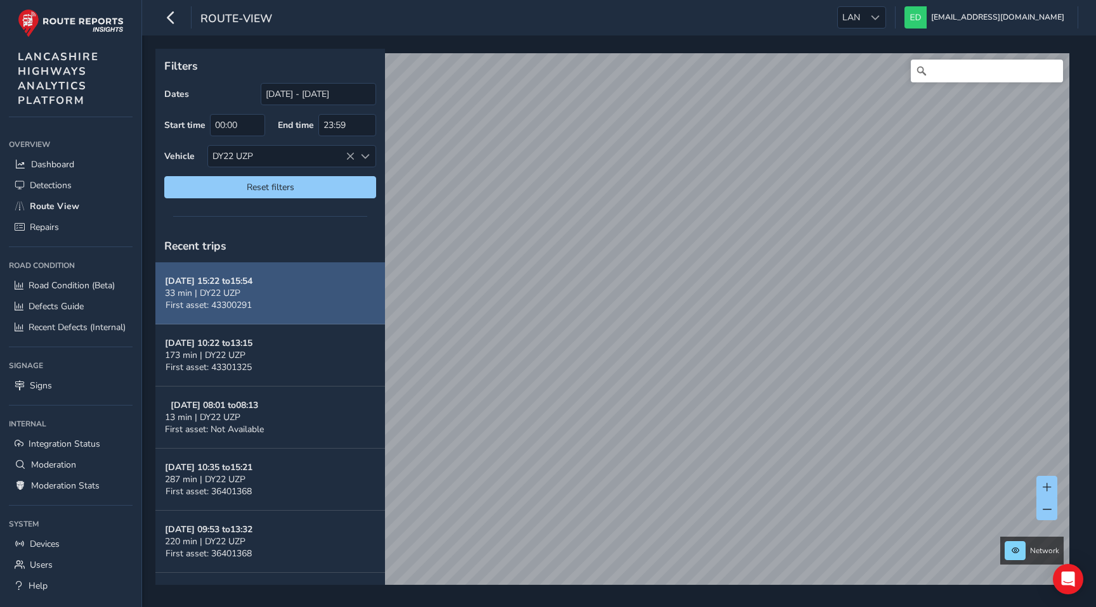
click at [229, 297] on span "33 min | DY22 UZP" at bounding box center [202, 293] width 75 height 12
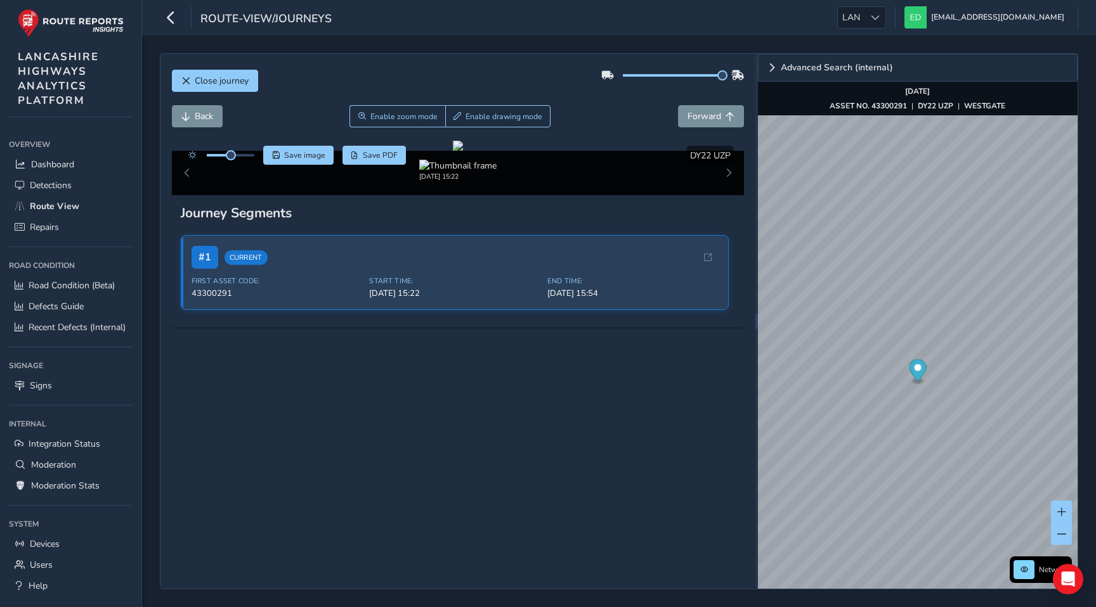
drag, startPoint x: 670, startPoint y: 75, endPoint x: 747, endPoint y: 75, distance: 76.7
click at [747, 75] on div "Close journey Back Enable zoom mode Enable drawing mode Forward Click and Drag …" at bounding box center [457, 321] width 595 height 535
click at [715, 115] on span "Forward" at bounding box center [704, 116] width 34 height 12
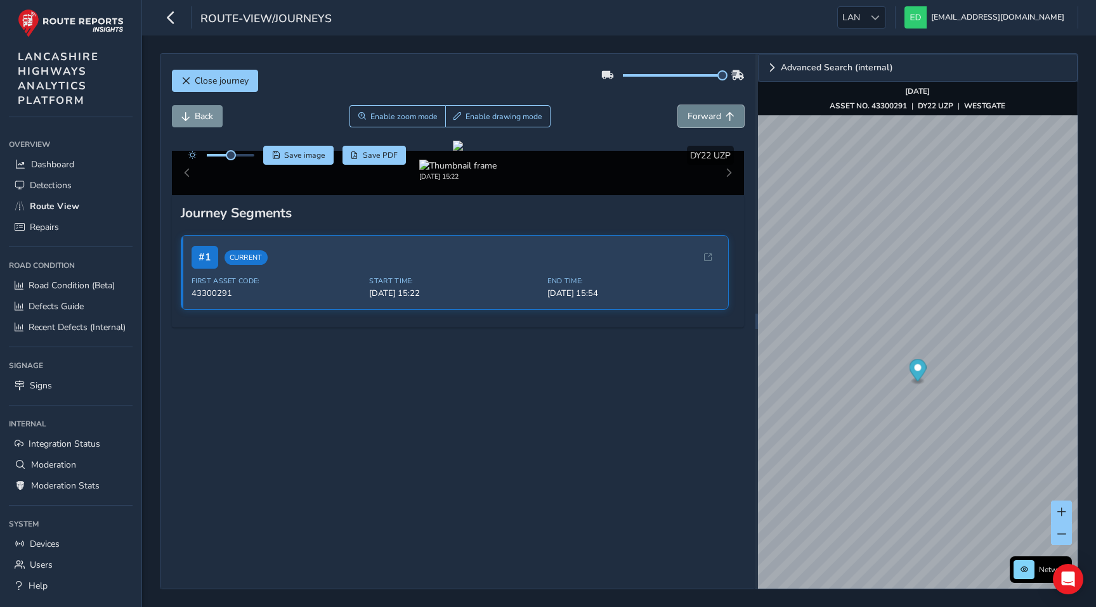
click at [715, 115] on span "Forward" at bounding box center [704, 116] width 34 height 12
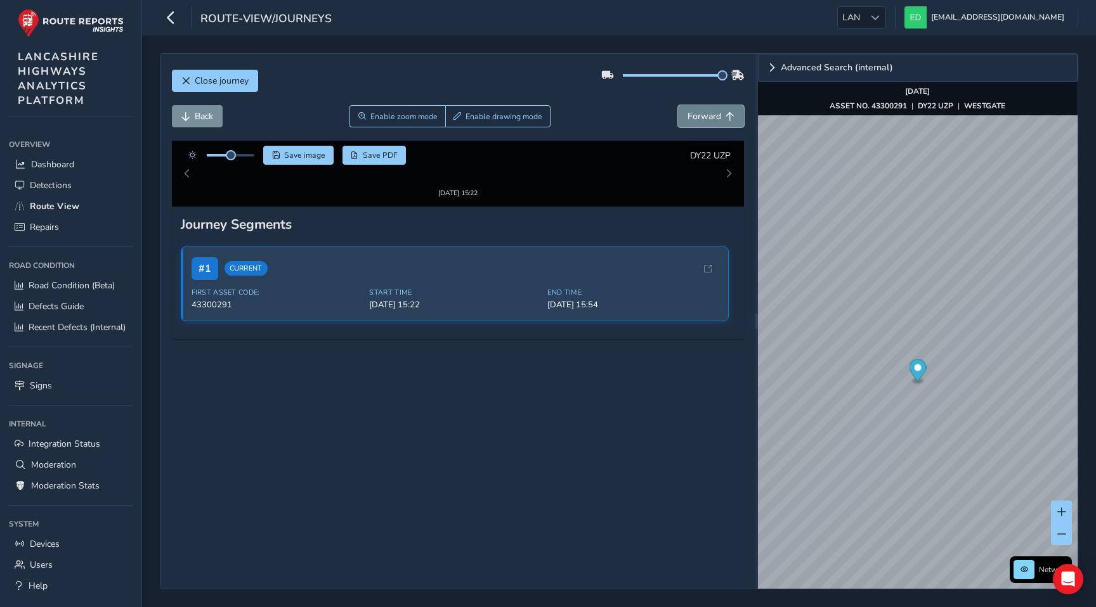
click at [715, 115] on span "Forward" at bounding box center [704, 116] width 34 height 12
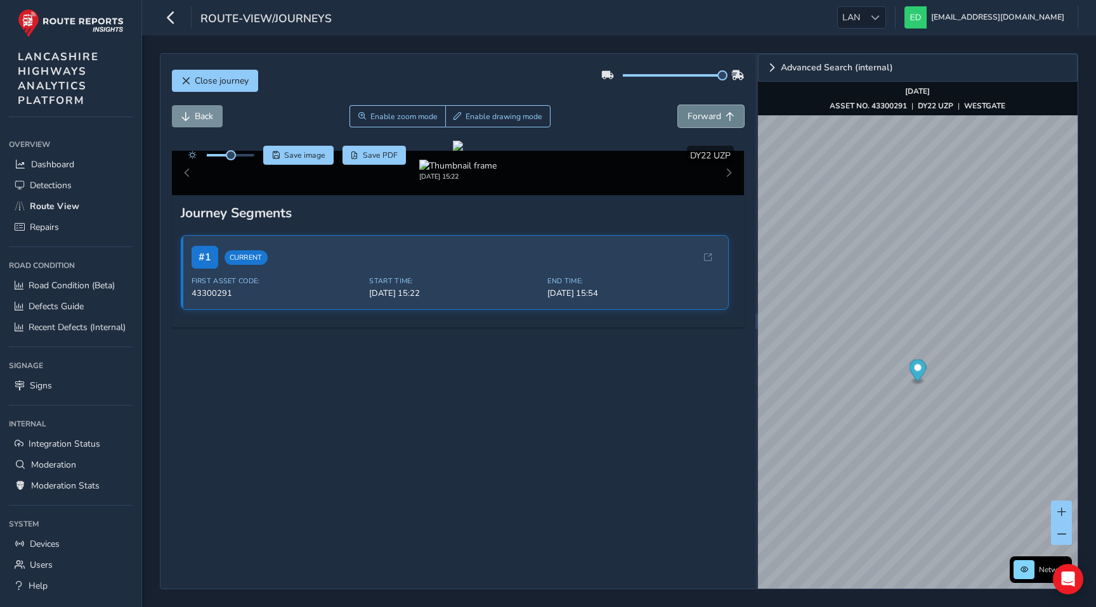
click at [715, 115] on span "Forward" at bounding box center [704, 116] width 34 height 12
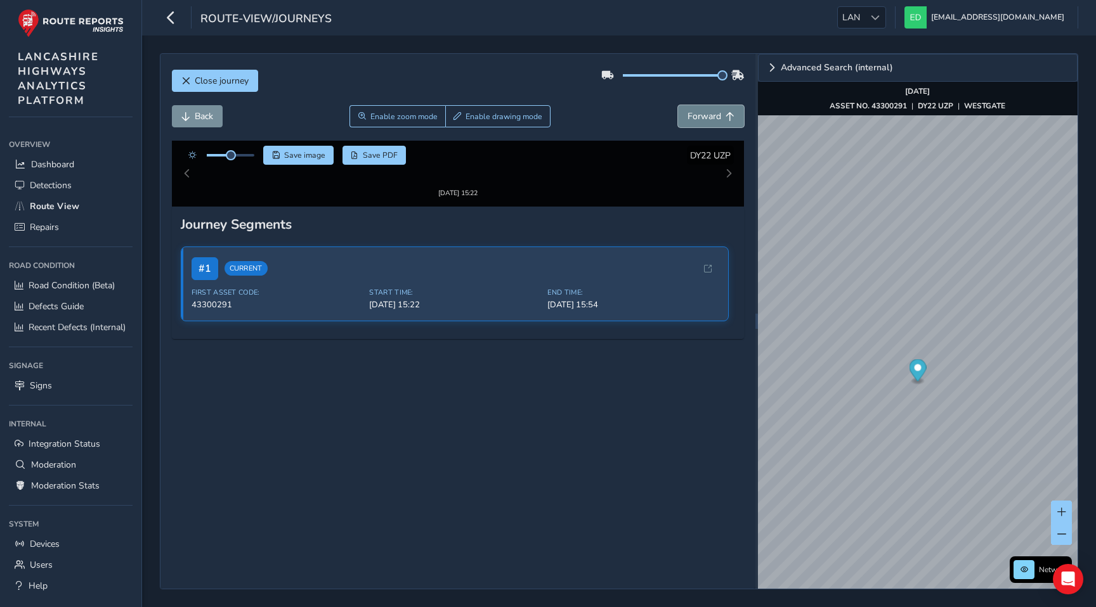
click at [715, 115] on span "Forward" at bounding box center [704, 116] width 34 height 12
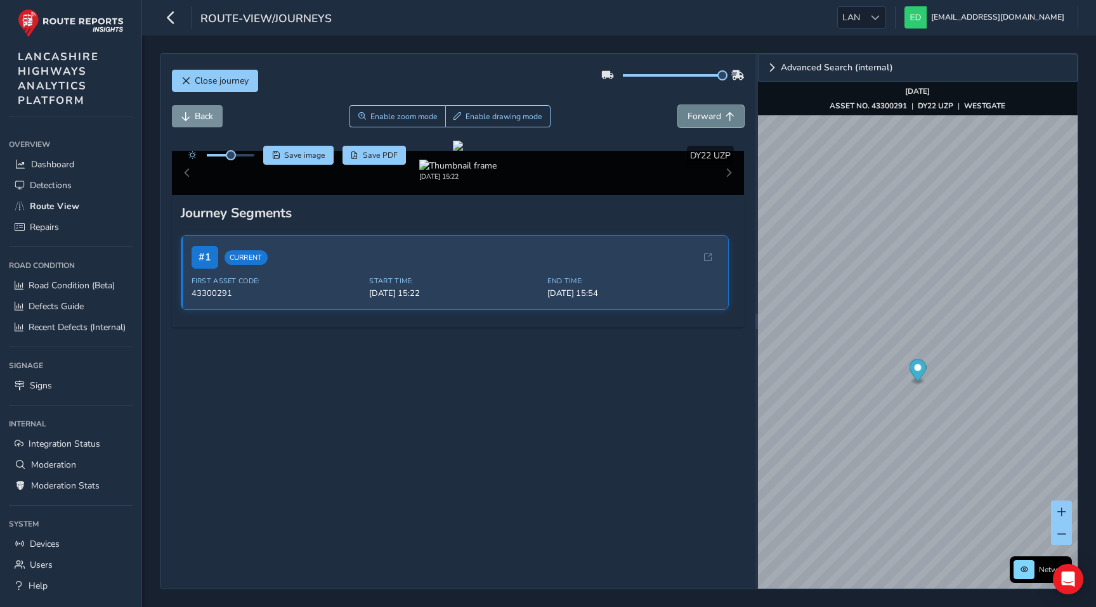
click at [715, 115] on span "Forward" at bounding box center [704, 116] width 34 height 12
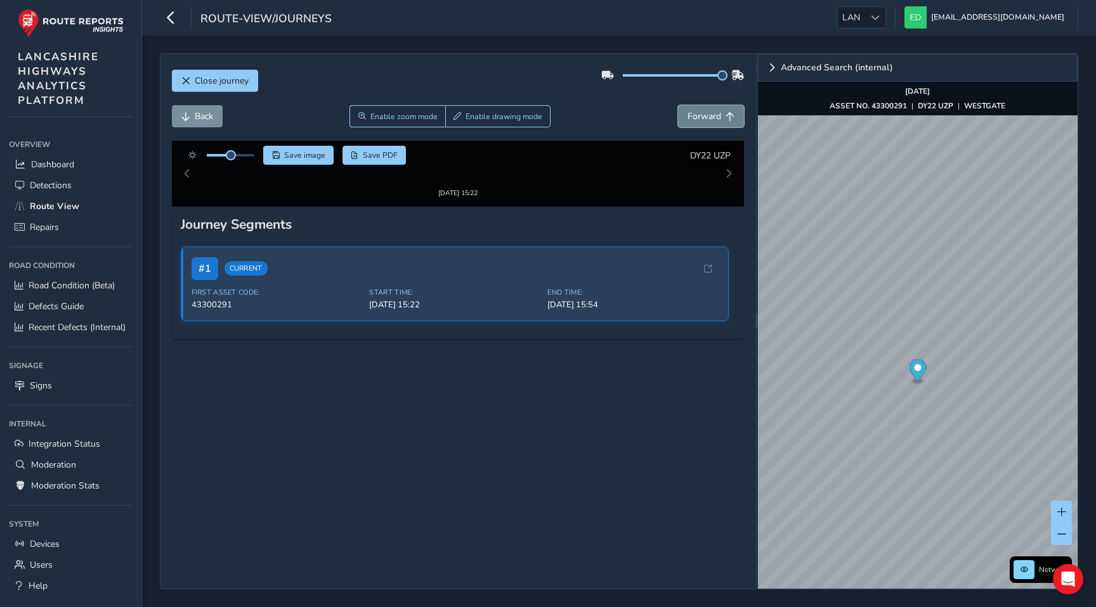
click at [715, 115] on span "Forward" at bounding box center [704, 116] width 34 height 12
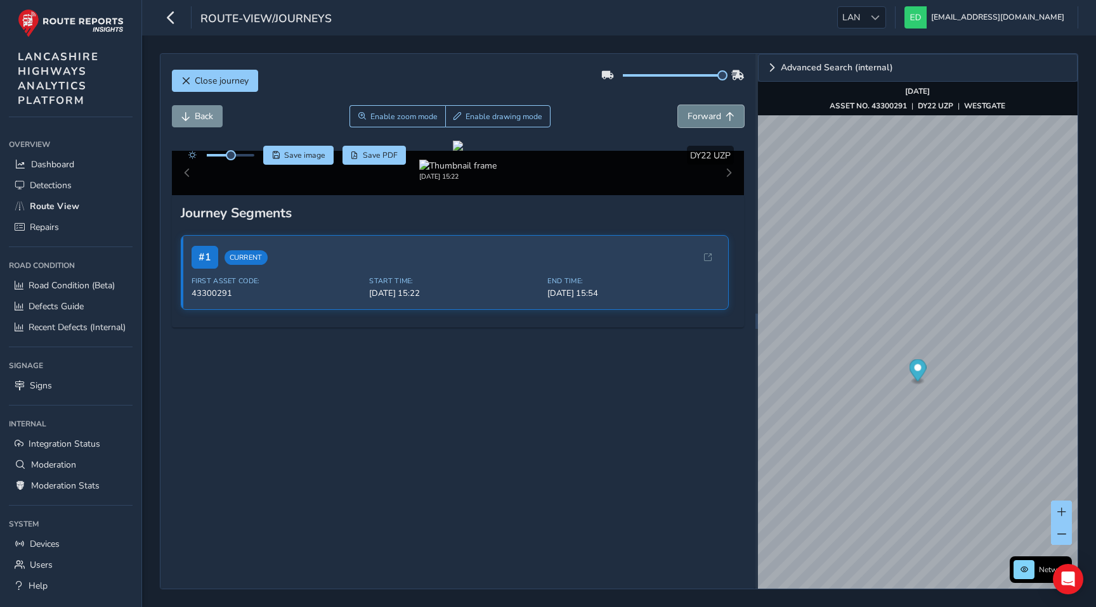
click at [715, 115] on span "Forward" at bounding box center [704, 116] width 34 height 12
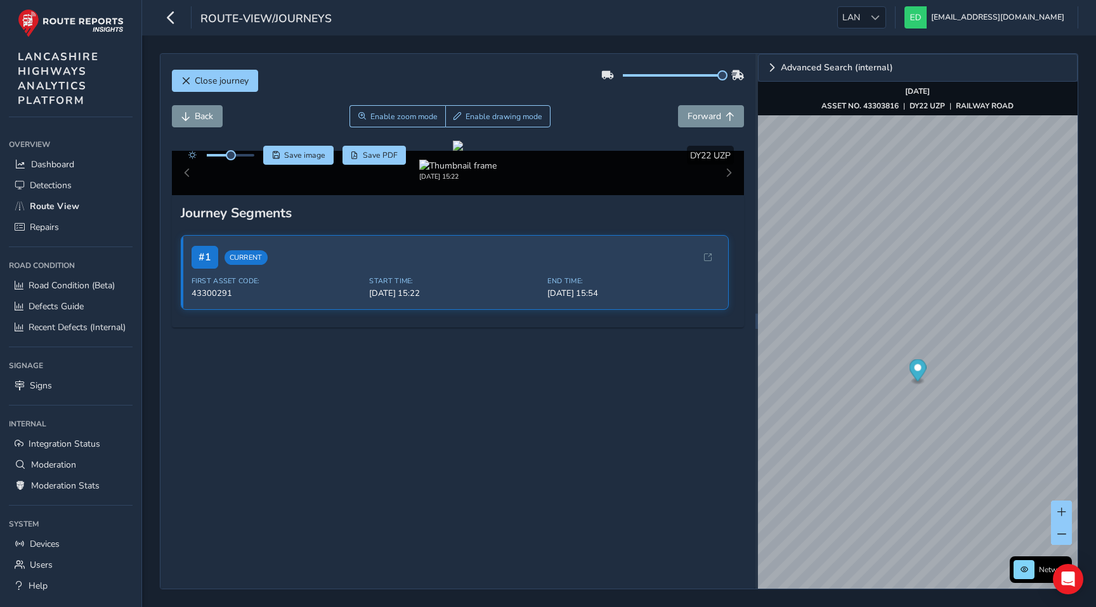
click at [920, 33] on div "route-view/journeys LAN LAN ed@routereports.com Colour Scheme: Dark Dim Light L…" at bounding box center [619, 18] width 954 height 36
click at [201, 82] on span "Close journey" at bounding box center [222, 81] width 54 height 12
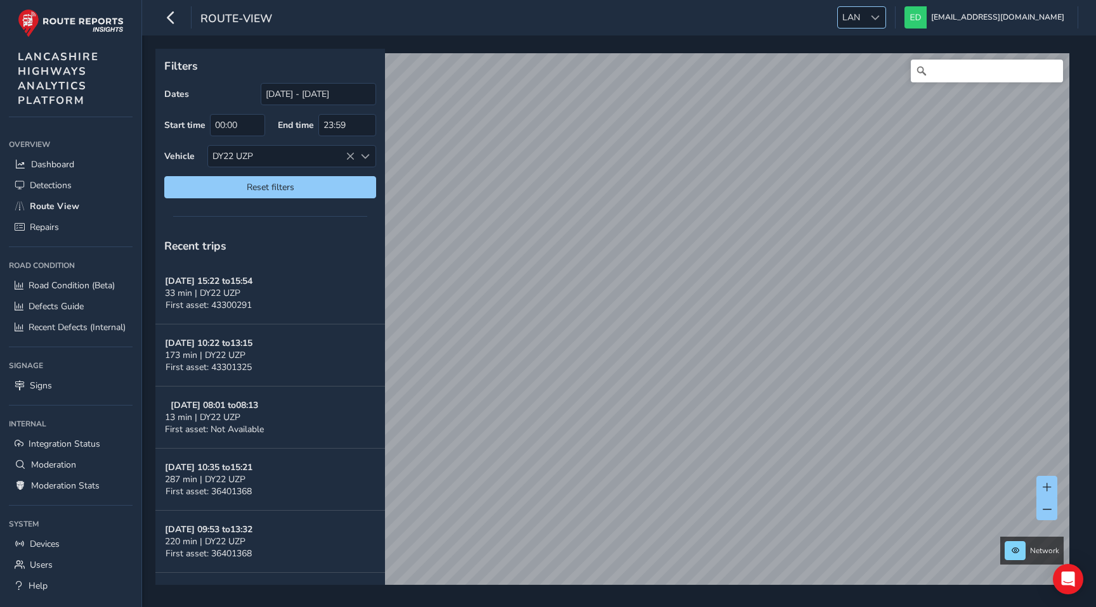
click at [885, 22] on div at bounding box center [874, 17] width 21 height 21
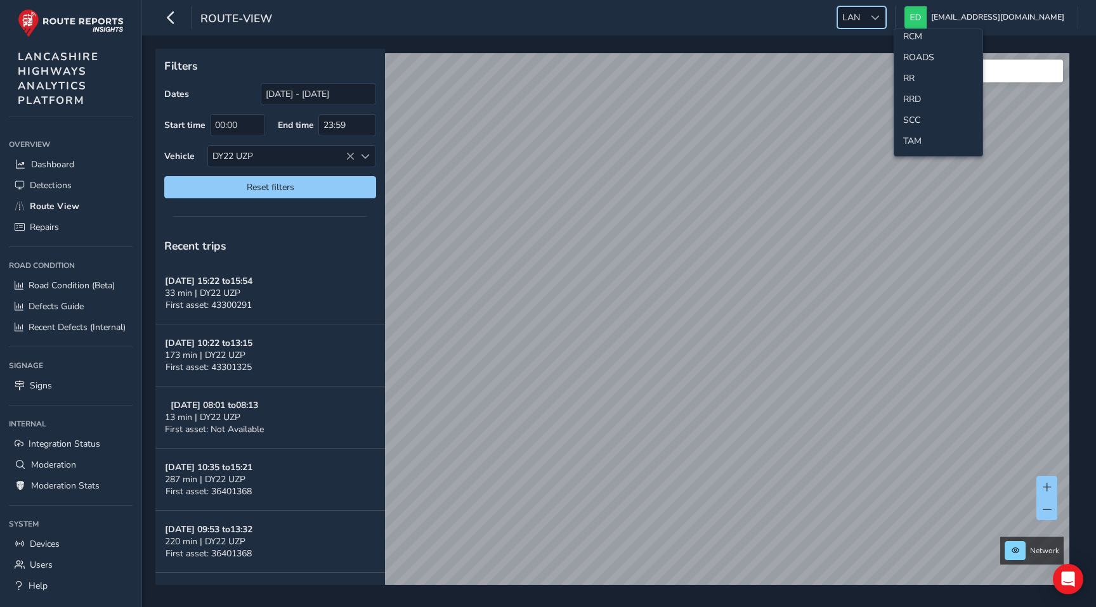
scroll to position [595, 0]
click at [919, 110] on li "SCC" at bounding box center [938, 118] width 88 height 21
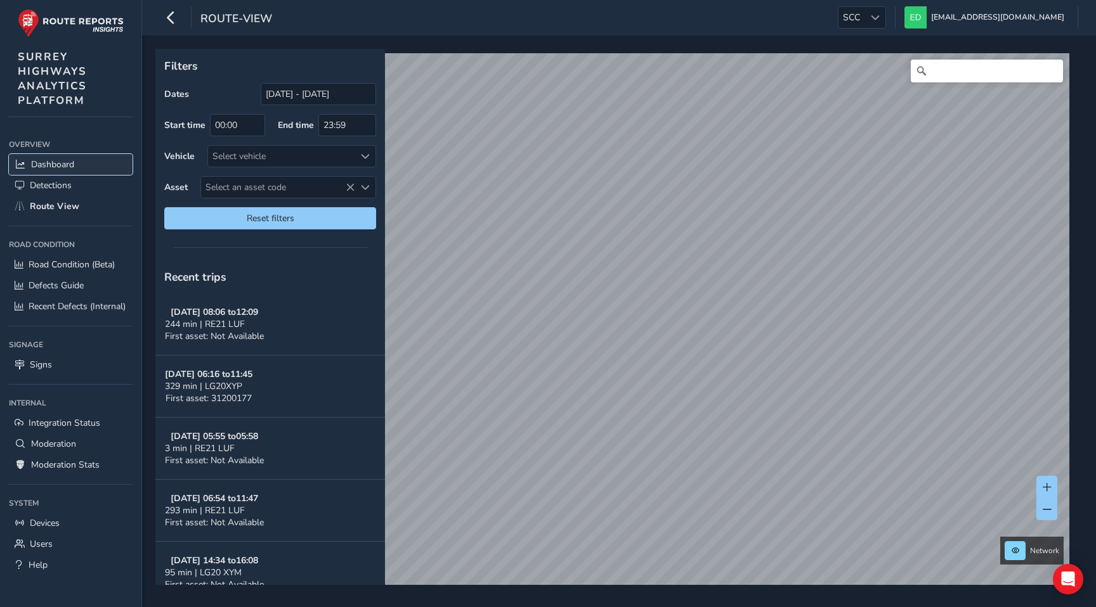
click at [61, 162] on span "Dashboard" at bounding box center [52, 165] width 43 height 12
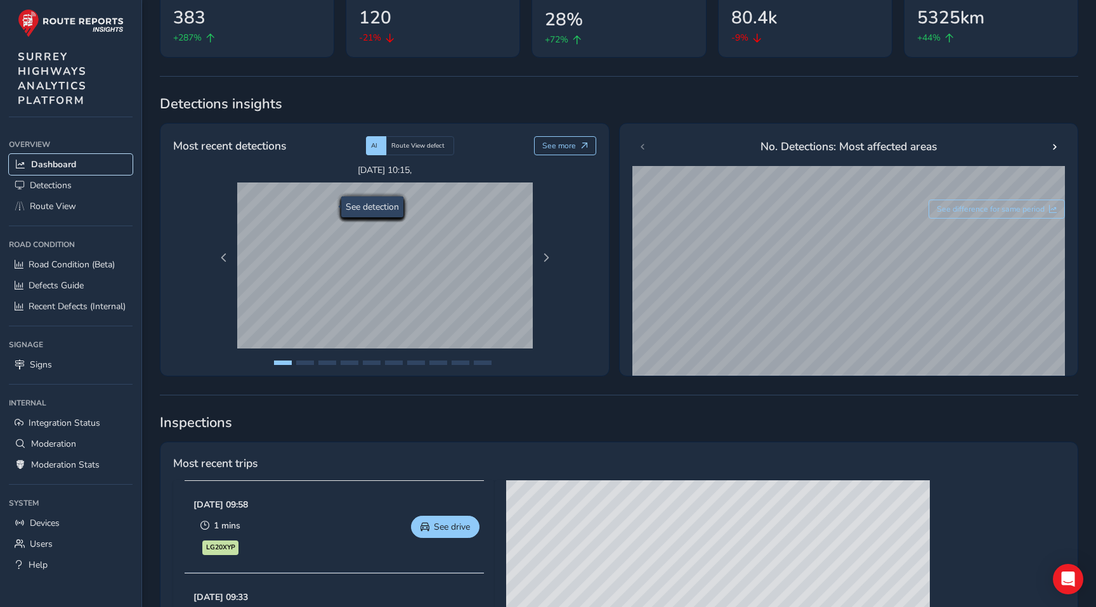
scroll to position [142, 0]
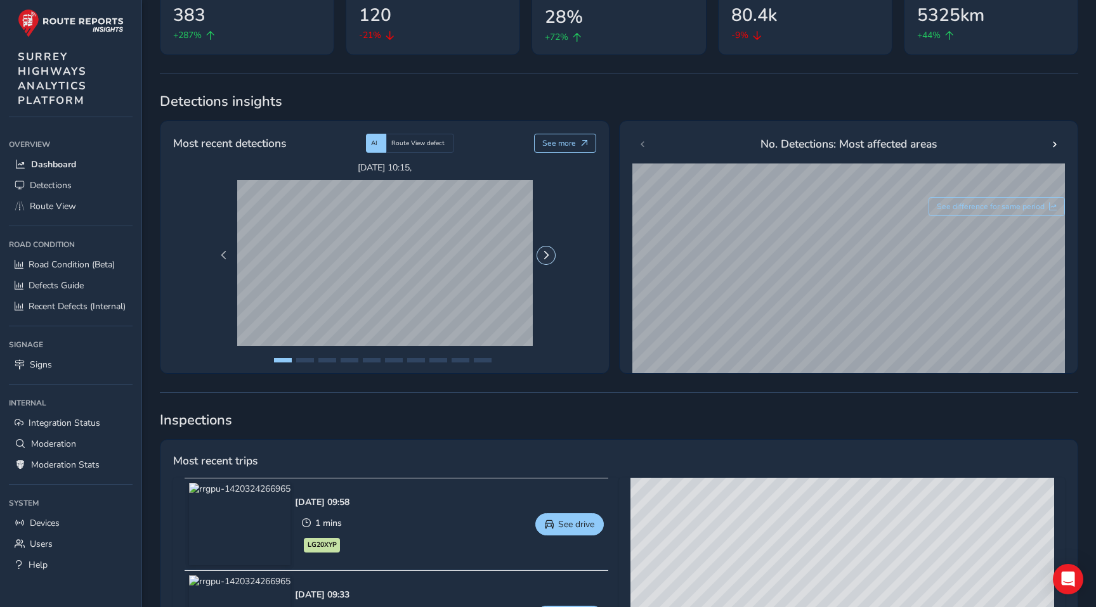
click at [548, 256] on span "Next Page" at bounding box center [546, 255] width 9 height 9
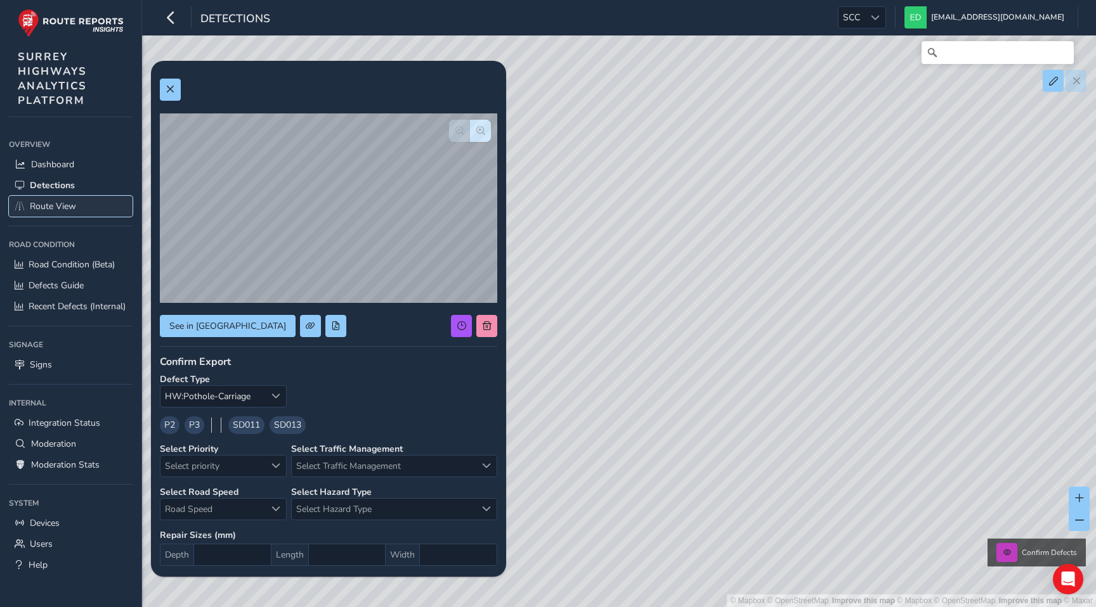
click at [55, 211] on span "Route View" at bounding box center [53, 206] width 46 height 12
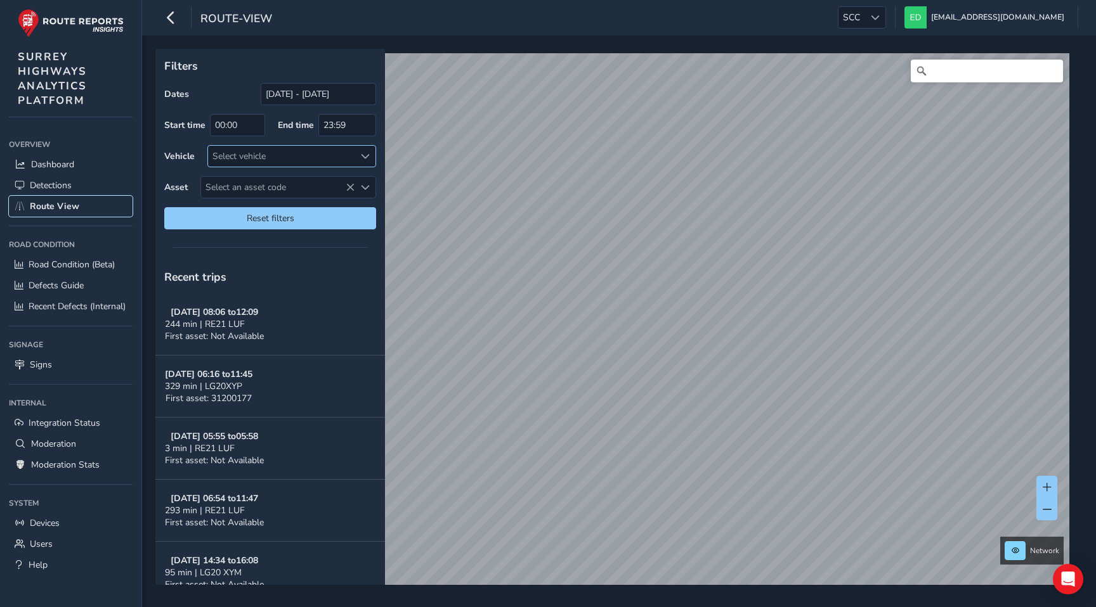
click at [291, 159] on div "Select vehicle" at bounding box center [281, 156] width 146 height 21
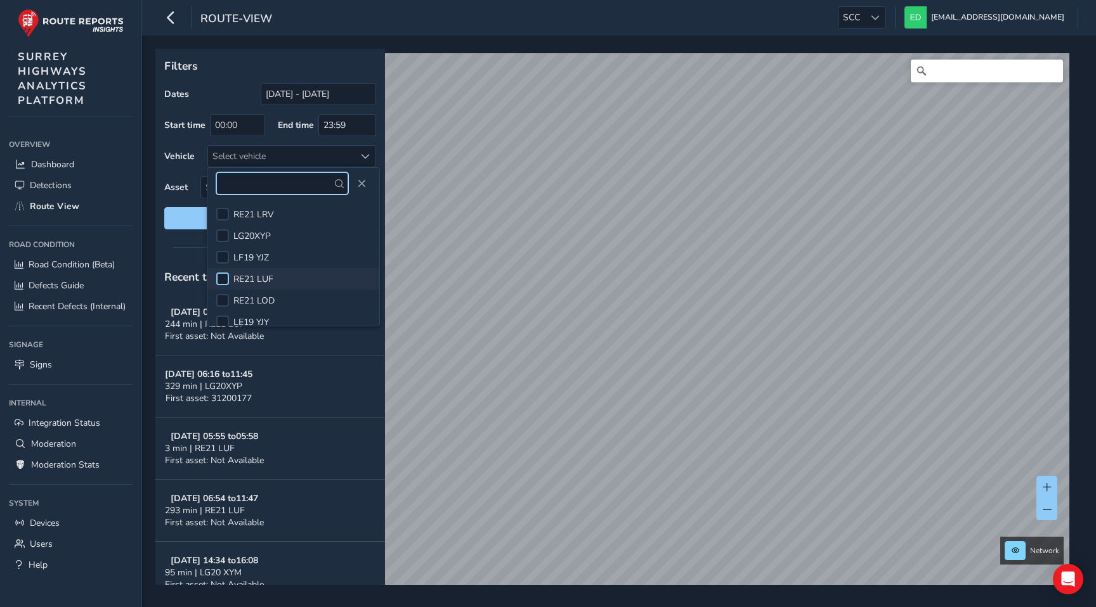
click at [222, 278] on div at bounding box center [222, 279] width 13 height 13
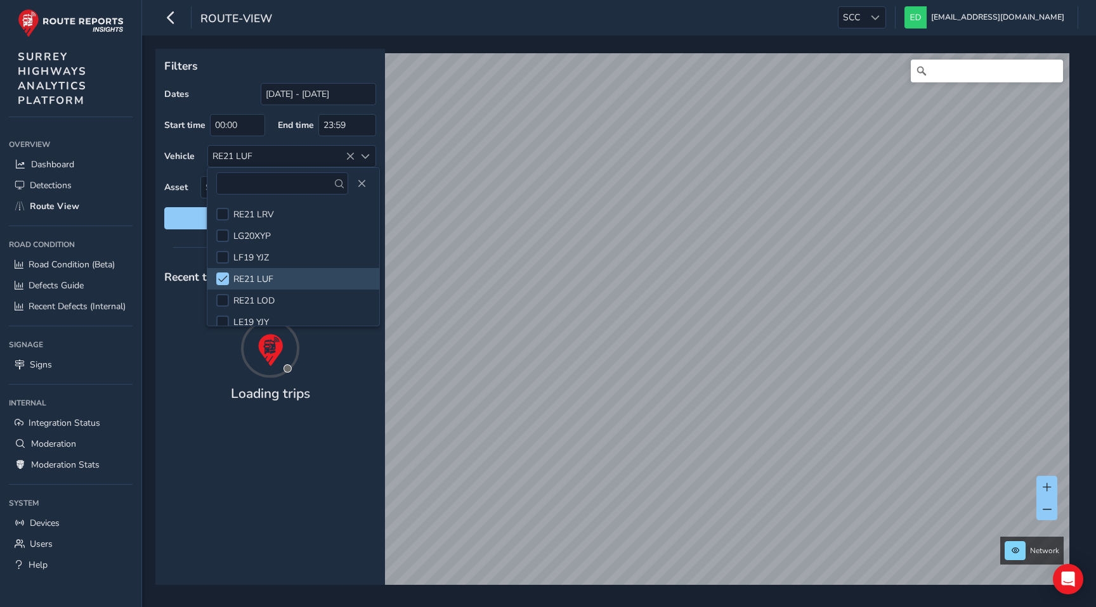
click at [162, 250] on div at bounding box center [270, 247] width 230 height 18
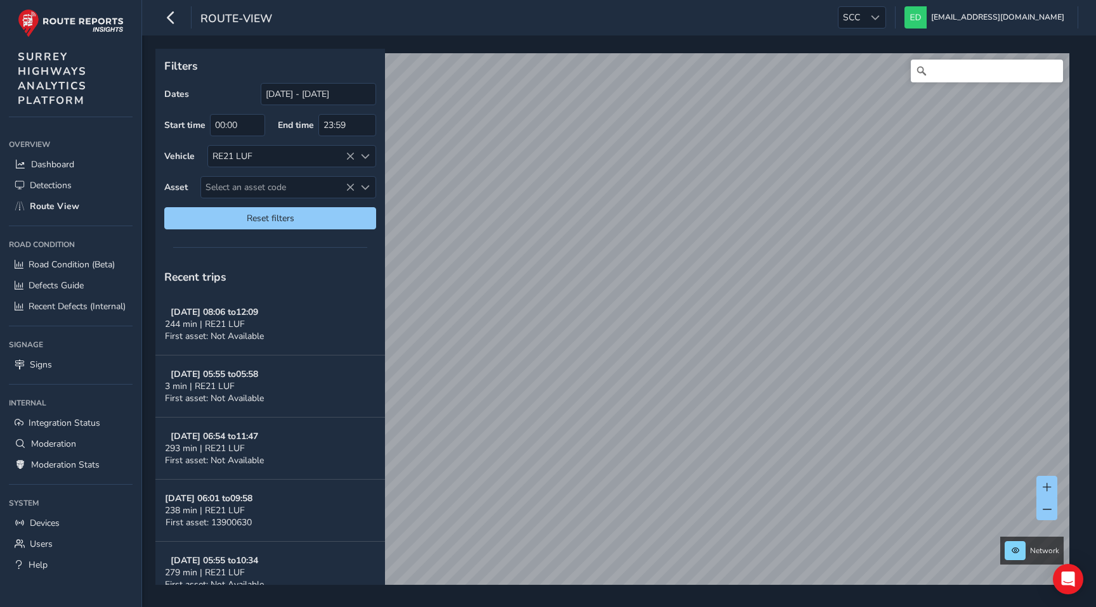
click at [245, 326] on span "LE19 YJY" at bounding box center [251, 322] width 36 height 12
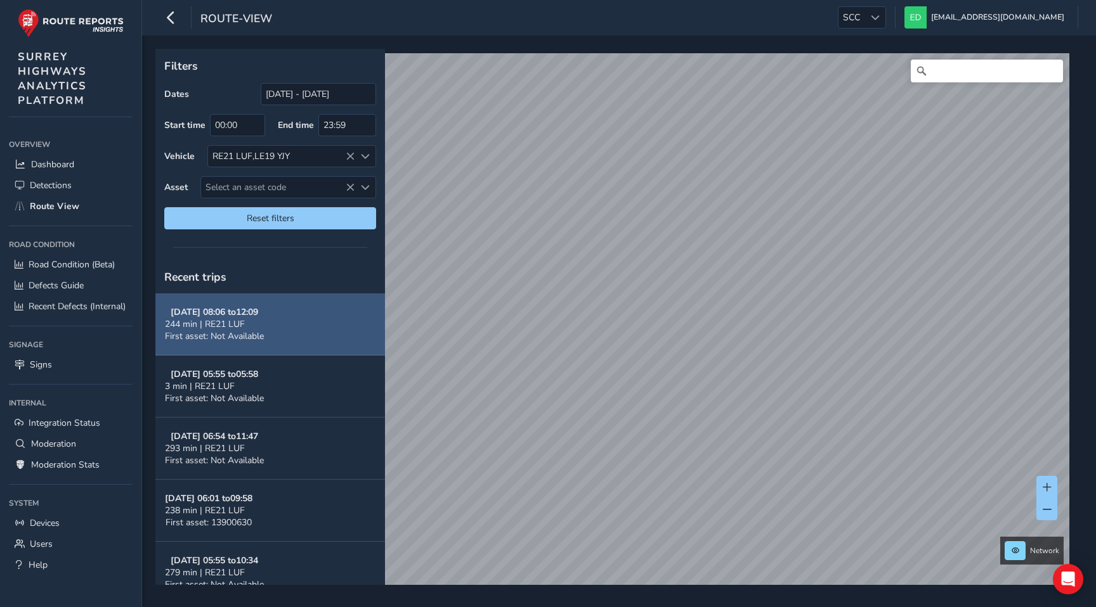
click at [304, 307] on button "[DATE] 08:06 to 12:09 244 min | RE21 LUF First asset: Not Available" at bounding box center [270, 325] width 230 height 62
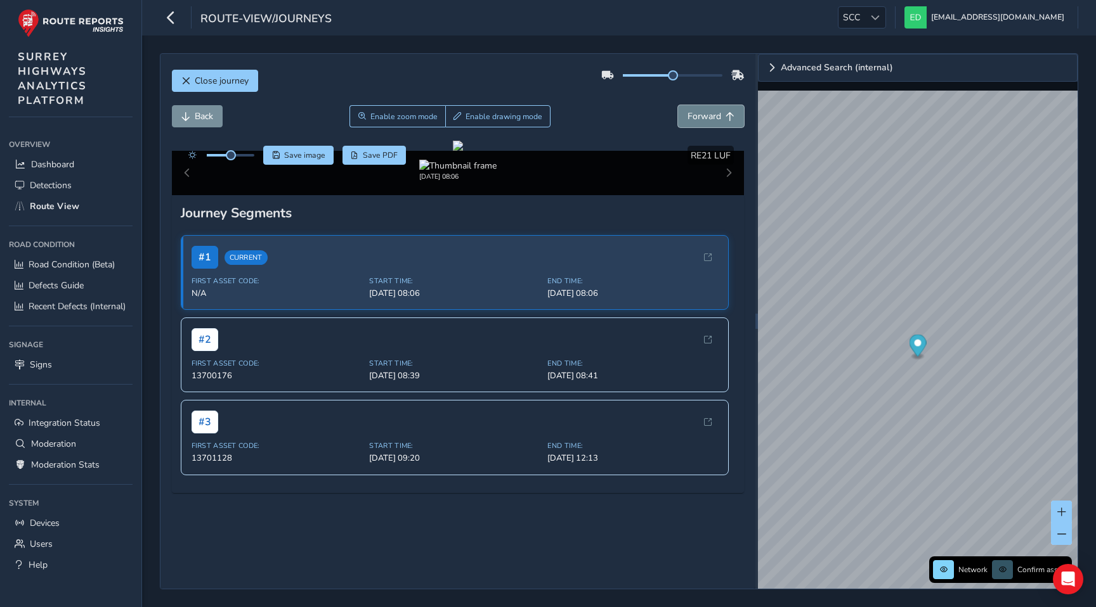
click at [725, 116] on span "Forward" at bounding box center [729, 116] width 9 height 9
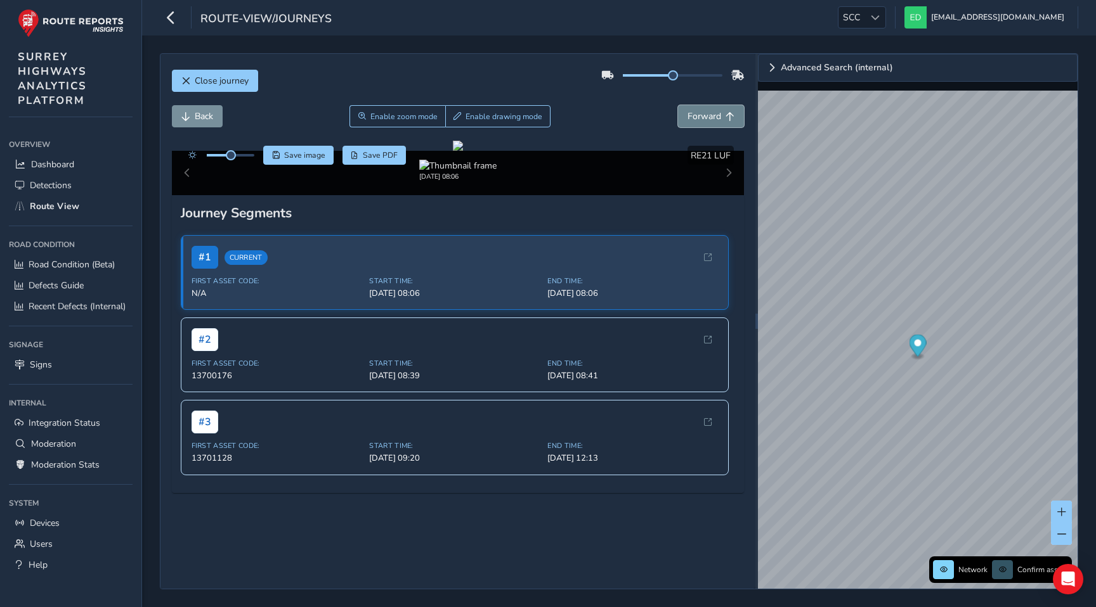
click at [725, 116] on span "Forward" at bounding box center [729, 116] width 9 height 9
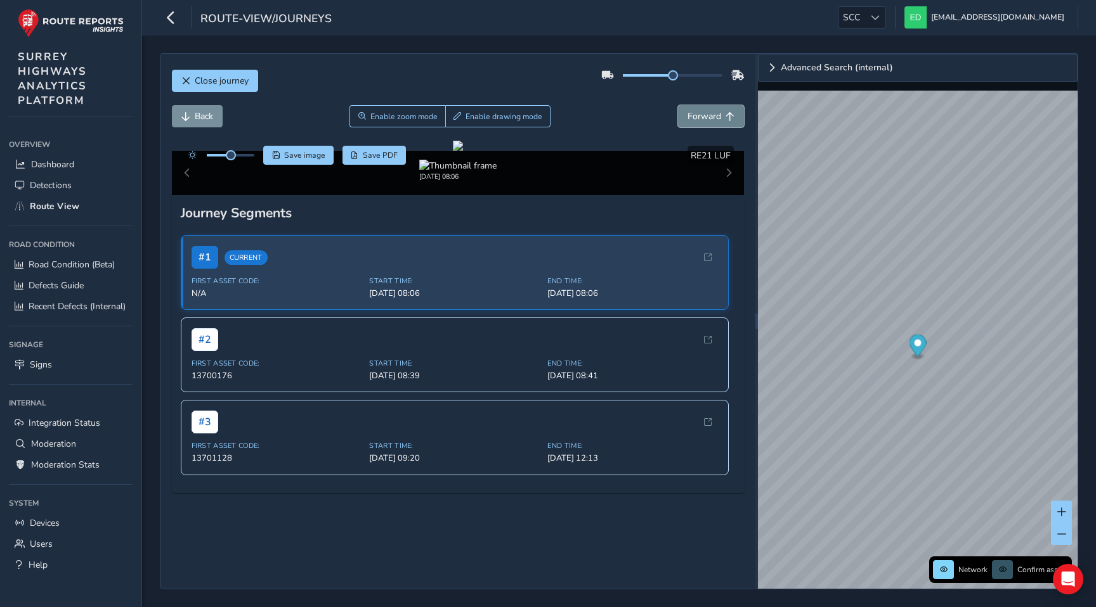
click at [710, 112] on span "Forward" at bounding box center [704, 116] width 34 height 12
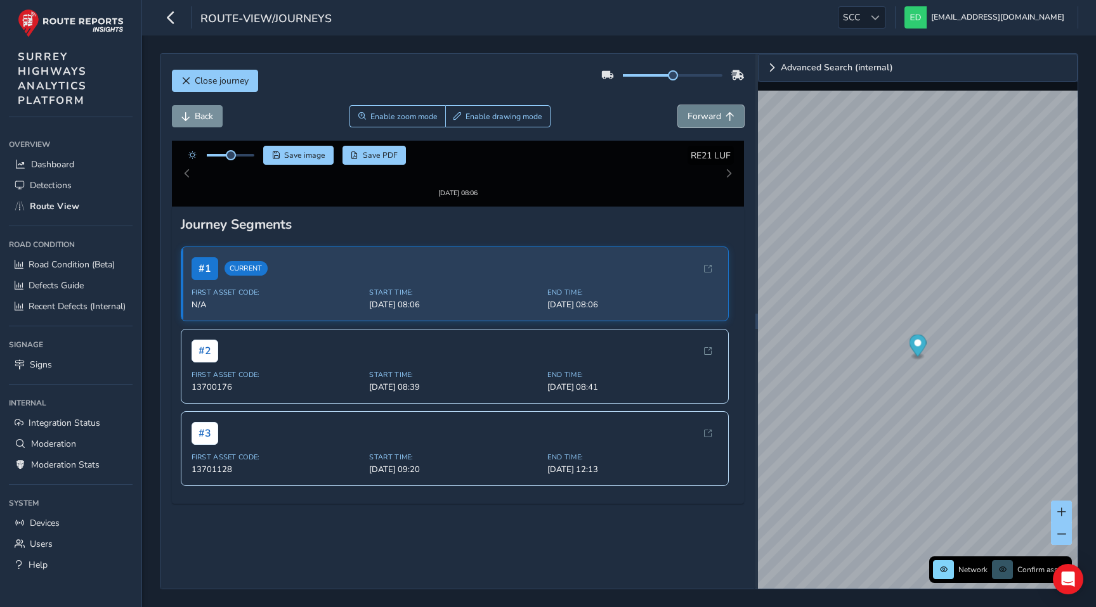
click at [710, 112] on span "Forward" at bounding box center [704, 116] width 34 height 12
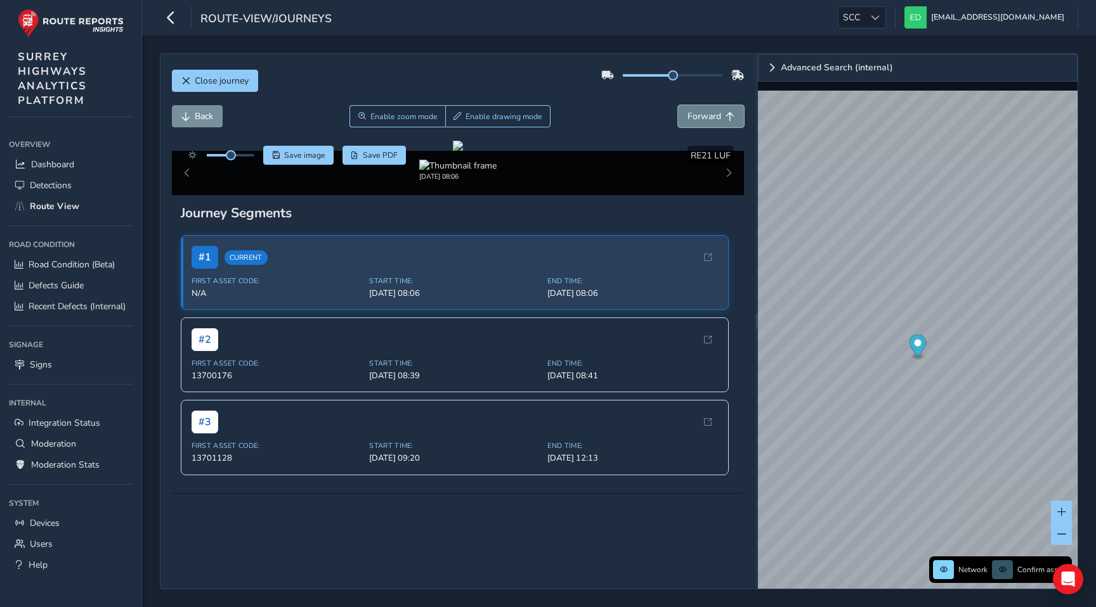
click at [710, 112] on span "Forward" at bounding box center [704, 116] width 34 height 12
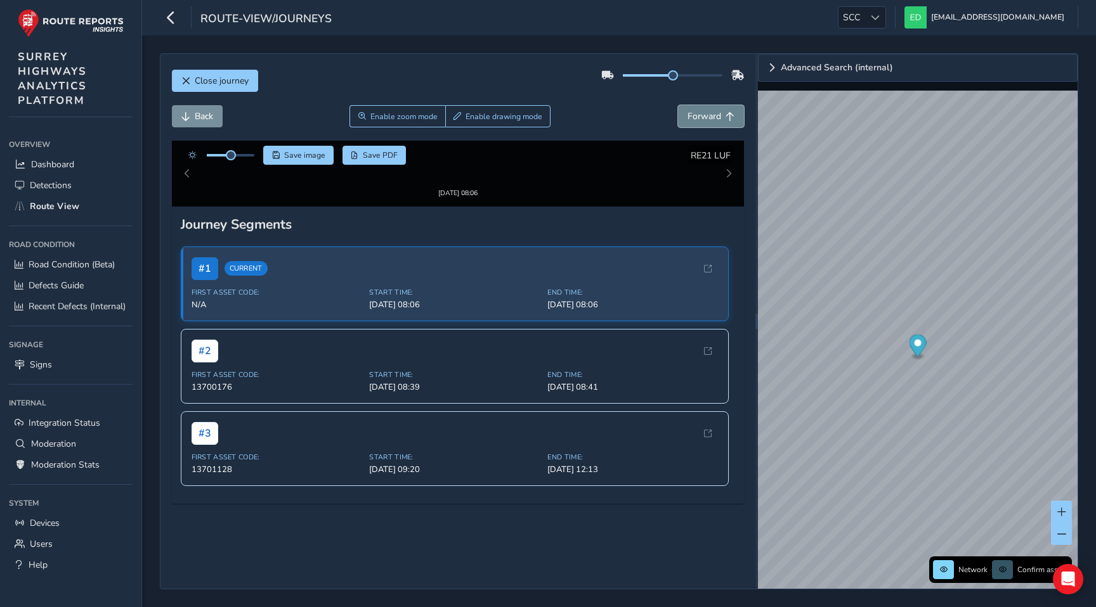
click at [710, 112] on span "Forward" at bounding box center [704, 116] width 34 height 12
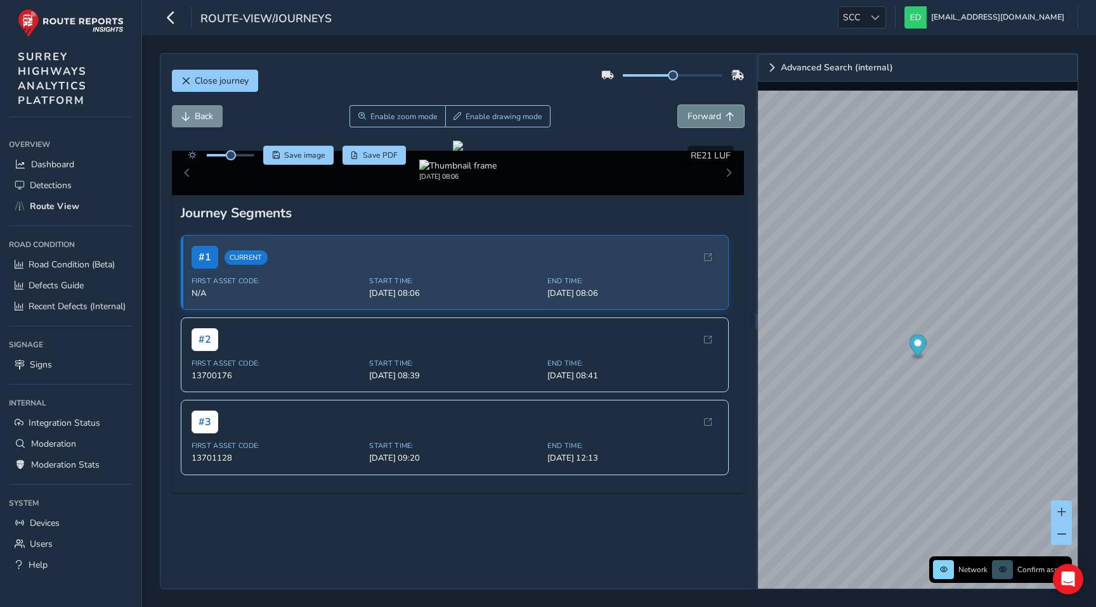
click at [710, 112] on span "Forward" at bounding box center [704, 116] width 34 height 12
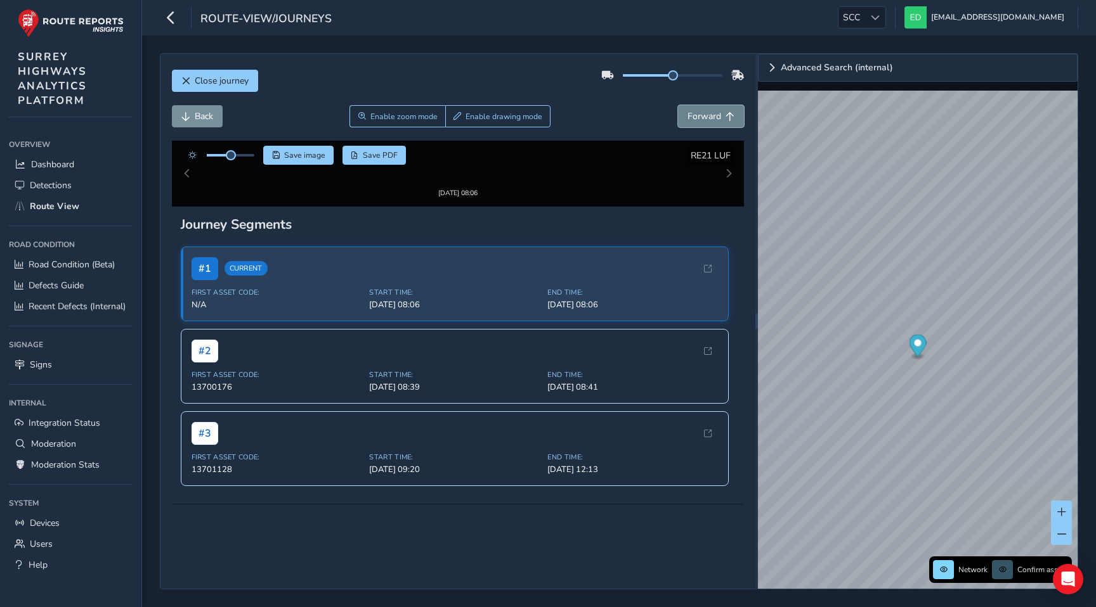
click at [710, 112] on span "Forward" at bounding box center [704, 116] width 34 height 12
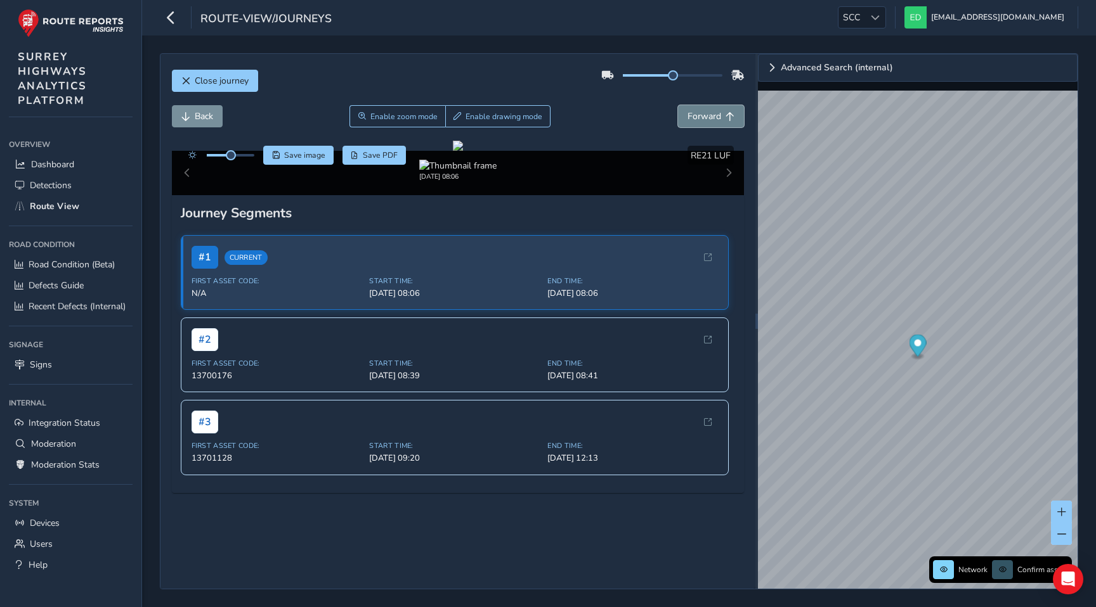
click at [710, 112] on span "Forward" at bounding box center [704, 116] width 34 height 12
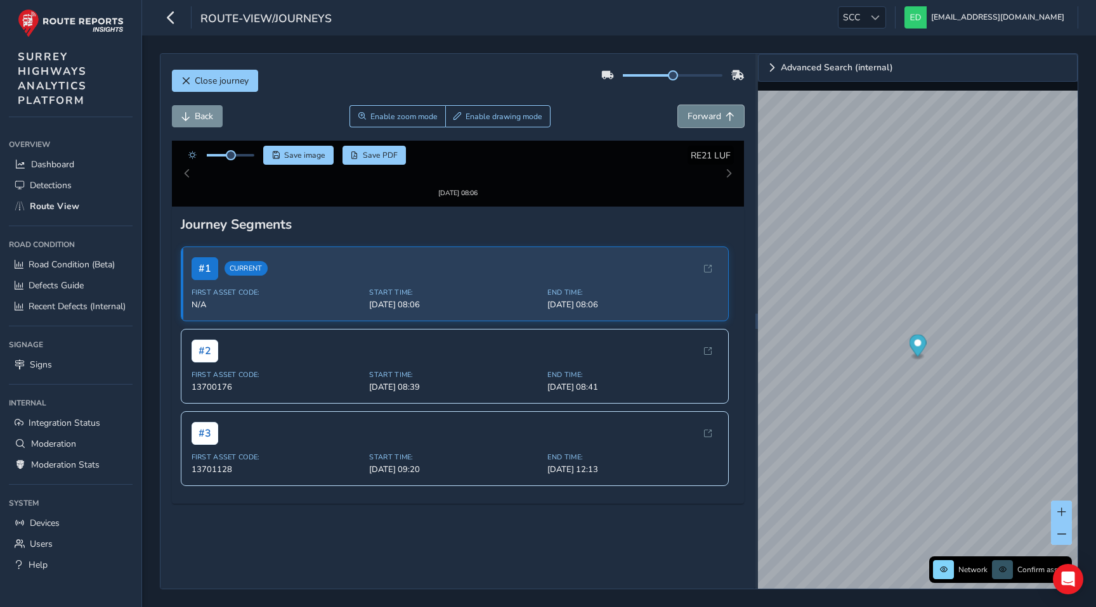
click at [710, 112] on span "Forward" at bounding box center [704, 116] width 34 height 12
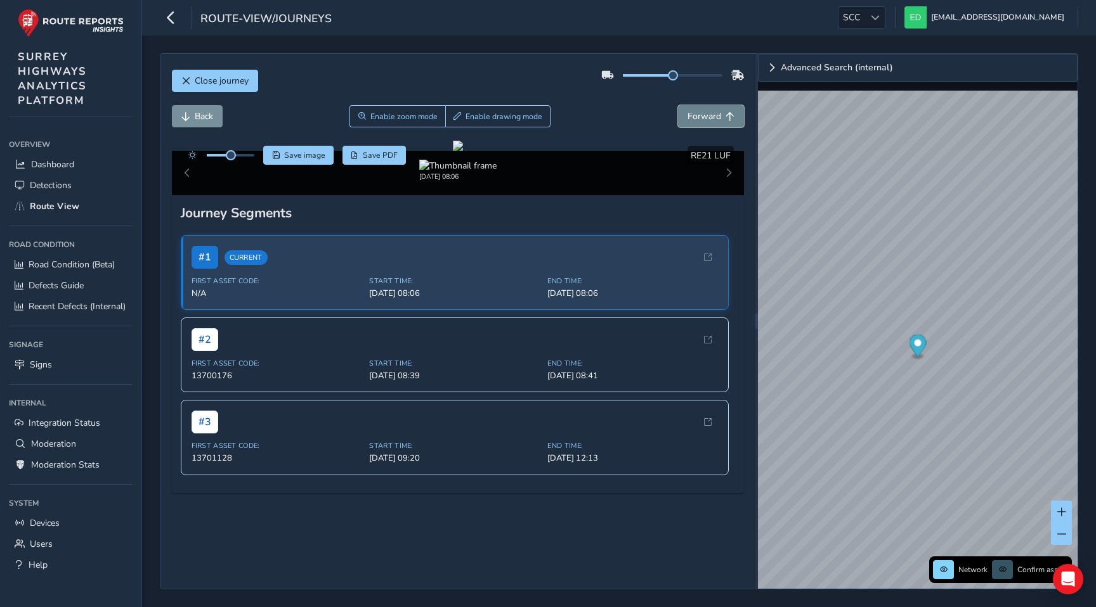
click at [710, 112] on span "Forward" at bounding box center [704, 116] width 34 height 12
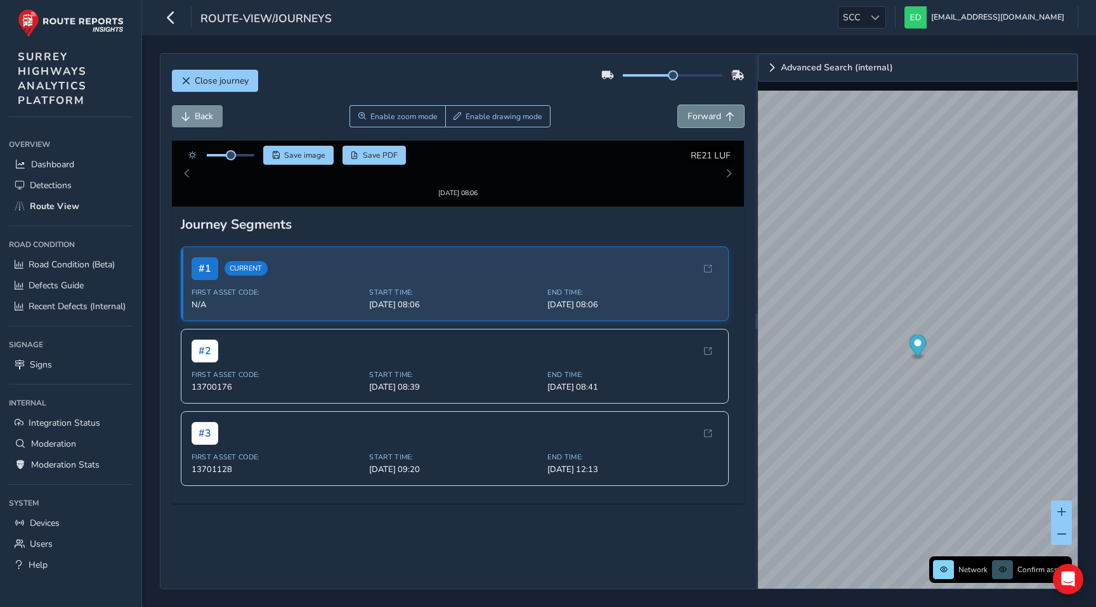
click at [710, 112] on span "Forward" at bounding box center [704, 116] width 34 height 12
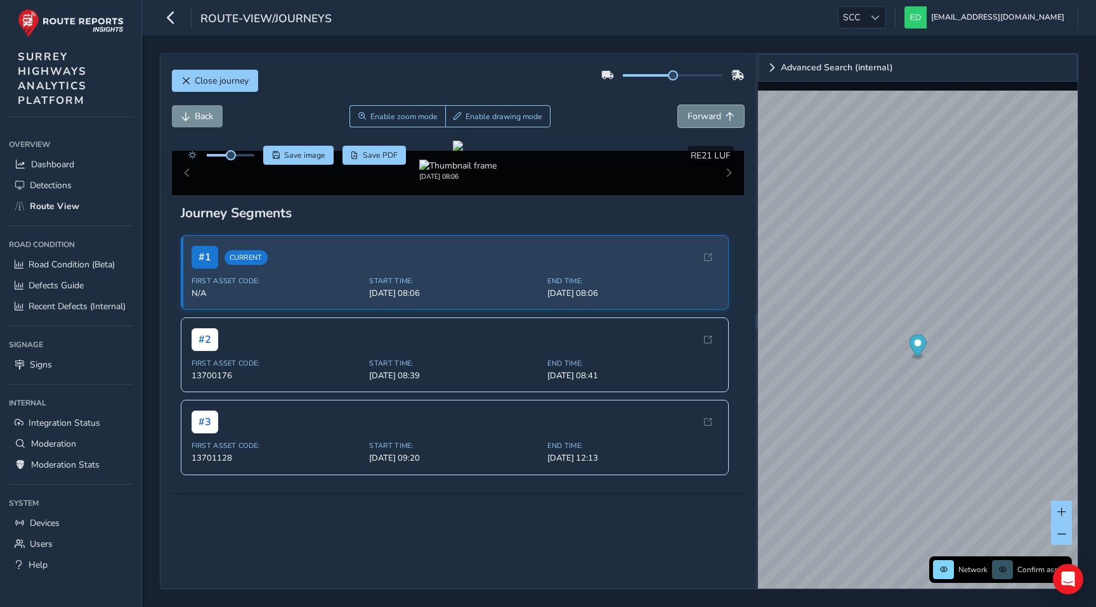
click at [710, 112] on span "Forward" at bounding box center [704, 116] width 34 height 12
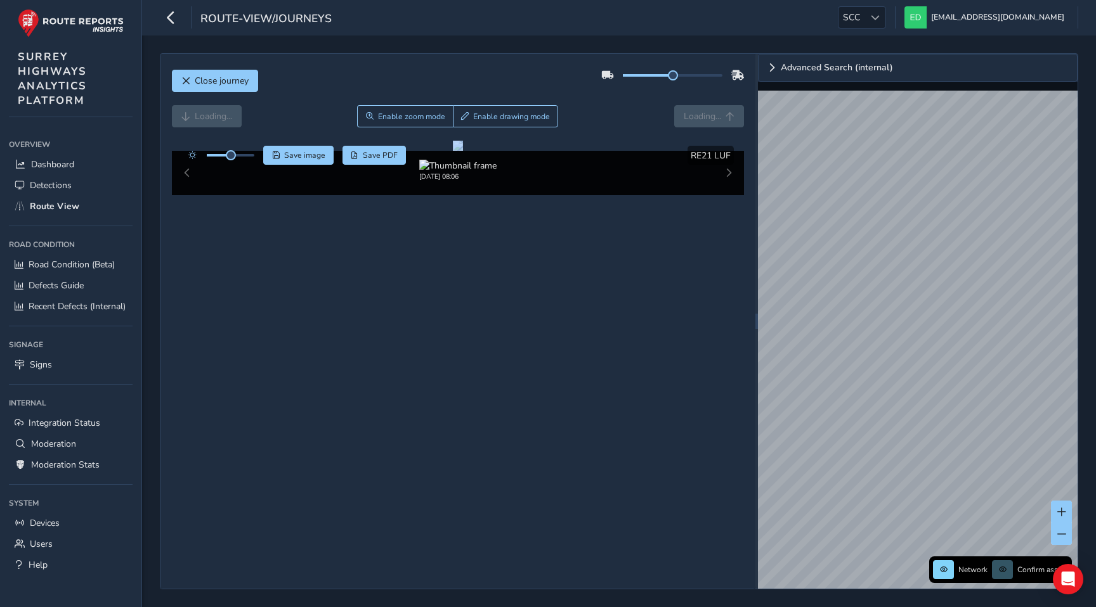
click at [710, 112] on div "Loading... Enable zoom mode Enable drawing mode Loading..." at bounding box center [458, 116] width 573 height 22
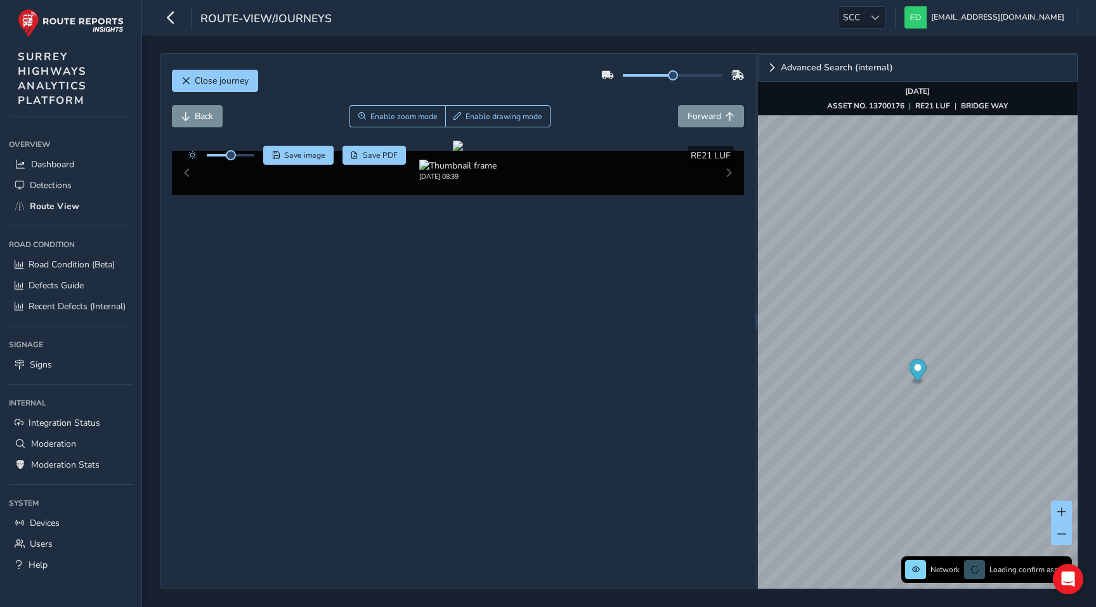
click at [637, 119] on div "Back Enable zoom mode Enable drawing mode Forward" at bounding box center [458, 116] width 573 height 22
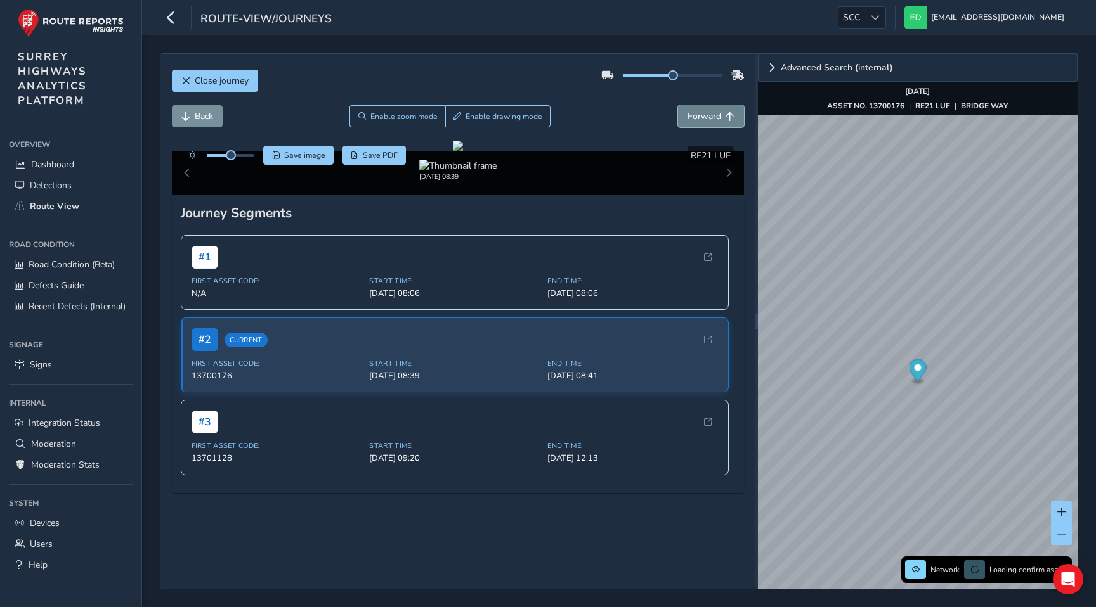
click at [701, 120] on span "Forward" at bounding box center [704, 116] width 34 height 12
click at [204, 84] on span "Close journey" at bounding box center [222, 81] width 54 height 12
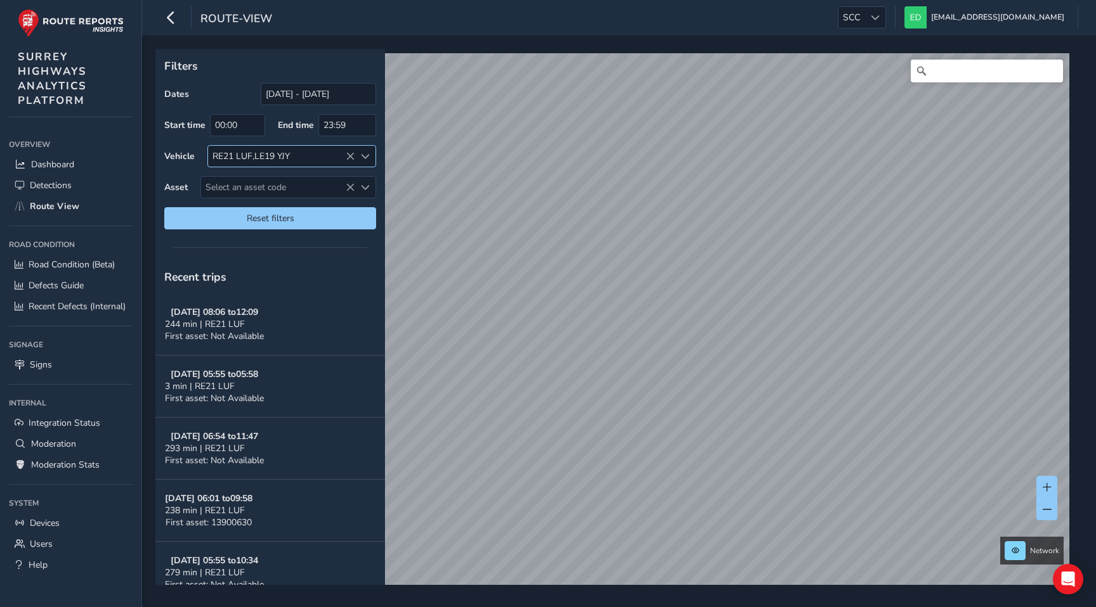
click at [347, 154] on icon at bounding box center [350, 156] width 9 height 9
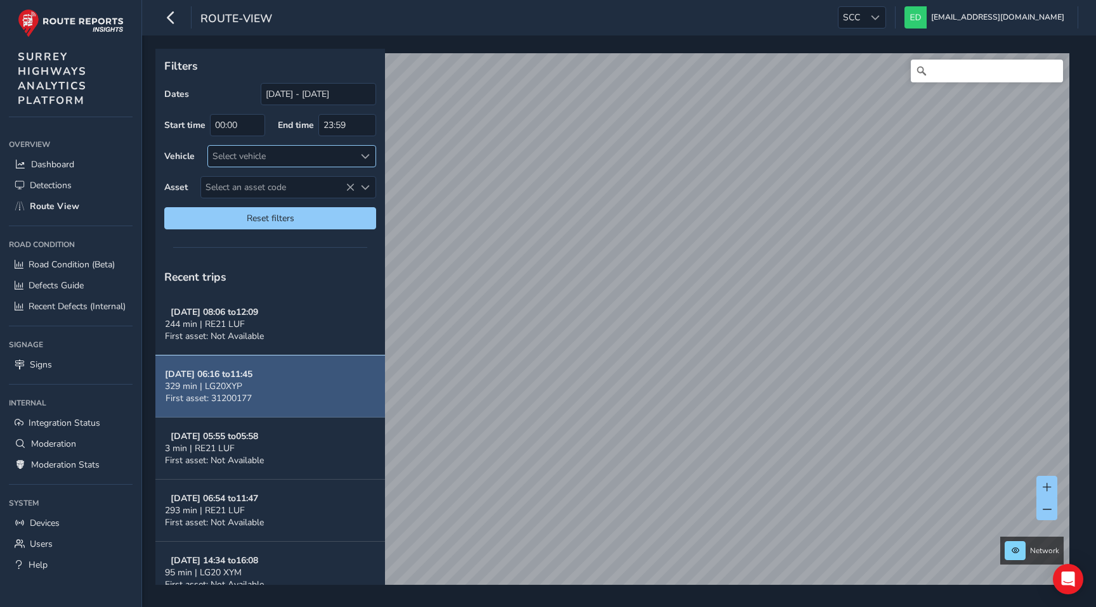
click at [216, 387] on span "329 min | LG20XYP" at bounding box center [203, 386] width 77 height 12
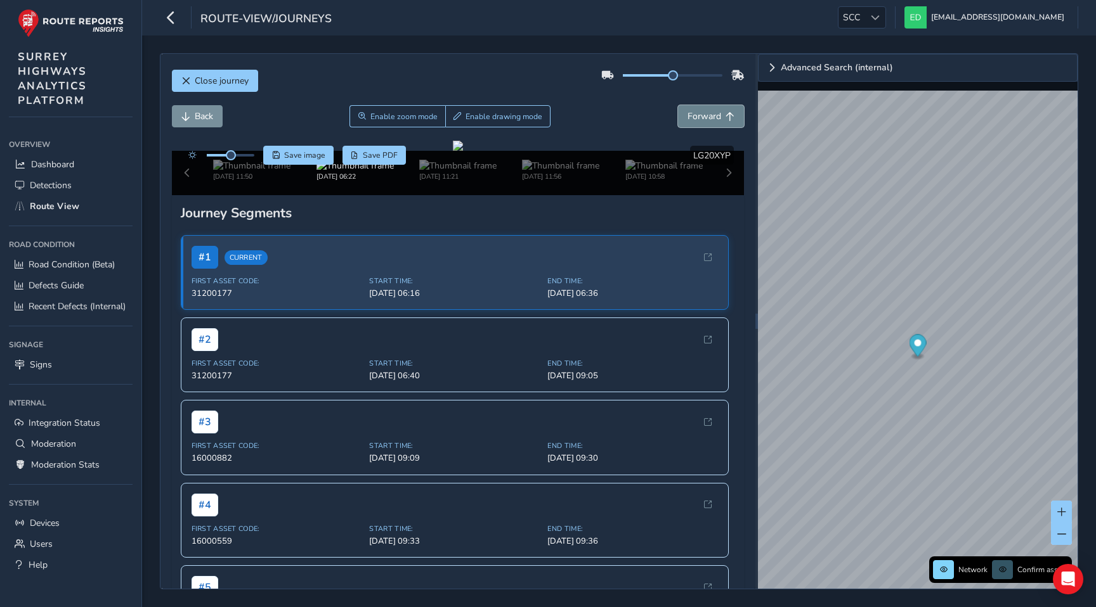
click at [715, 114] on span "Forward" at bounding box center [704, 116] width 34 height 12
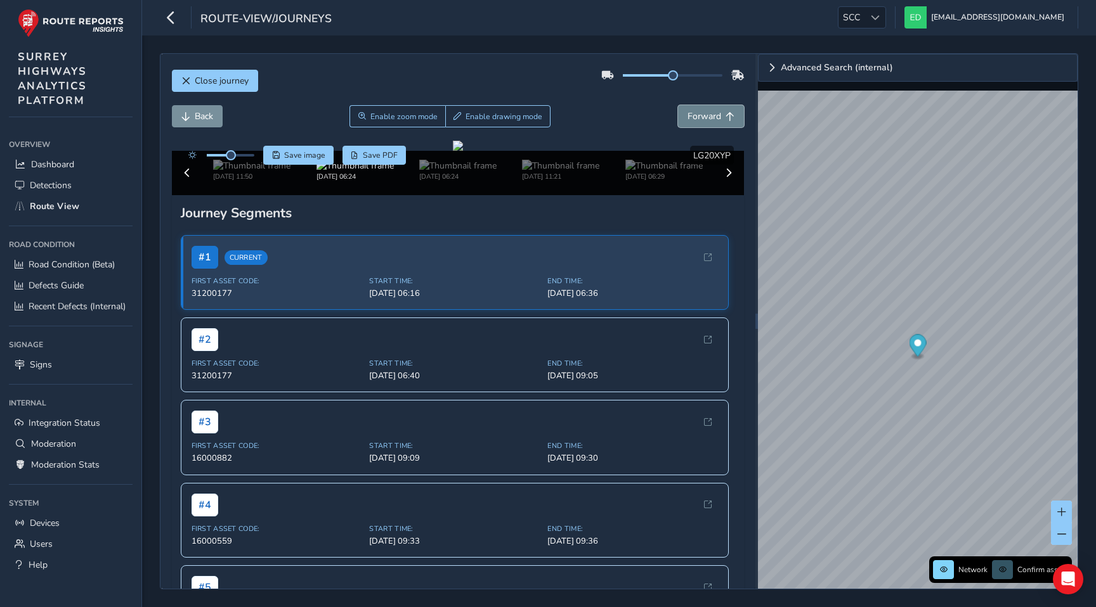
click at [715, 114] on span "Forward" at bounding box center [704, 116] width 34 height 12
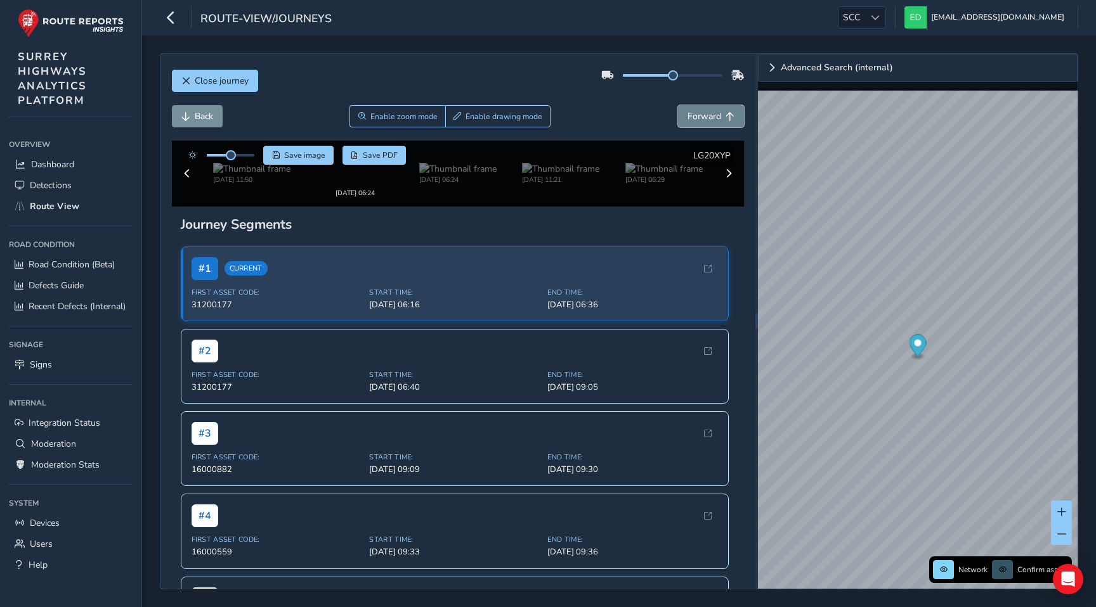
click at [715, 114] on span "Forward" at bounding box center [704, 116] width 34 height 12
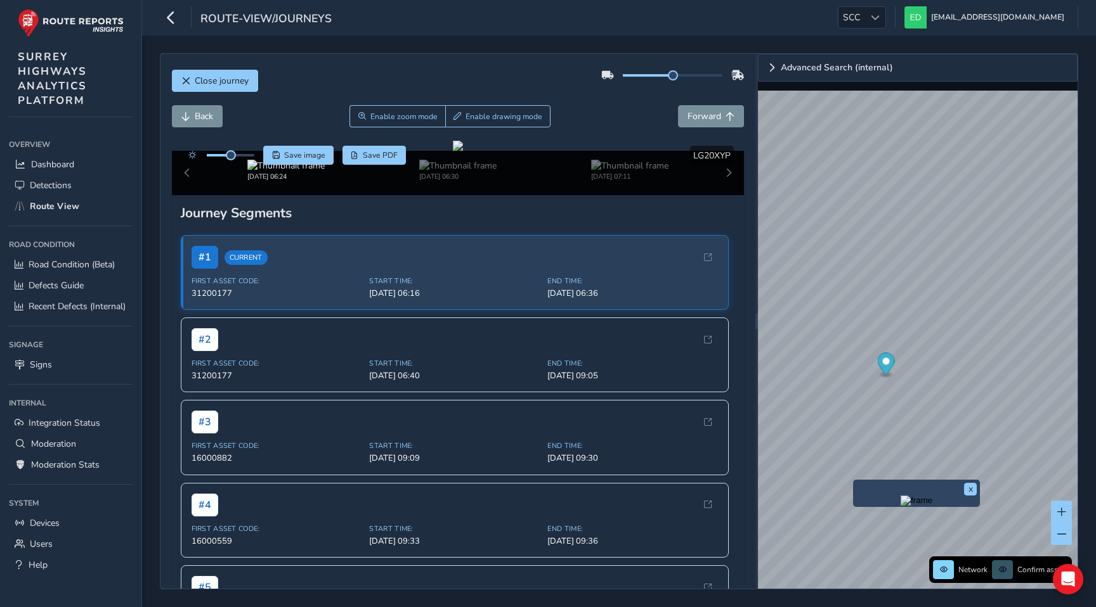
click at [900, 506] on img "Preview frame" at bounding box center [916, 501] width 32 height 10
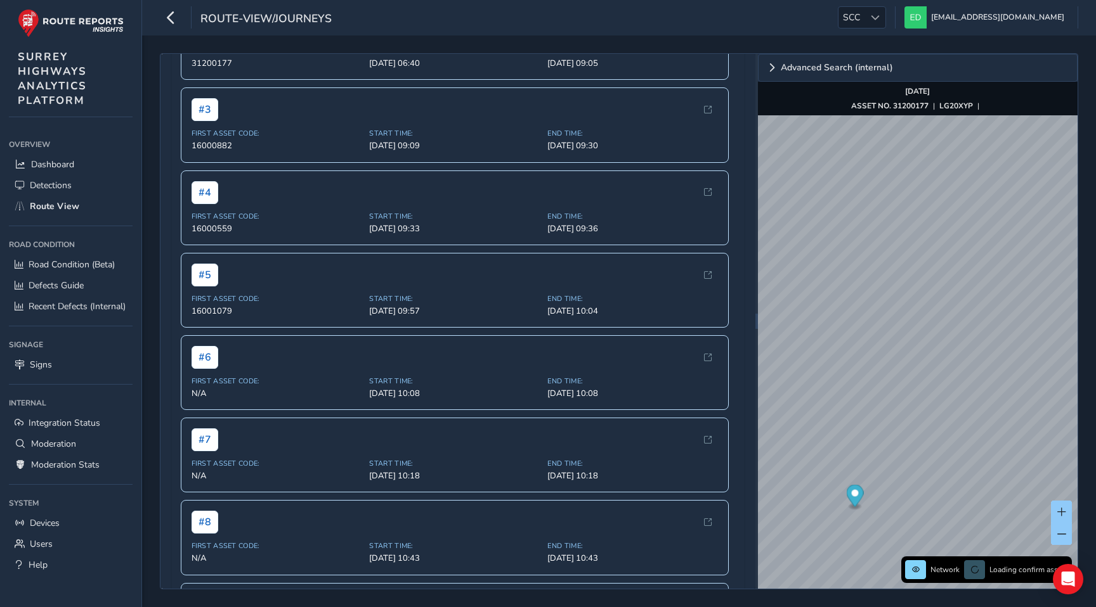
scroll to position [320, 0]
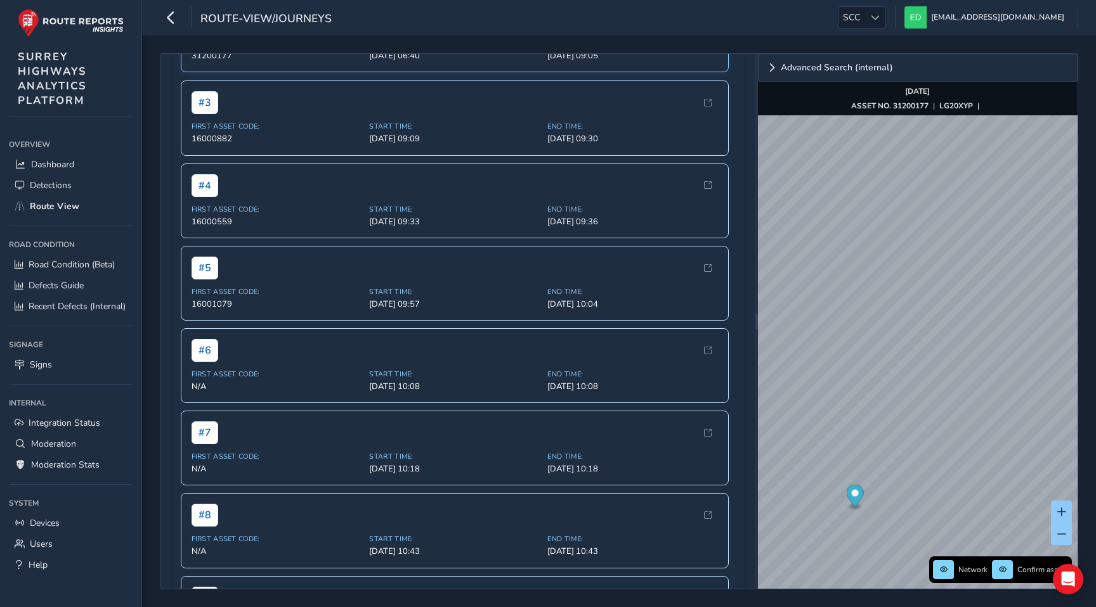
click at [507, 48] on span "Start Time:" at bounding box center [454, 44] width 171 height 10
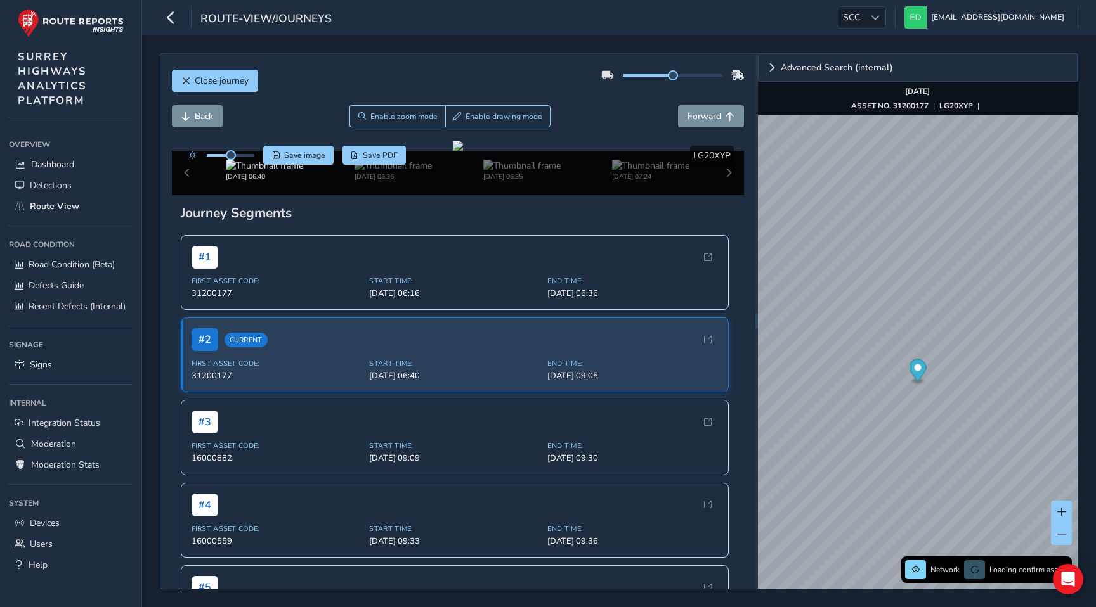
scroll to position [13, 0]
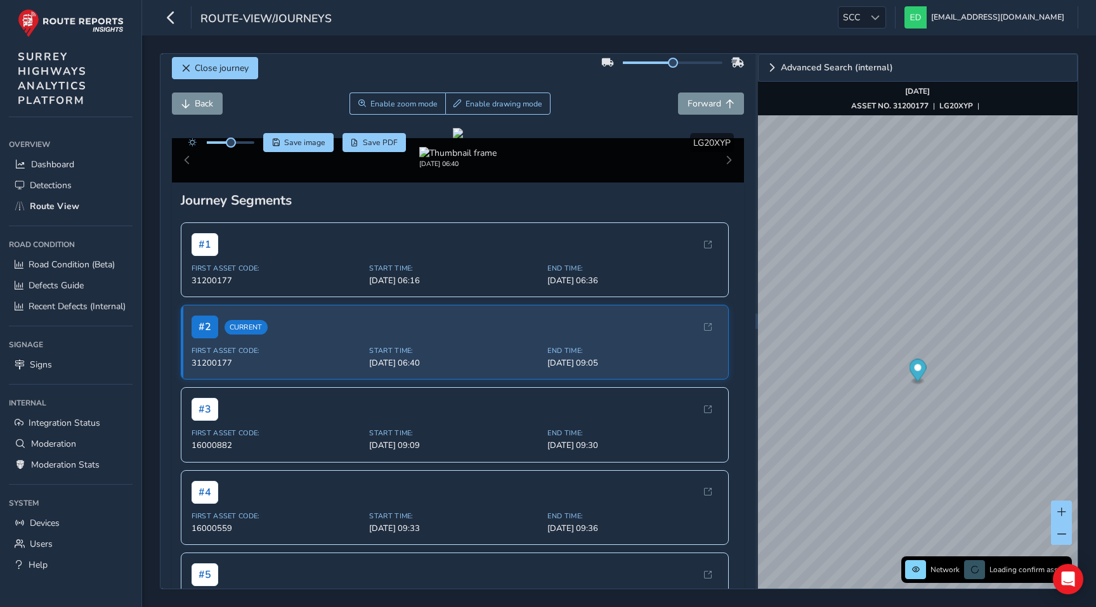
click at [698, 106] on span "Forward" at bounding box center [704, 104] width 34 height 12
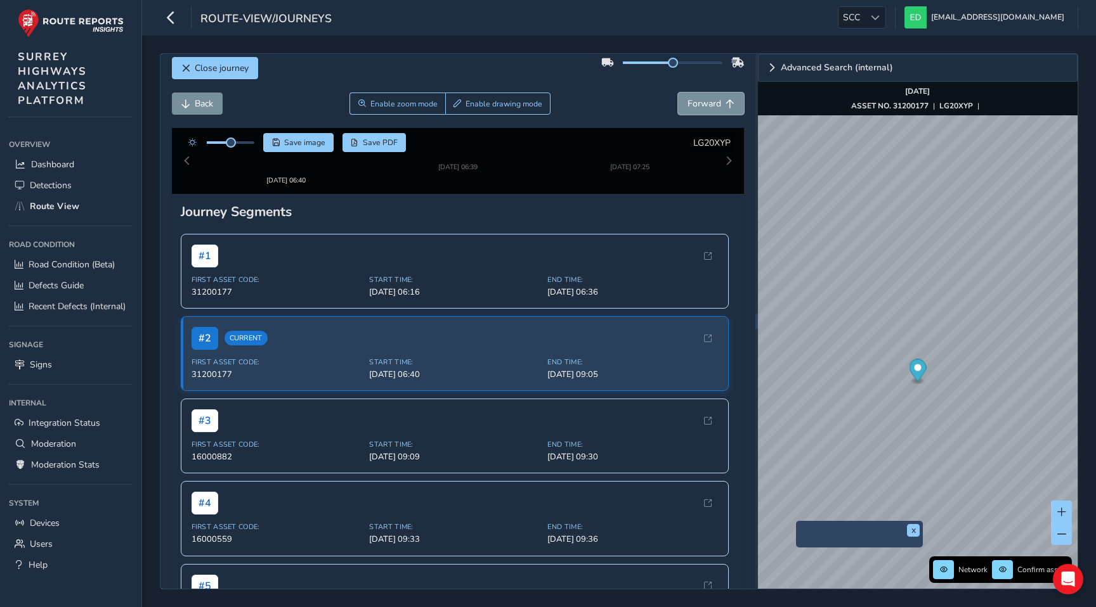
scroll to position [54, 0]
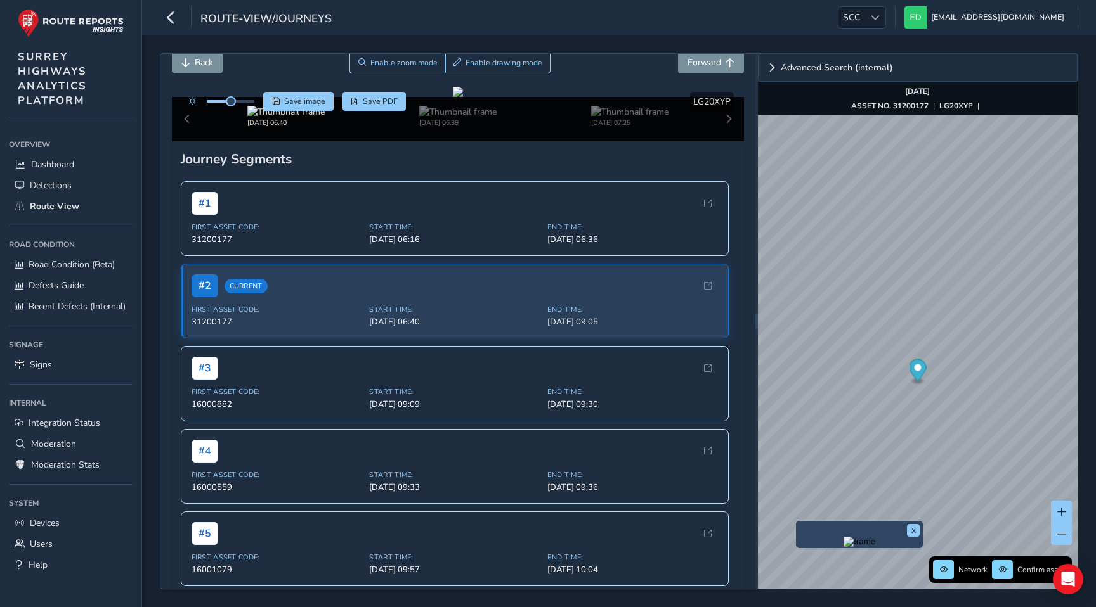
click at [843, 547] on img "Preview frame" at bounding box center [859, 542] width 32 height 10
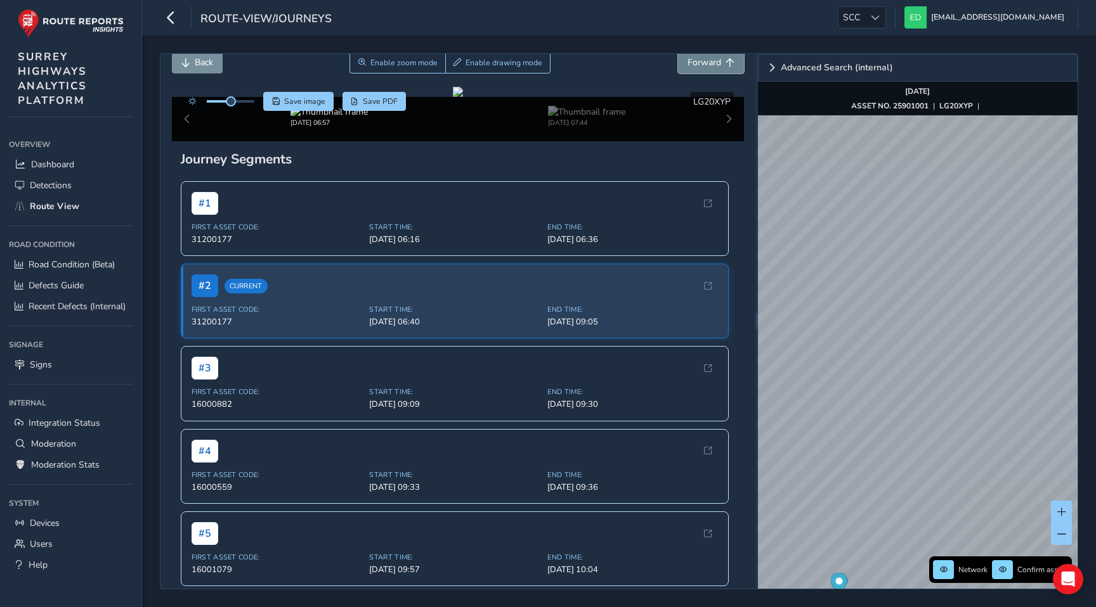
click at [710, 69] on button "Forward" at bounding box center [711, 62] width 66 height 22
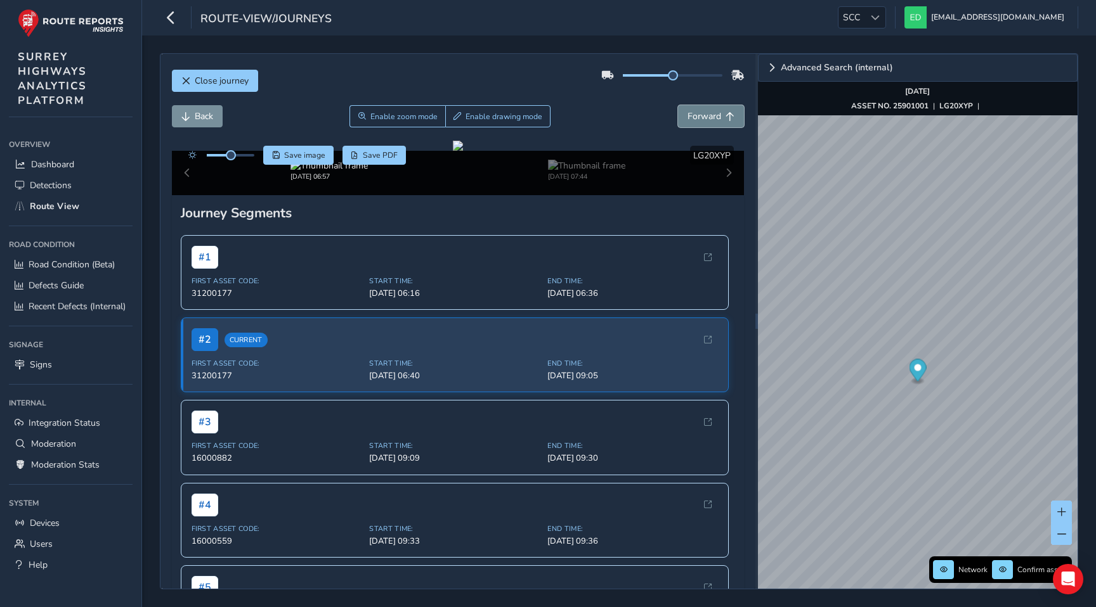
click at [713, 123] on button "Forward" at bounding box center [711, 116] width 66 height 22
click at [1095, 270] on div "Close journey Back Enable zoom mode Enable drawing mode Forward Click and Drag …" at bounding box center [619, 322] width 954 height 572
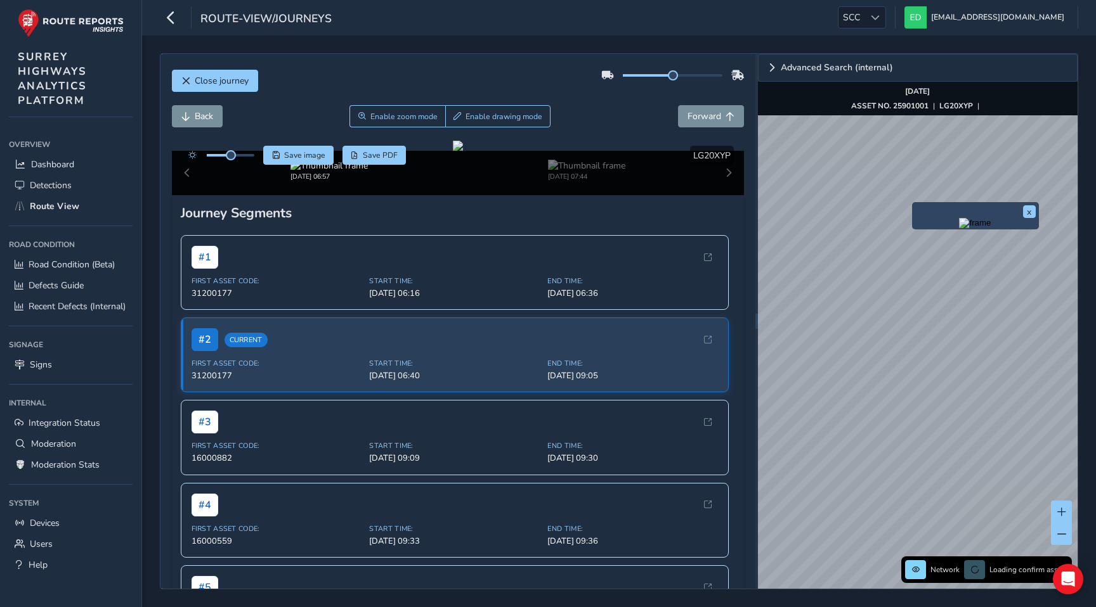
click at [1089, 244] on div "Close journey Back Enable zoom mode Enable drawing mode Forward Click and Drag …" at bounding box center [619, 322] width 954 height 572
click at [743, 271] on div "Close journey Back Enable zoom mode Enable drawing mode Forward Click and Drag …" at bounding box center [619, 321] width 918 height 536
click at [968, 51] on div "Close journey Back Enable zoom mode Enable drawing mode Forward Click and Drag …" at bounding box center [619, 322] width 954 height 572
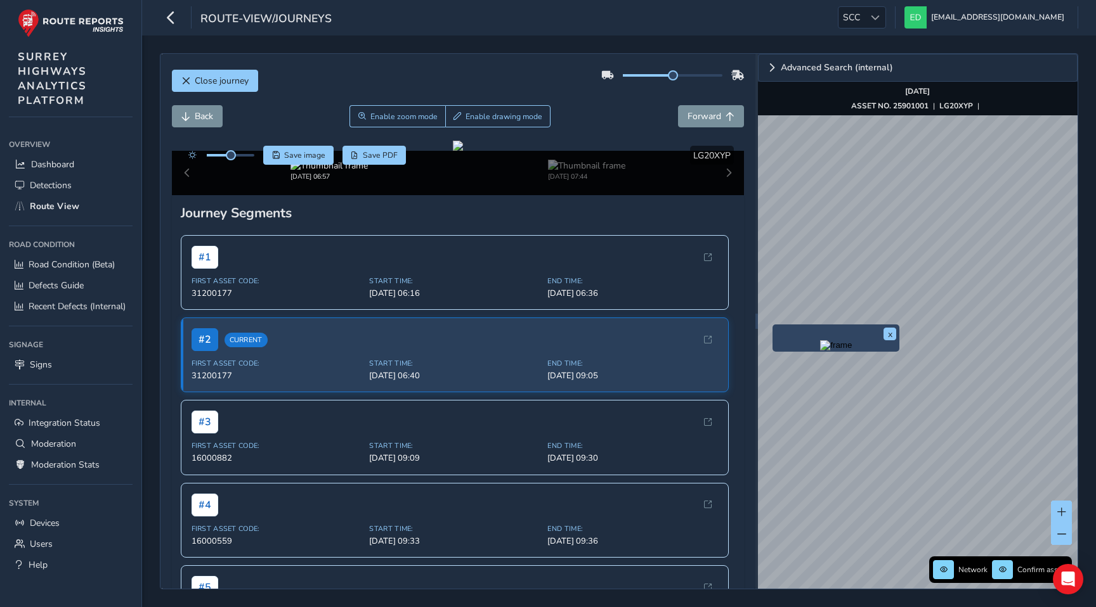
click at [820, 351] on img "Preview frame" at bounding box center [836, 346] width 32 height 10
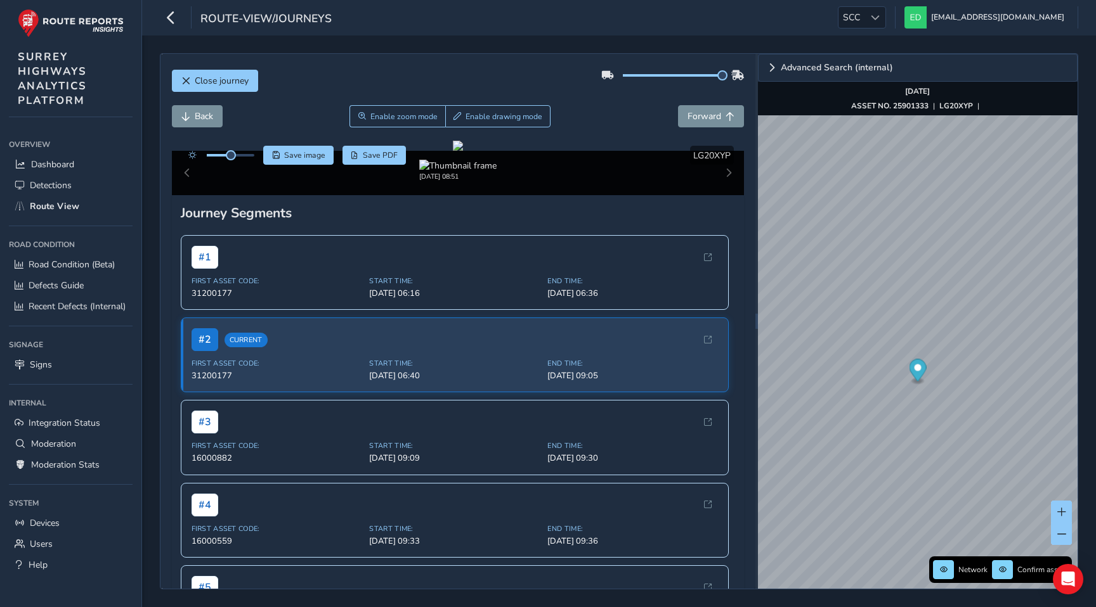
drag, startPoint x: 670, startPoint y: 76, endPoint x: 745, endPoint y: 77, distance: 74.8
click at [748, 77] on div "Close journey Back Enable zoom mode Enable drawing mode Forward Click and Drag …" at bounding box center [457, 321] width 595 height 535
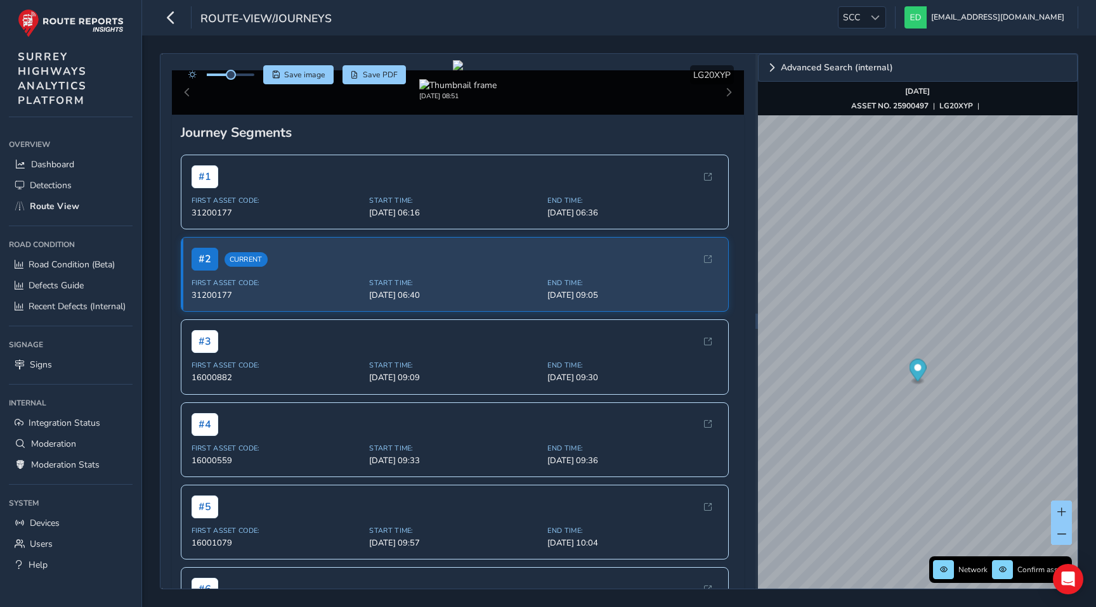
scroll to position [84, 0]
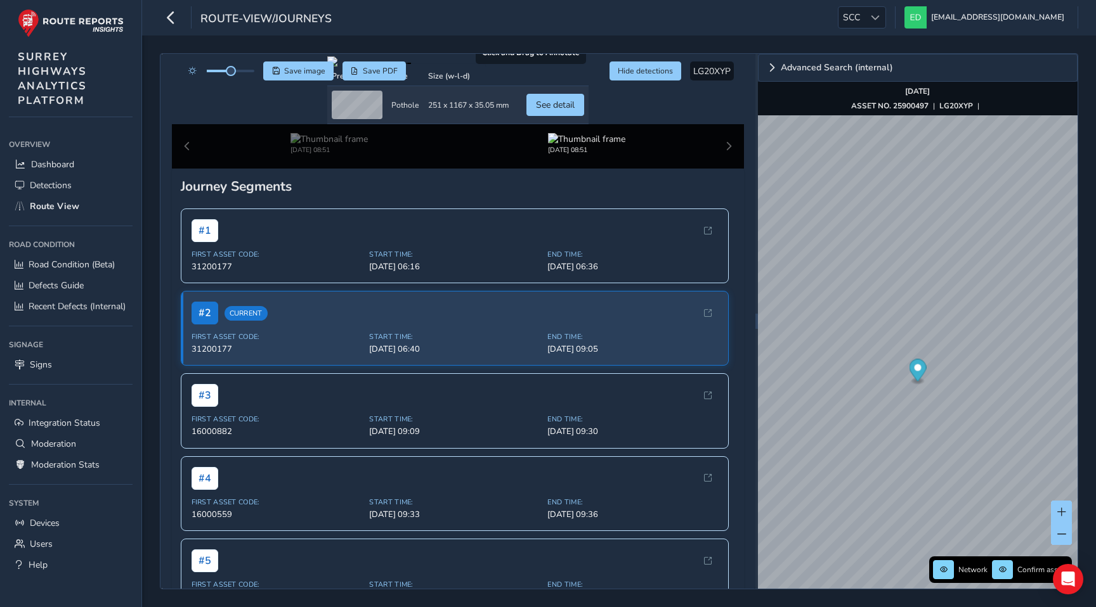
click at [339, 67] on div at bounding box center [457, 61] width 261 height 10
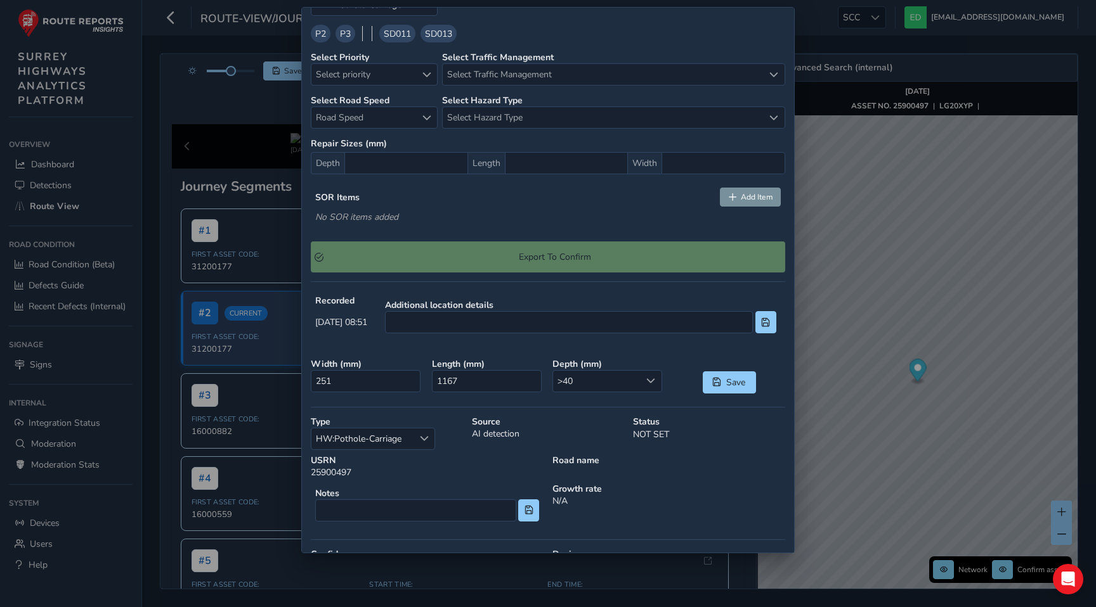
scroll to position [536, 0]
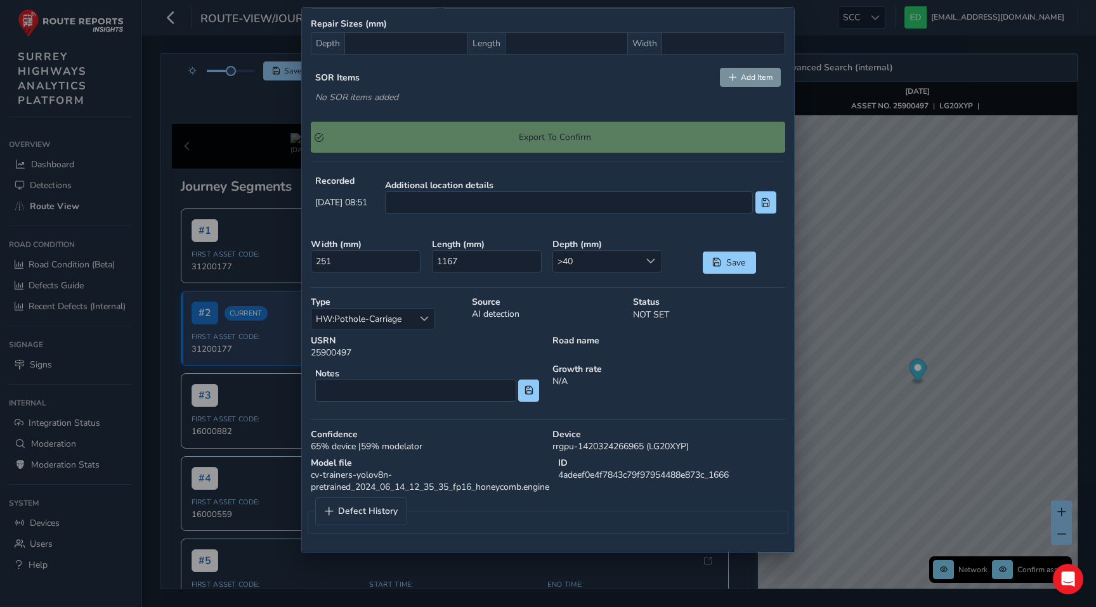
click at [620, 446] on div "Device rrgpu-1420324266965 (LG20XYP)" at bounding box center [669, 440] width 242 height 33
click at [648, 448] on div "Device rrgpu-1420324266965 (LG20XYP)" at bounding box center [669, 440] width 242 height 33
drag, startPoint x: 647, startPoint y: 448, endPoint x: 552, endPoint y: 449, distance: 95.8
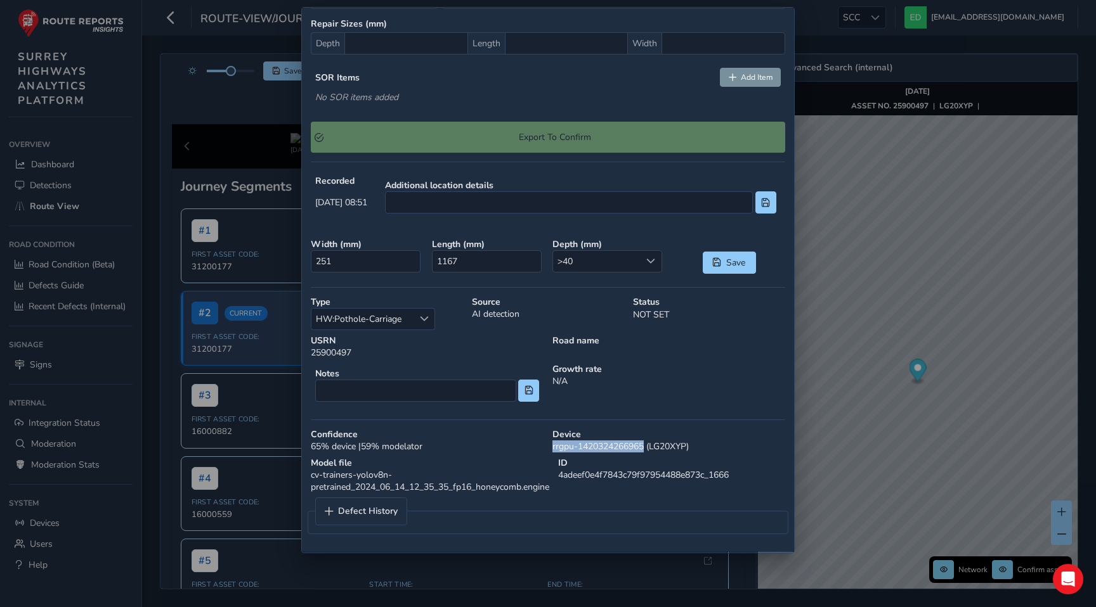
click at [552, 449] on div "Device rrgpu-1420324266965 (LG20XYP)" at bounding box center [669, 440] width 242 height 33
copy div "rrgpu-1420324266965"
click at [672, 414] on div "Confirm Export Defect Type HW:Pothole-Carriage HW:Pothole-Carriage P2 P3 SD011 …" at bounding box center [548, 12] width 474 height 1063
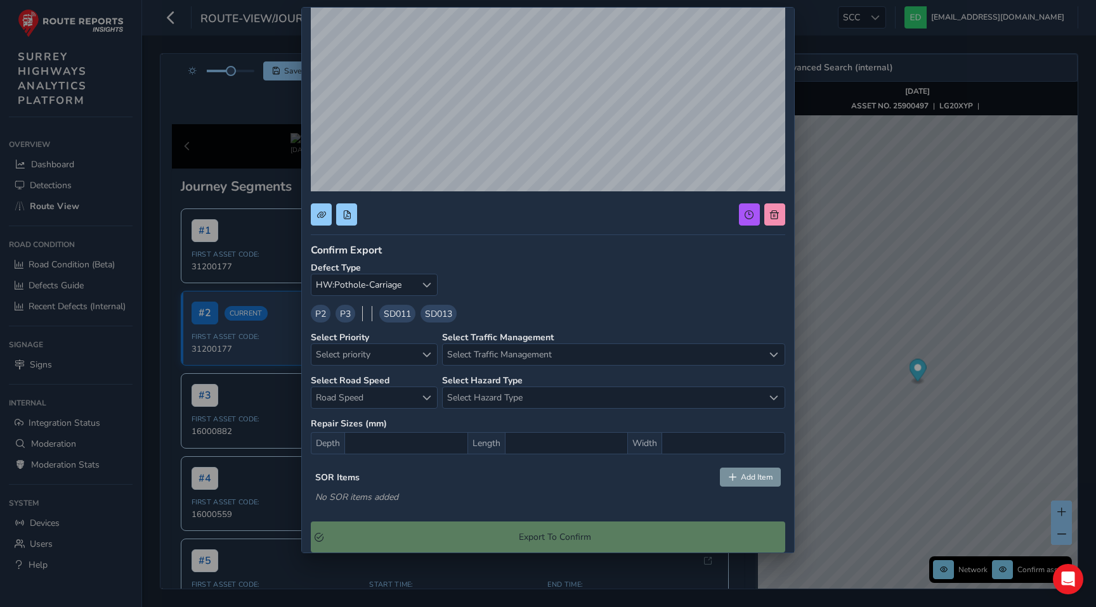
scroll to position [0, 0]
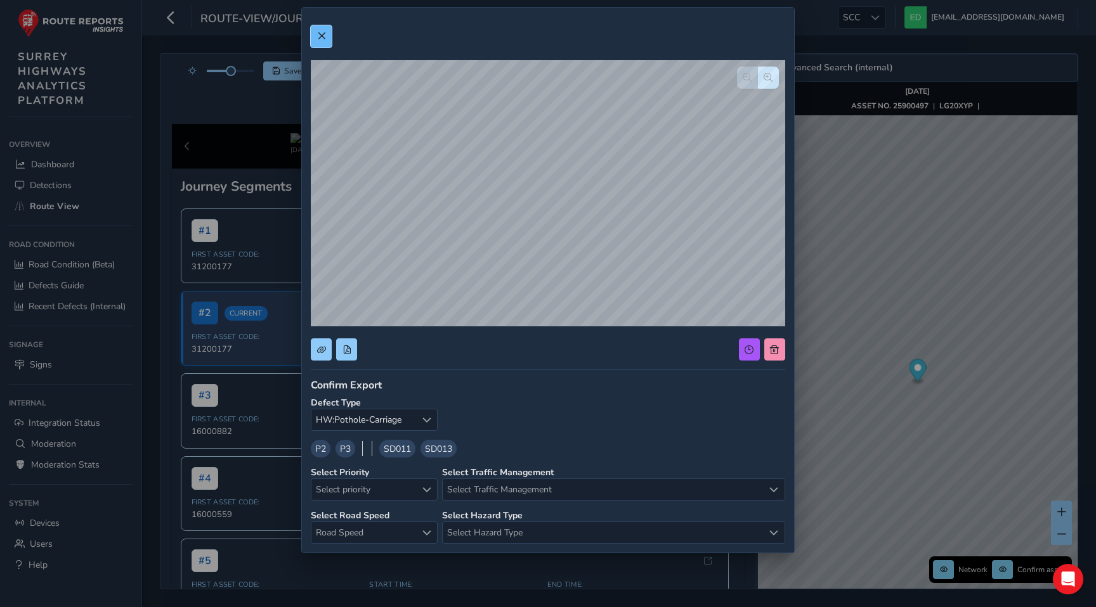
click at [315, 34] on button at bounding box center [321, 36] width 21 height 22
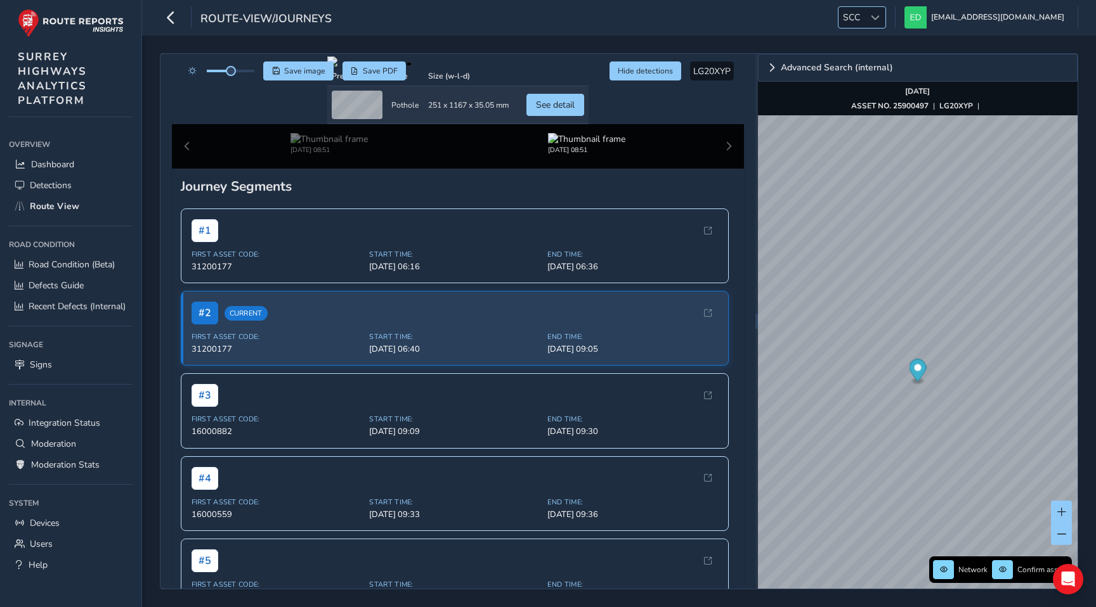
click at [864, 11] on span "SCC" at bounding box center [851, 17] width 26 height 21
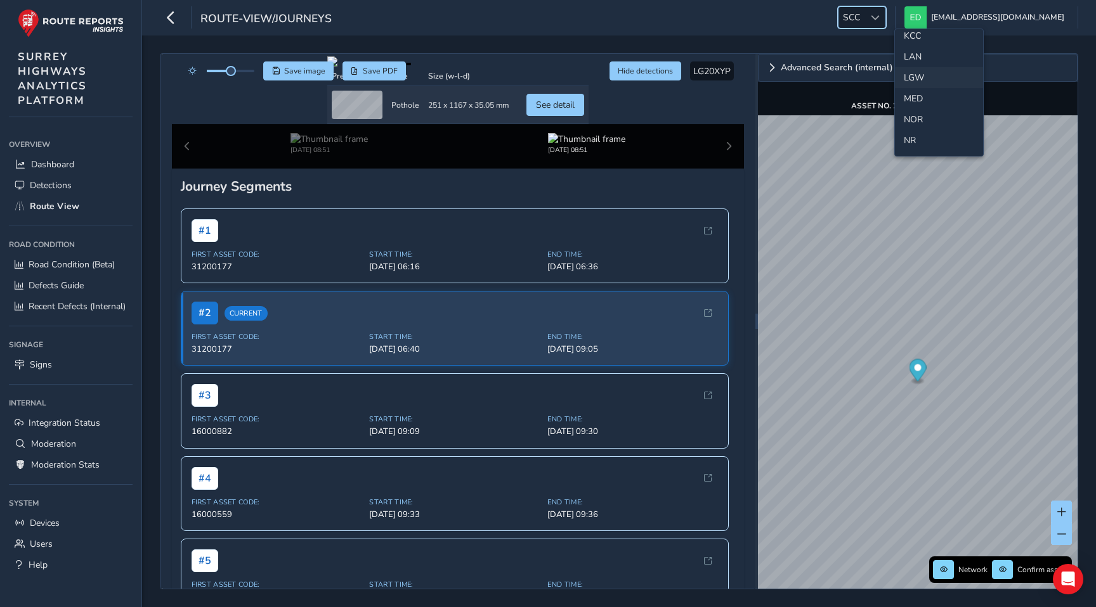
scroll to position [384, 0]
click at [915, 62] on li "LAN" at bounding box center [939, 58] width 88 height 21
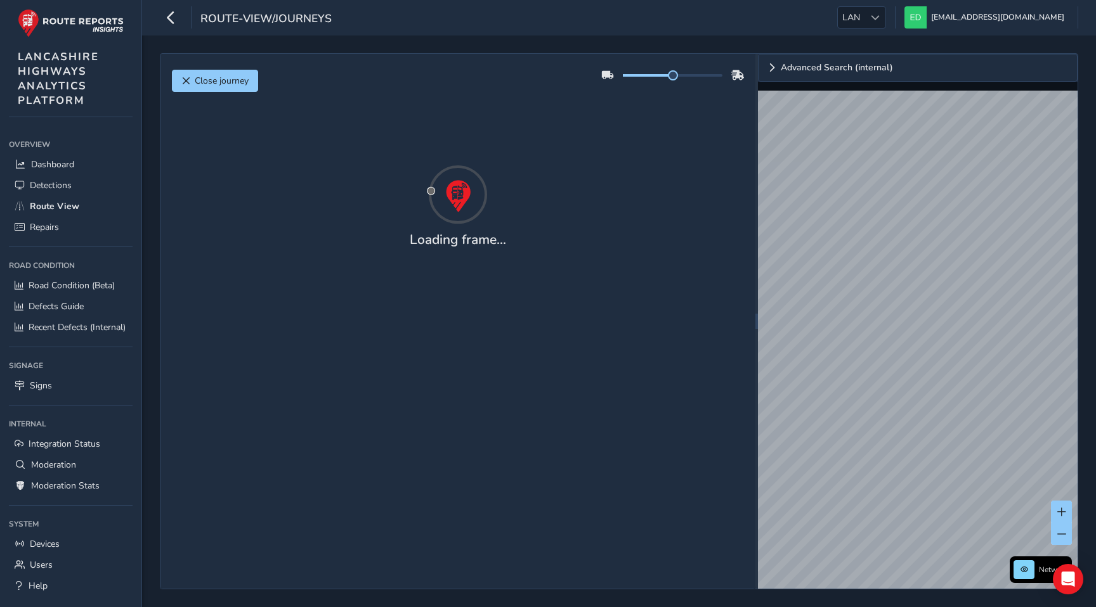
click at [220, 77] on span "Close journey" at bounding box center [222, 81] width 54 height 12
click at [220, 83] on body "route-view/journeys LAN LAN ed@routereports.com Colour Scheme: Dark Dim Light L…" at bounding box center [548, 303] width 1096 height 607
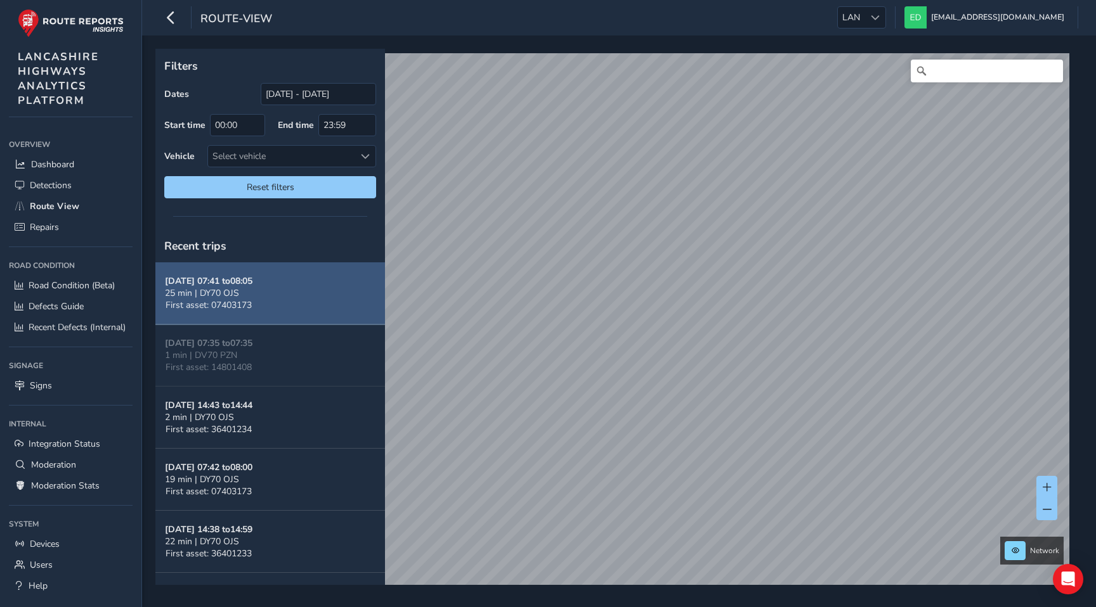
click at [294, 312] on button "[DATE] 07:41 to 08:05 25 min | DY70 OJS First asset: 07403173" at bounding box center [270, 294] width 230 height 62
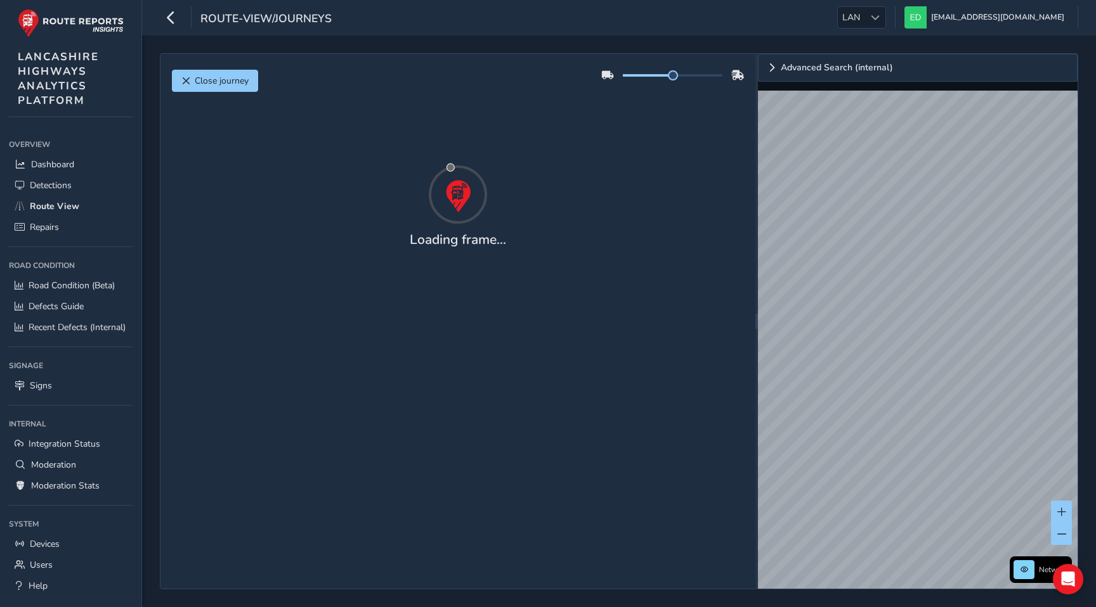
click at [294, 434] on div "Close journey Loading frame..." at bounding box center [457, 321] width 595 height 535
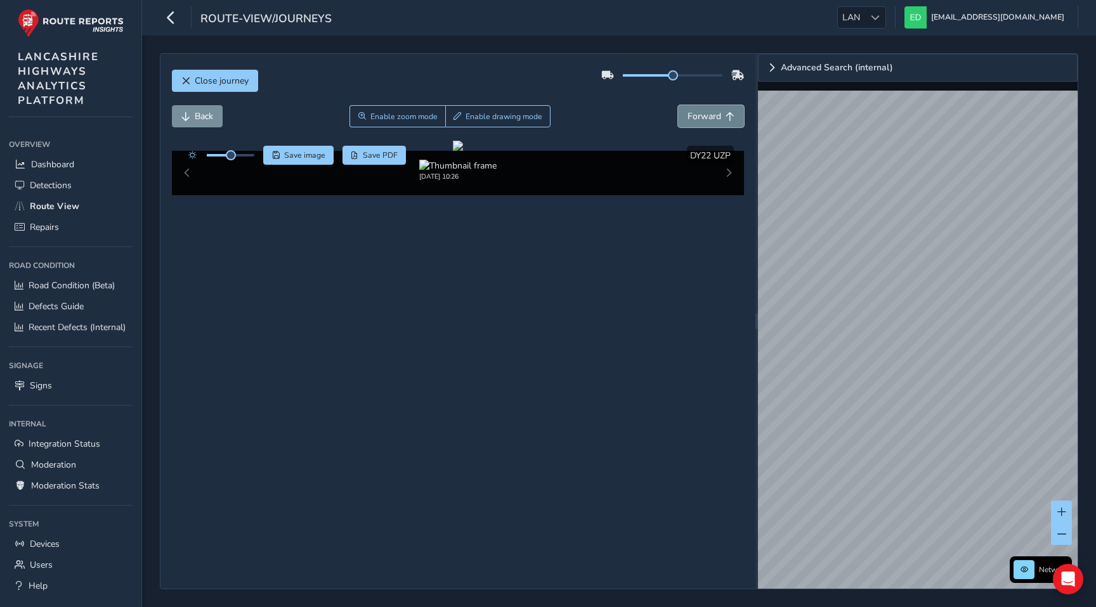
click at [700, 119] on span "Forward" at bounding box center [704, 116] width 34 height 12
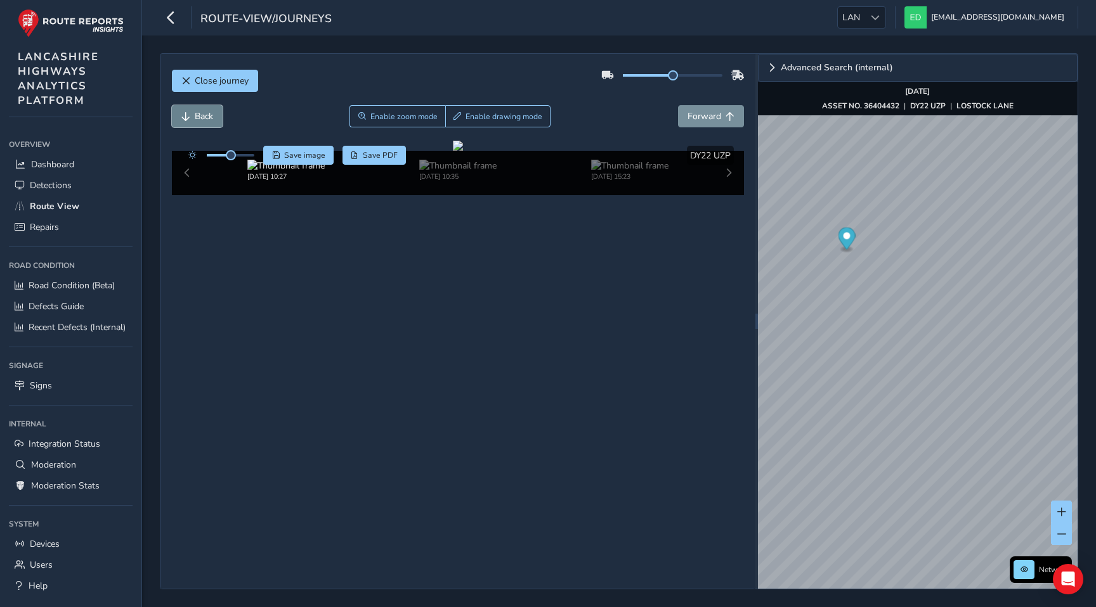
click at [206, 111] on span "Back" at bounding box center [204, 116] width 18 height 12
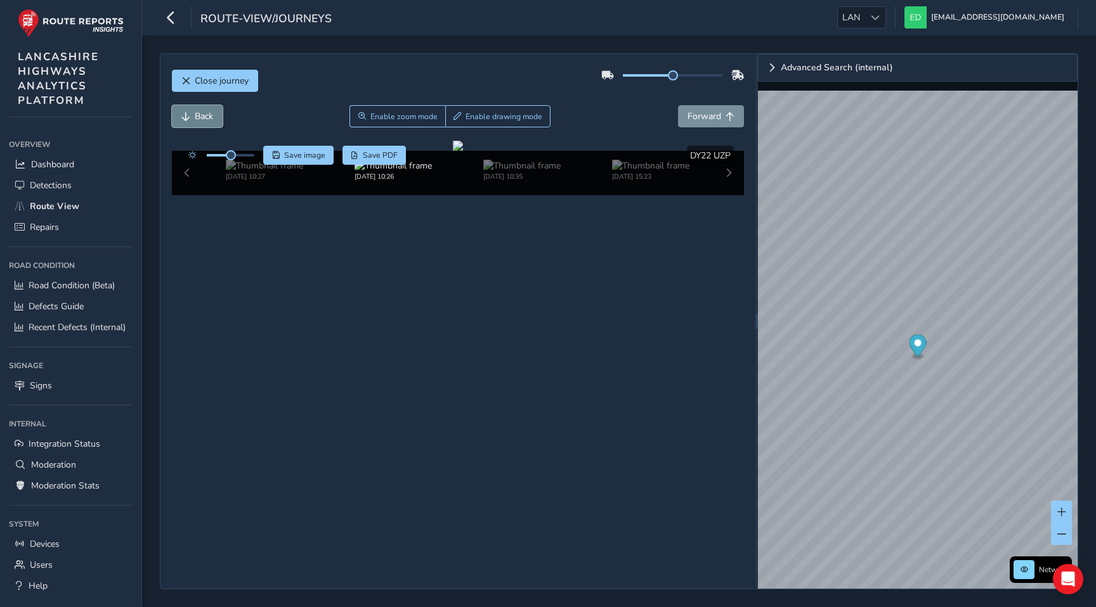
click at [202, 113] on span "Back" at bounding box center [204, 116] width 18 height 12
click at [724, 117] on button "Forward" at bounding box center [711, 116] width 66 height 22
